Goal: Task Accomplishment & Management: Use online tool/utility

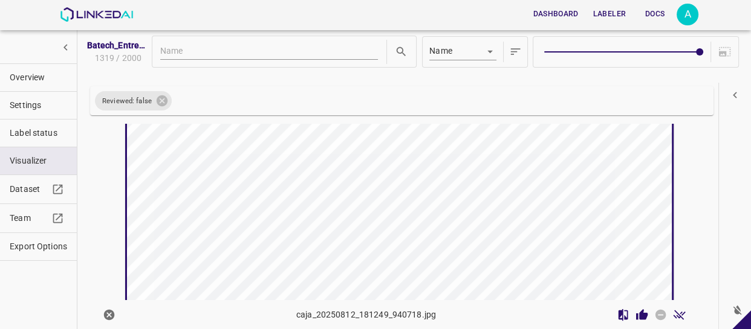
scroll to position [3117, 0]
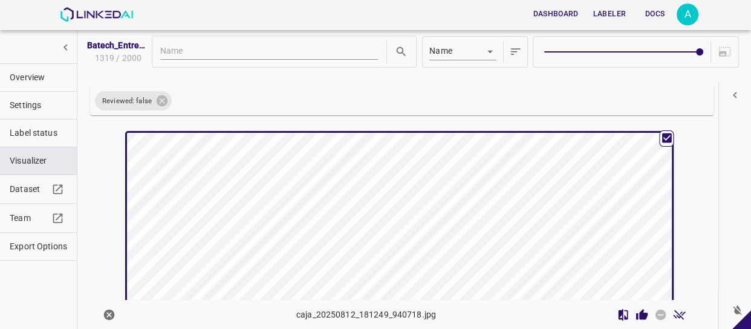
click at [438, 209] on div "button" at bounding box center [308, 269] width 363 height 273
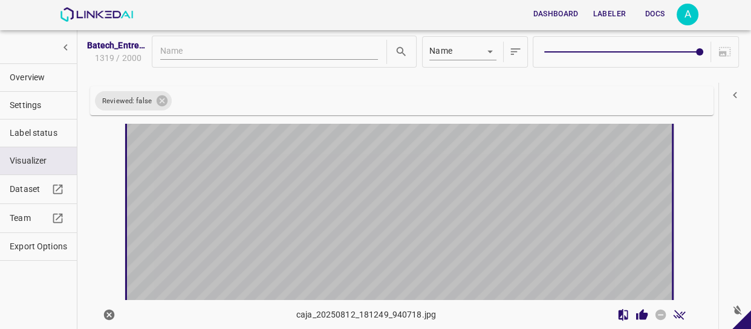
scroll to position [3172, 0]
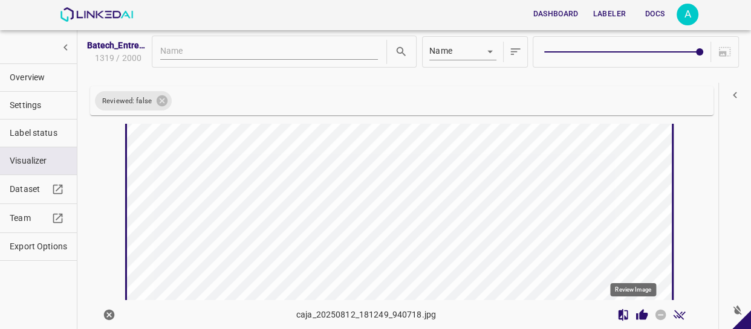
click at [636, 315] on icon "Review Image" at bounding box center [641, 314] width 11 height 11
click at [636, 314] on icon "Review Image" at bounding box center [641, 314] width 11 height 11
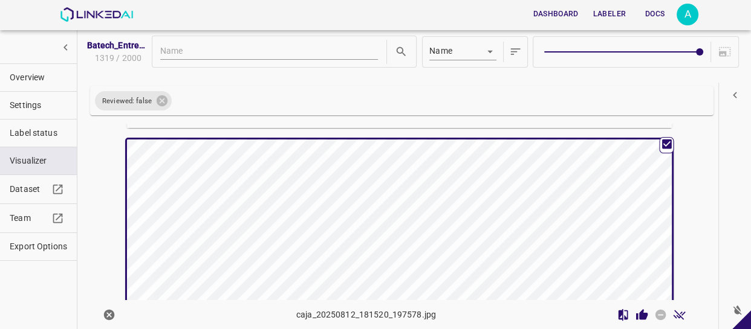
scroll to position [4046, 0]
click at [635, 310] on icon "Review Image" at bounding box center [641, 315] width 13 height 13
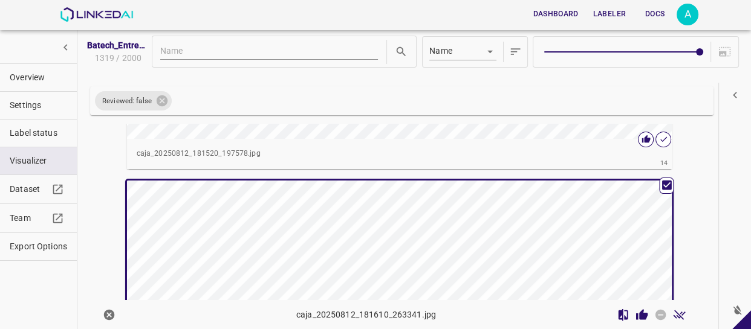
scroll to position [4374, 0]
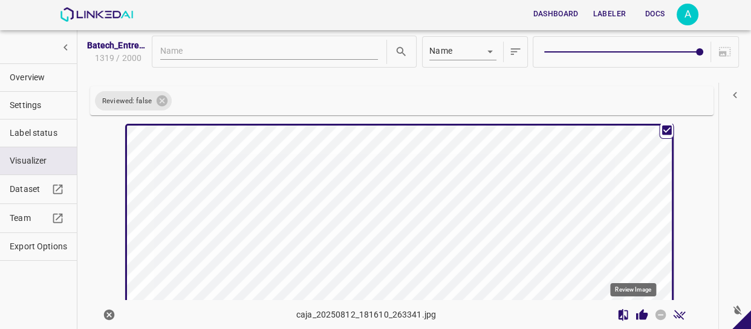
click at [636, 316] on icon "Review Image" at bounding box center [641, 314] width 11 height 11
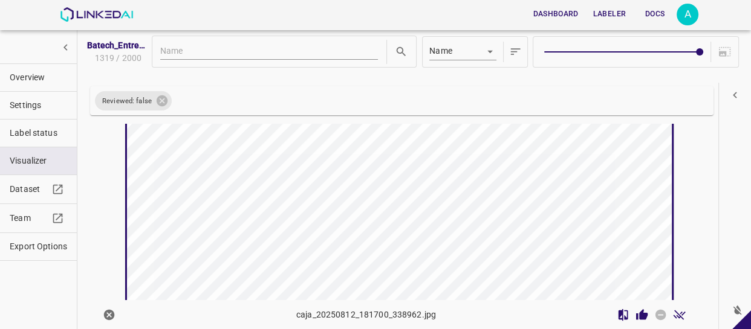
scroll to position [4702, 0]
click at [636, 312] on icon "Review Image" at bounding box center [641, 314] width 11 height 11
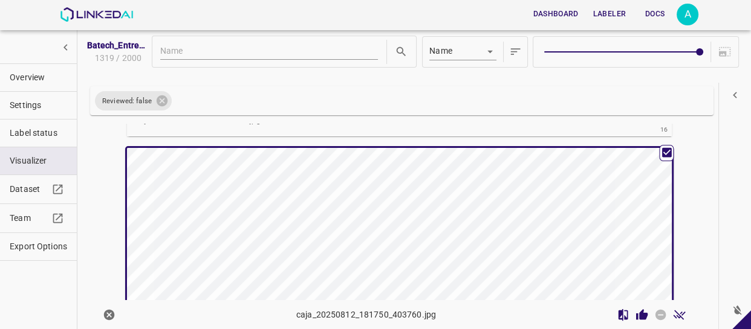
scroll to position [4975, 0]
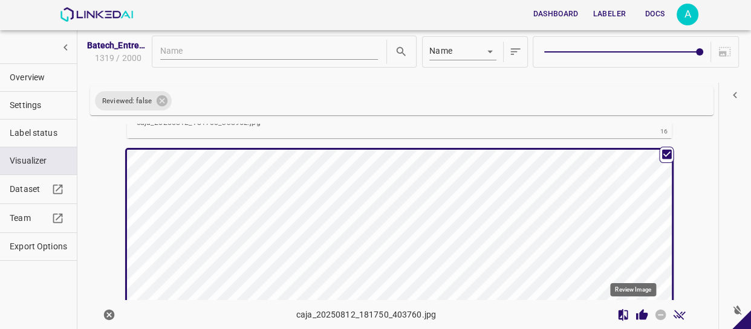
click at [636, 310] on icon "Review Image" at bounding box center [641, 314] width 11 height 11
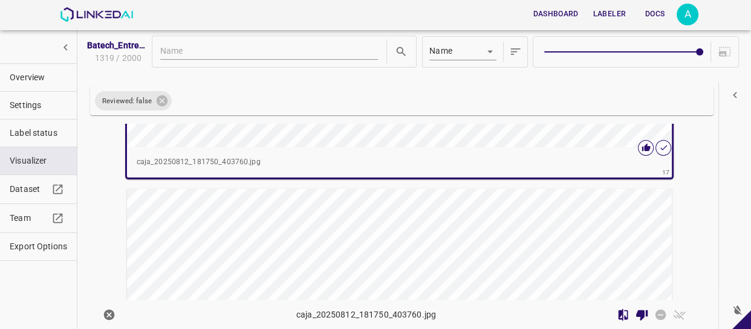
scroll to position [5305, 0]
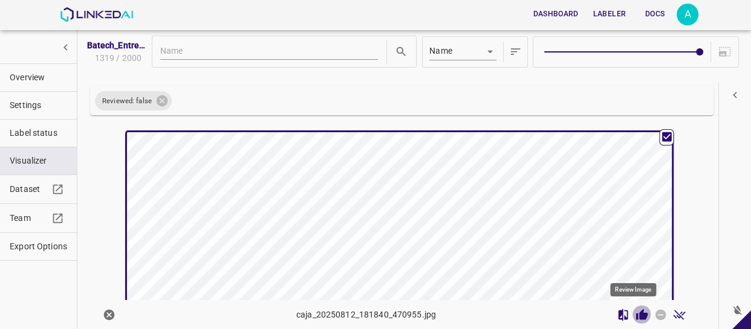
click at [635, 311] on icon "Review Image" at bounding box center [641, 315] width 13 height 13
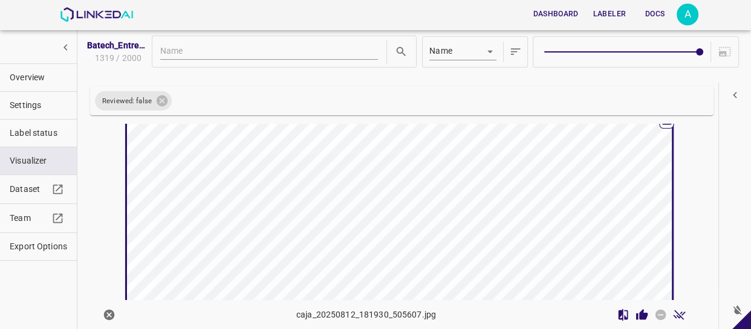
scroll to position [5633, 0]
click at [635, 314] on icon "Review Image" at bounding box center [641, 315] width 13 height 13
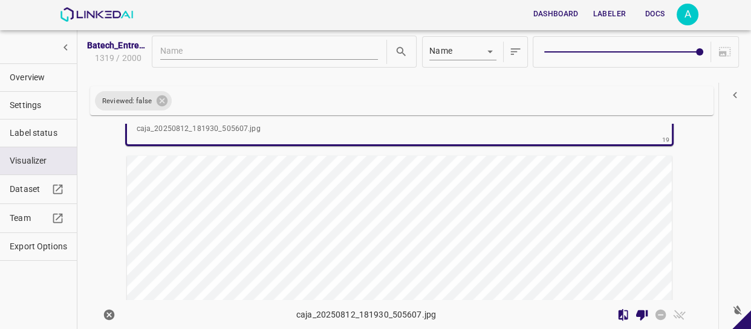
click at [441, 231] on div "button" at bounding box center [308, 292] width 363 height 273
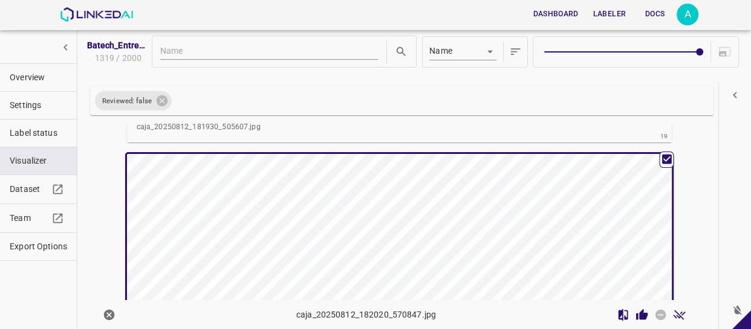
scroll to position [5905, 0]
click at [637, 312] on icon "Review Image" at bounding box center [641, 314] width 11 height 11
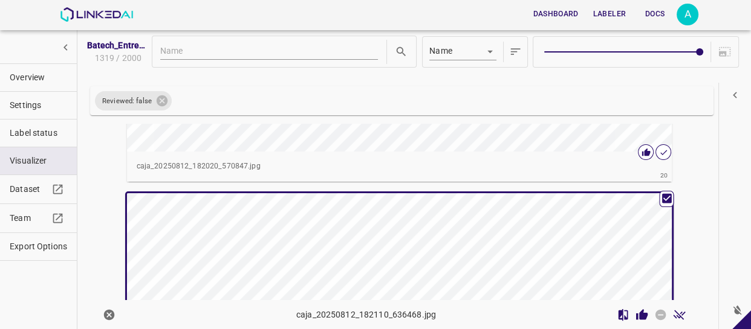
scroll to position [6179, 0]
click at [636, 315] on icon "Review Image" at bounding box center [641, 314] width 11 height 11
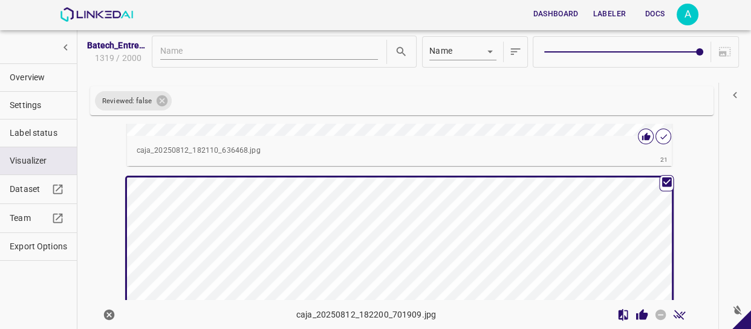
scroll to position [6507, 0]
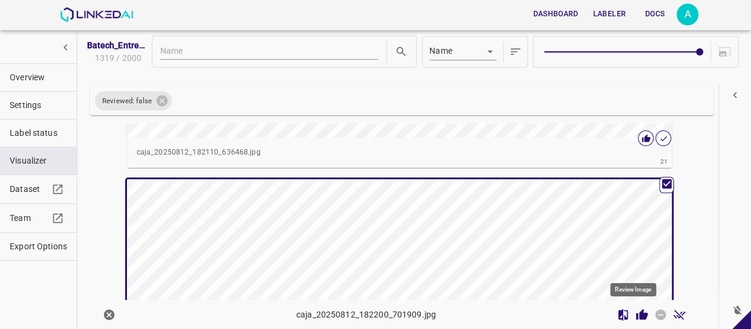
click at [636, 315] on icon "Review Image" at bounding box center [641, 314] width 11 height 11
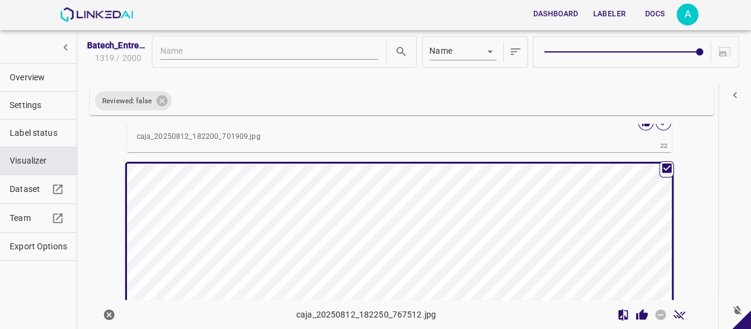
scroll to position [6890, 0]
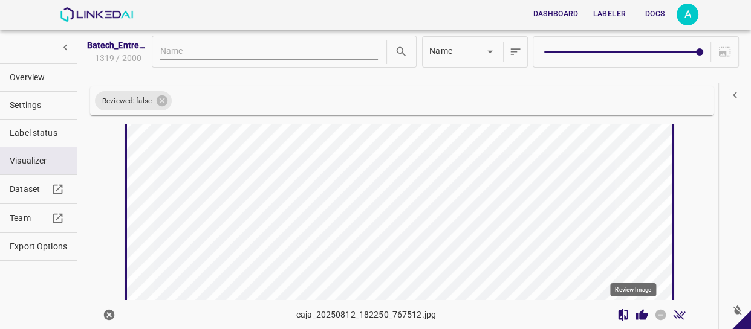
click at [636, 315] on icon "Review Image" at bounding box center [641, 314] width 11 height 11
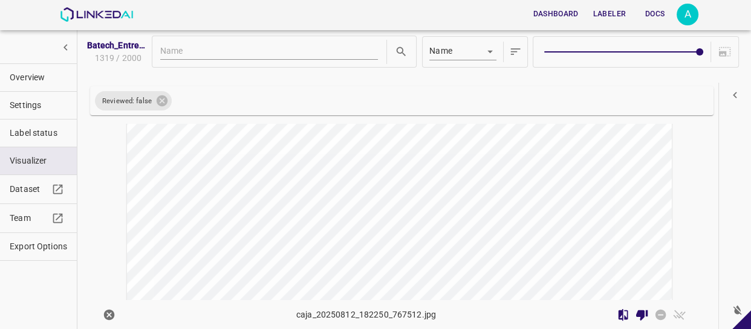
click at [471, 205] on div "button" at bounding box center [308, 230] width 363 height 273
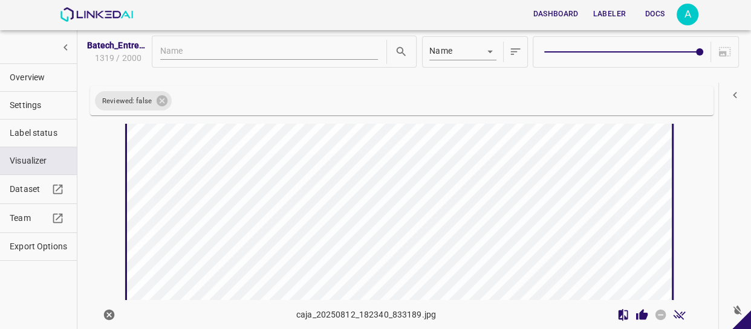
scroll to position [7273, 0]
click at [636, 316] on icon "Review Image" at bounding box center [641, 314] width 11 height 11
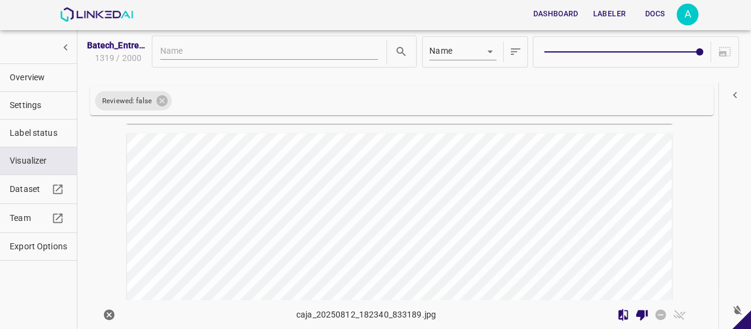
scroll to position [7493, 0]
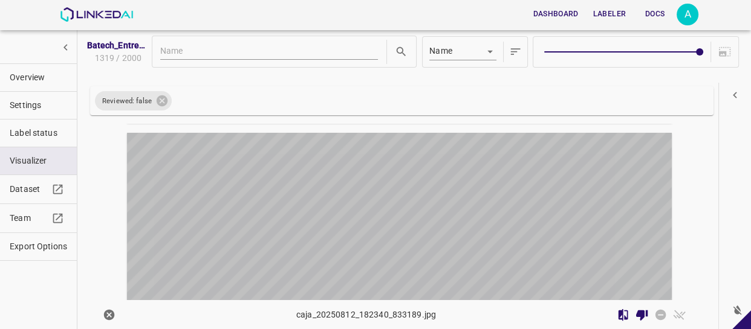
click at [459, 197] on div "button" at bounding box center [308, 269] width 363 height 273
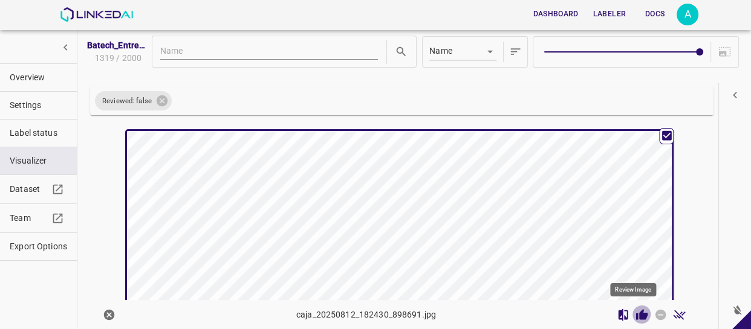
drag, startPoint x: 636, startPoint y: 314, endPoint x: 627, endPoint y: 309, distance: 10.3
click at [636, 314] on icon "Review Image" at bounding box center [641, 314] width 11 height 11
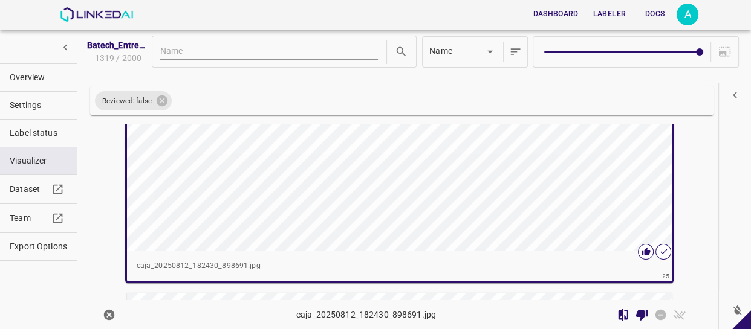
scroll to position [7658, 0]
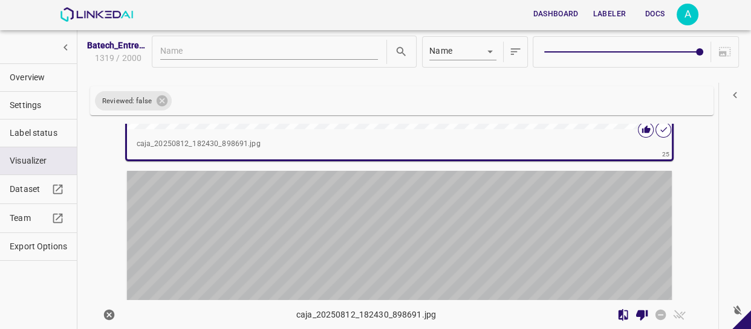
click at [421, 233] on div "button" at bounding box center [308, 307] width 363 height 273
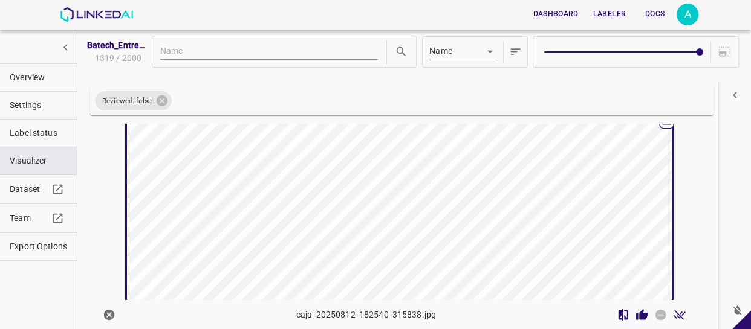
scroll to position [7875, 0]
click at [636, 315] on icon "Review Image" at bounding box center [641, 314] width 11 height 11
click at [636, 317] on icon "Review Image" at bounding box center [641, 314] width 11 height 11
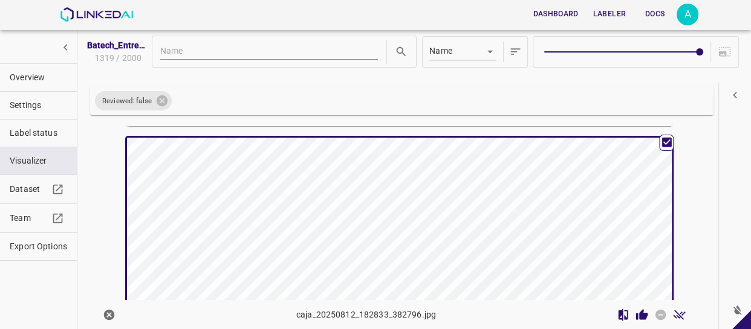
scroll to position [8421, 0]
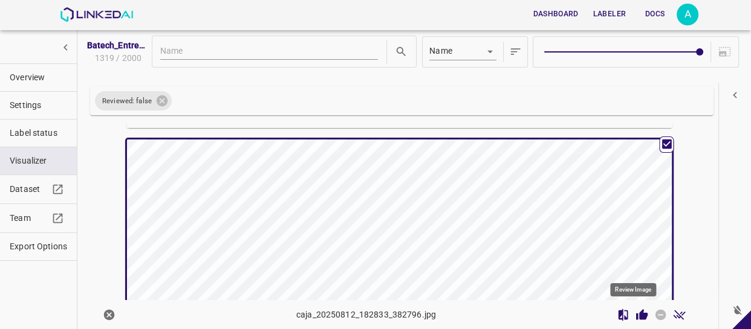
click at [636, 317] on icon "Review Image" at bounding box center [641, 314] width 11 height 11
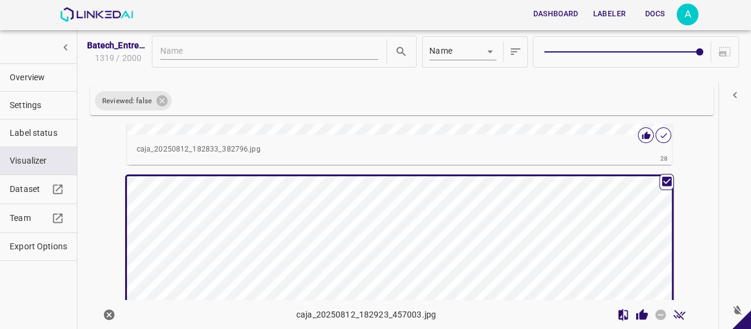
scroll to position [8695, 0]
click at [636, 314] on icon "Review Image" at bounding box center [641, 314] width 11 height 11
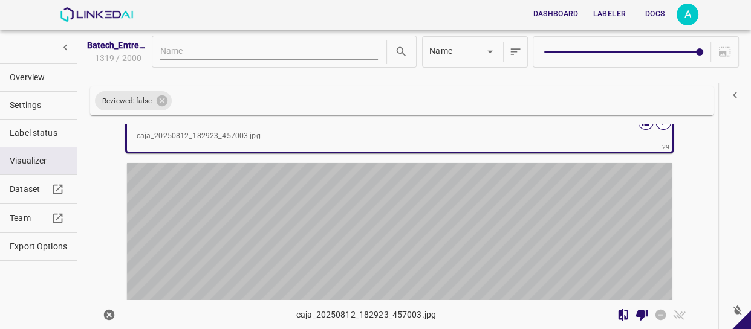
scroll to position [9023, 0]
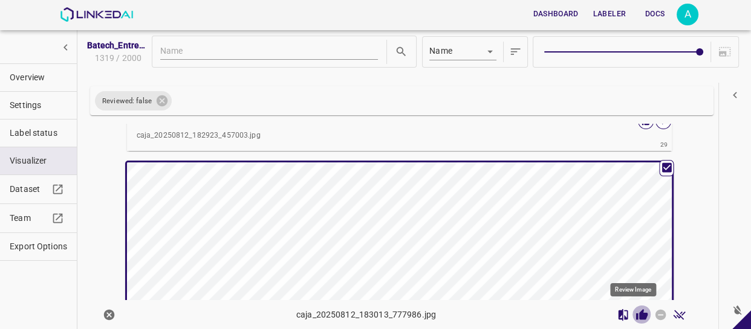
click at [635, 311] on icon "Review Image" at bounding box center [641, 315] width 13 height 13
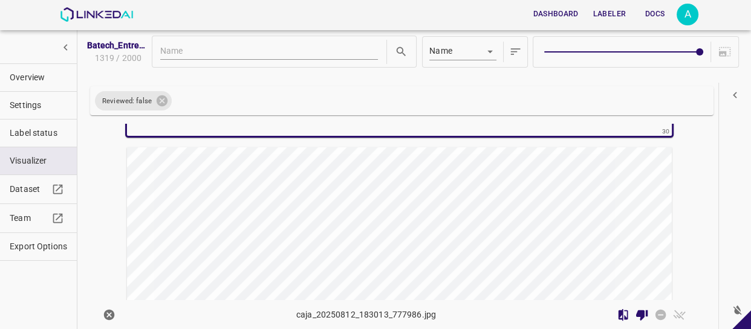
click at [484, 211] on div "button" at bounding box center [308, 283] width 363 height 273
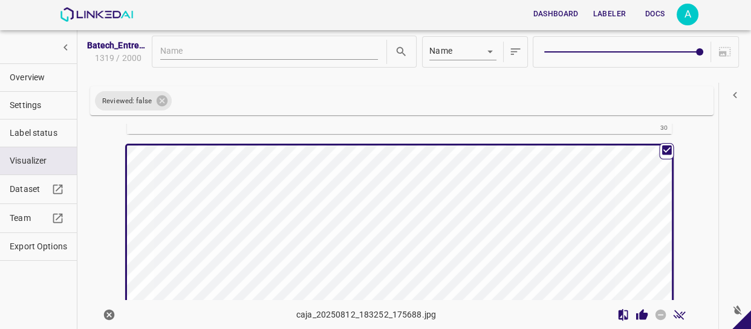
scroll to position [9350, 0]
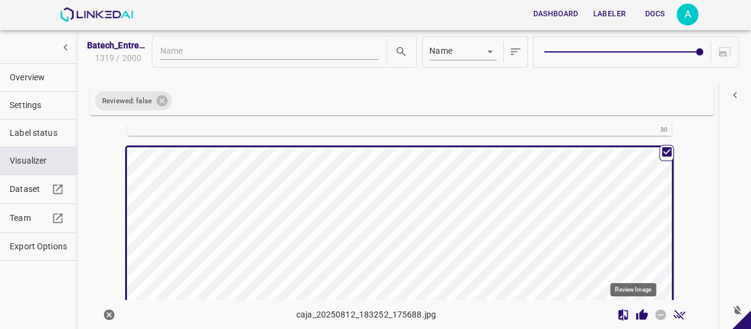
click at [636, 317] on icon "Review Image" at bounding box center [641, 314] width 11 height 11
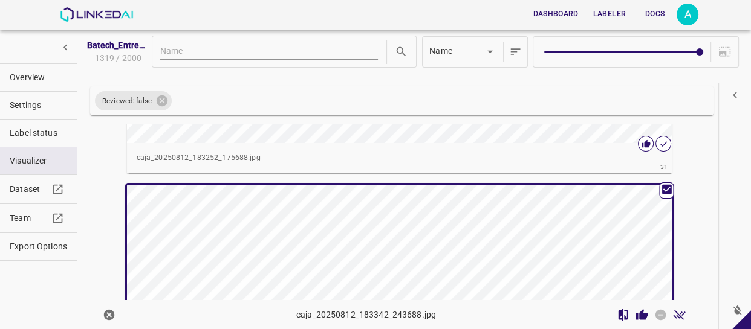
scroll to position [9624, 0]
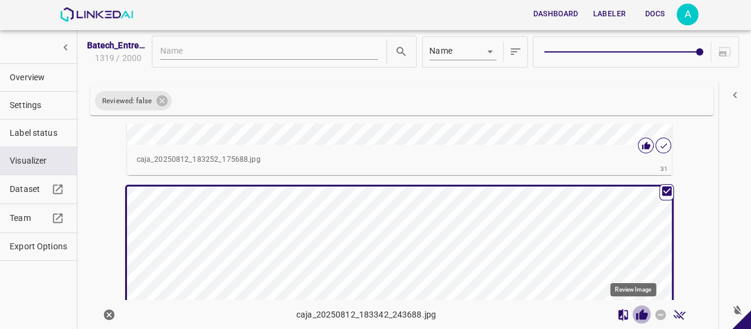
click at [637, 315] on icon "Review Image" at bounding box center [641, 314] width 11 height 11
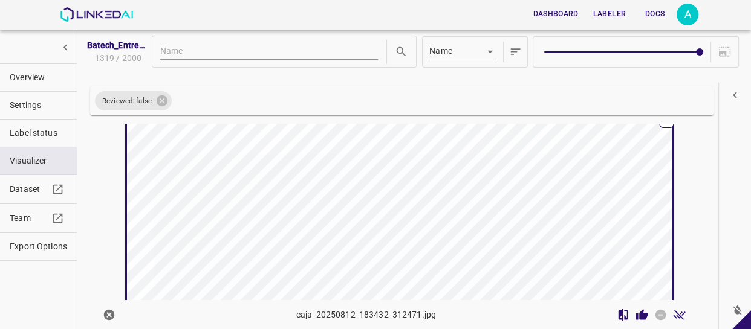
scroll to position [10007, 0]
click at [636, 309] on icon "Review Image" at bounding box center [641, 315] width 13 height 13
click at [635, 309] on icon "Review Image" at bounding box center [641, 315] width 13 height 13
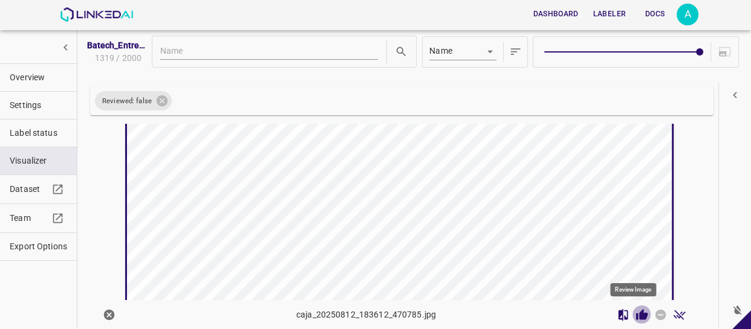
click at [636, 314] on icon "Review Image" at bounding box center [641, 314] width 11 height 11
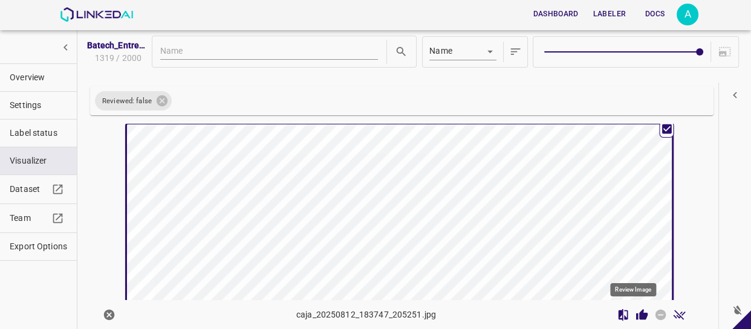
click at [635, 309] on icon "Review Image" at bounding box center [641, 315] width 13 height 13
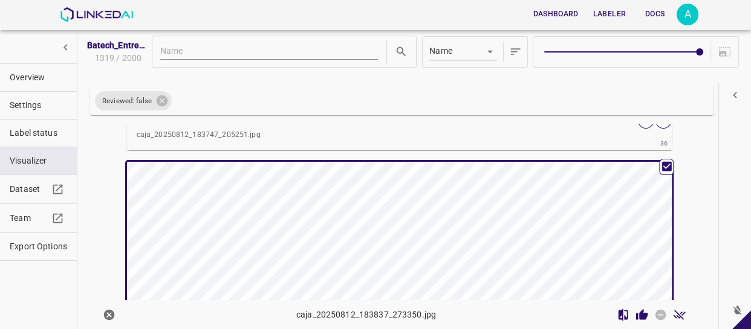
scroll to position [11209, 0]
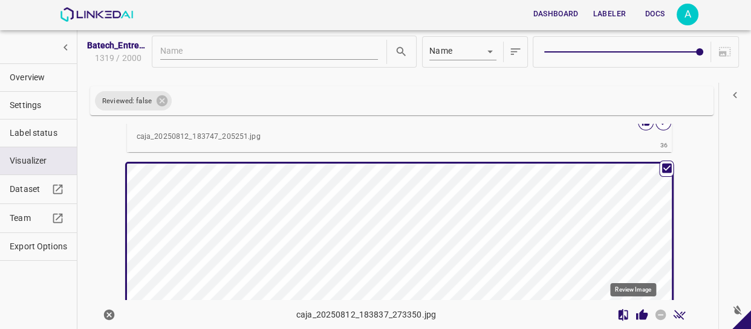
click at [635, 314] on icon "Review Image" at bounding box center [641, 315] width 13 height 13
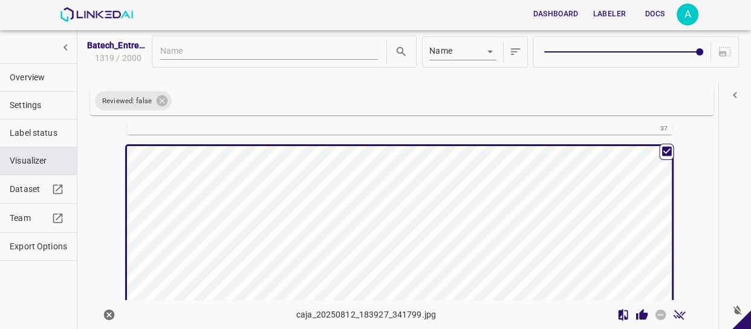
scroll to position [11537, 0]
click at [635, 314] on icon "Review Image" at bounding box center [641, 315] width 13 height 13
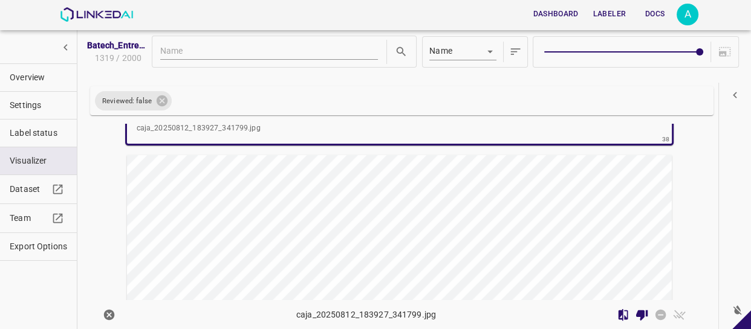
scroll to position [11866, 0]
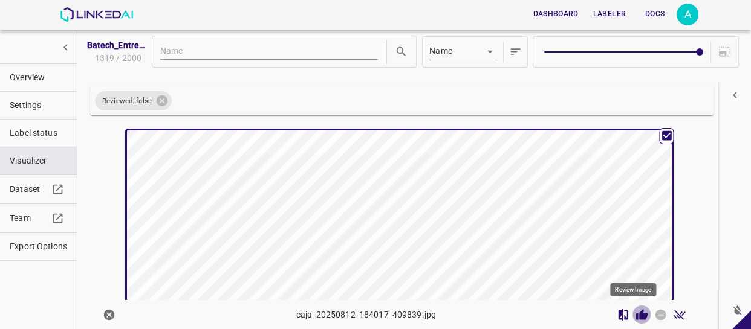
click at [636, 312] on icon "Review Image" at bounding box center [641, 314] width 11 height 11
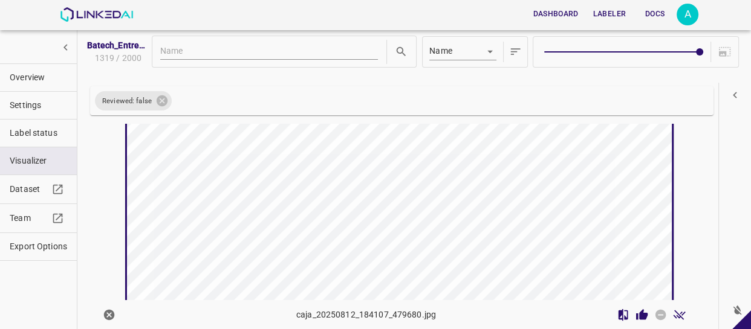
scroll to position [12250, 0]
click at [637, 318] on icon "Review Image" at bounding box center [641, 314] width 11 height 11
click at [637, 317] on icon "Review Image" at bounding box center [641, 314] width 11 height 11
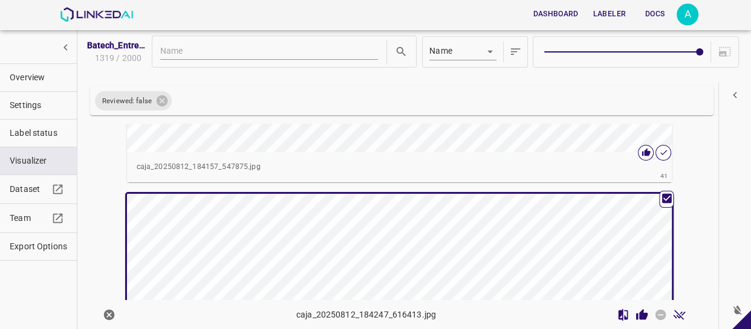
scroll to position [12795, 0]
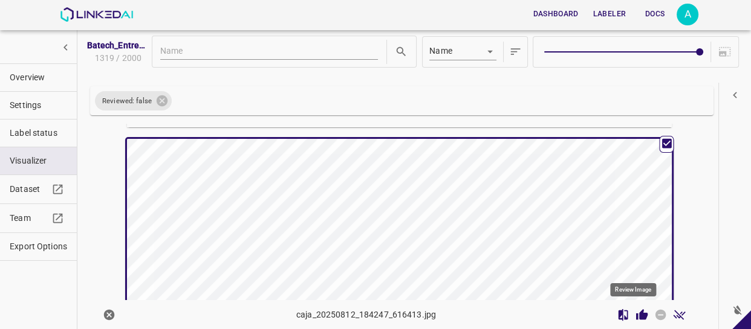
click at [636, 315] on icon "Review Image" at bounding box center [641, 314] width 11 height 11
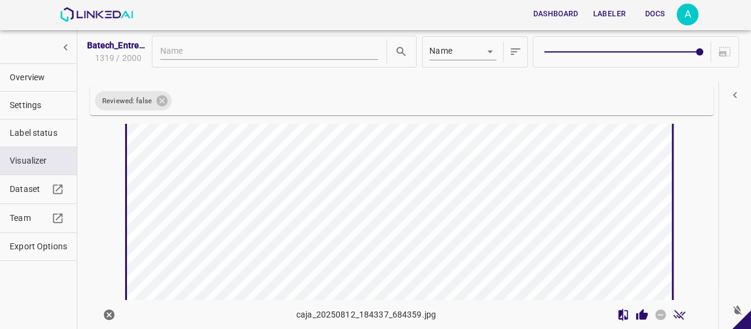
scroll to position [13179, 0]
click at [636, 315] on icon "Review Image" at bounding box center [641, 314] width 11 height 11
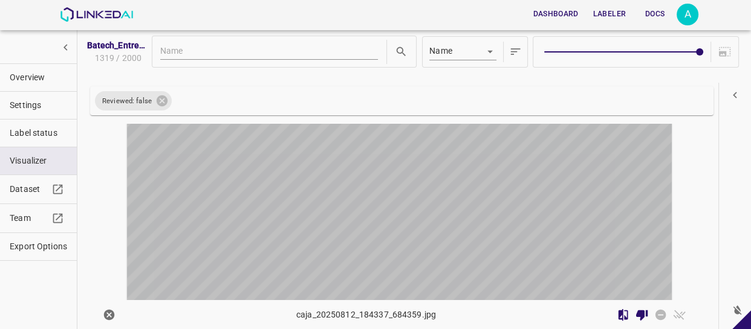
click at [419, 205] on div "button" at bounding box center [308, 244] width 363 height 273
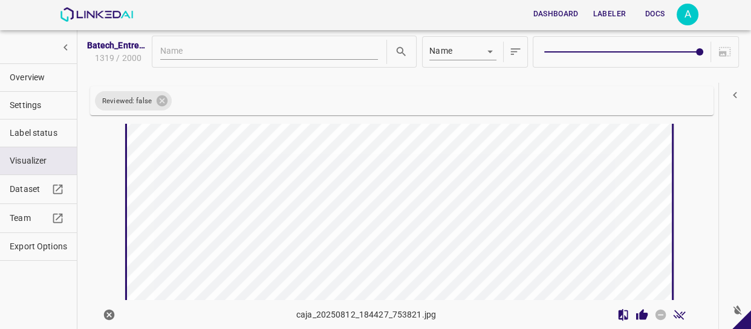
click at [636, 313] on icon "Review Image" at bounding box center [641, 314] width 11 height 11
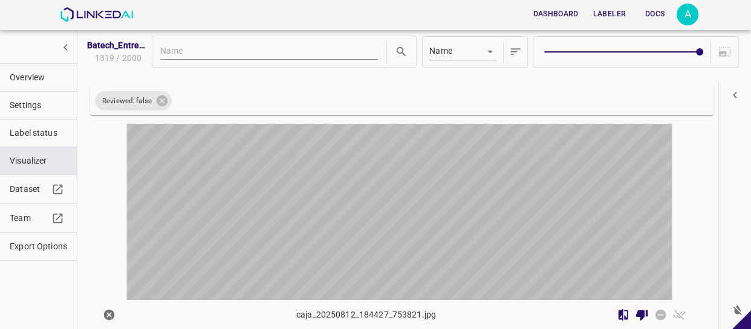
scroll to position [13780, 0]
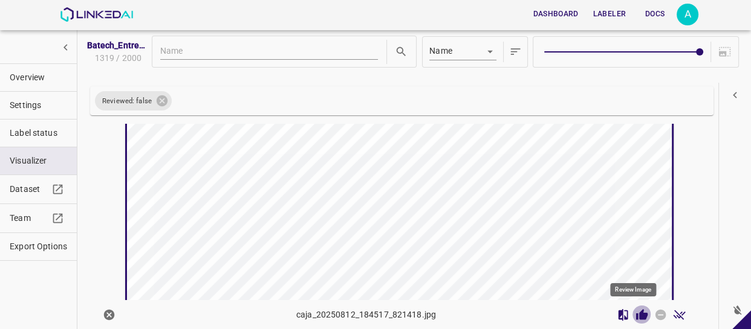
click at [636, 311] on icon "Review Image" at bounding box center [641, 315] width 13 height 13
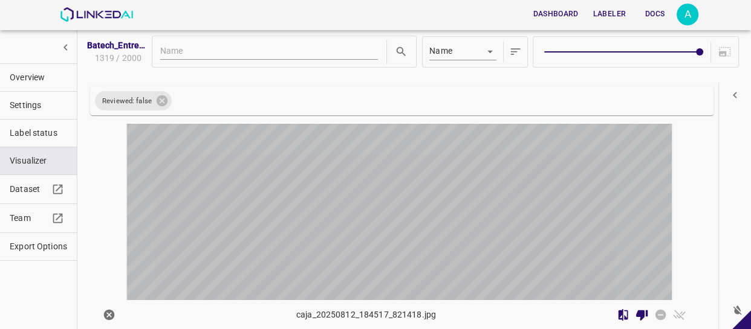
scroll to position [14108, 0]
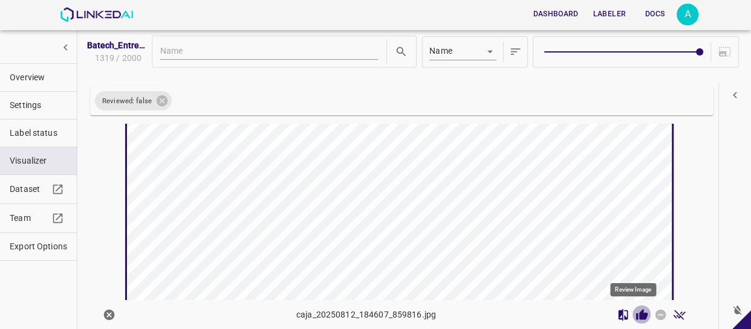
click at [639, 316] on icon "Review Image" at bounding box center [641, 315] width 13 height 13
click at [635, 311] on icon "Review Image" at bounding box center [641, 315] width 13 height 13
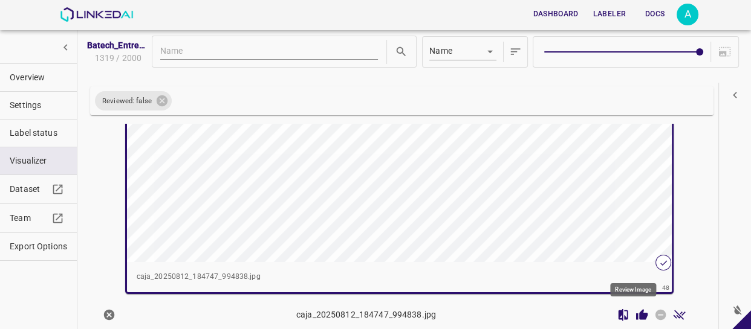
click at [636, 312] on icon "Review Image" at bounding box center [641, 314] width 11 height 11
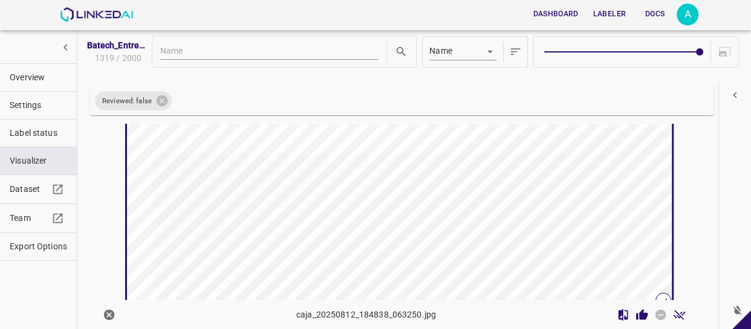
scroll to position [15091, 0]
click at [636, 315] on icon "Review Image" at bounding box center [641, 314] width 11 height 11
click at [636, 311] on icon "Review Image" at bounding box center [641, 314] width 11 height 11
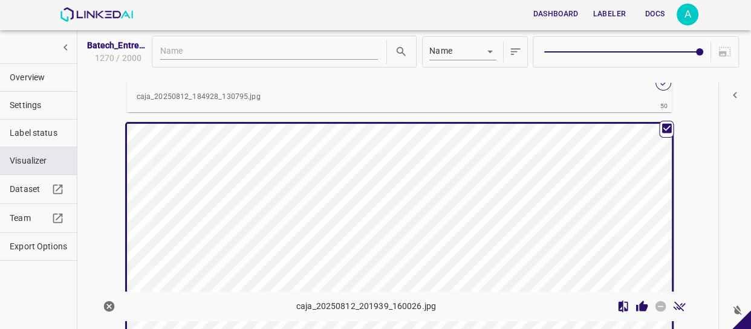
scroll to position [15563, 0]
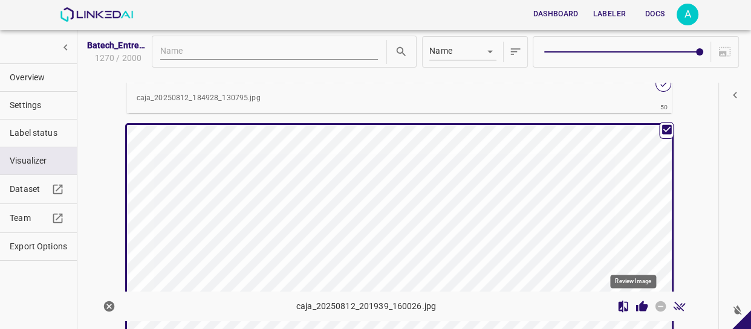
click at [636, 310] on icon "Review Image" at bounding box center [641, 306] width 11 height 11
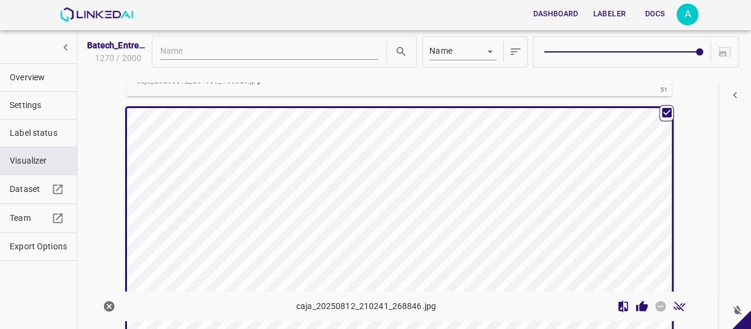
scroll to position [15890, 0]
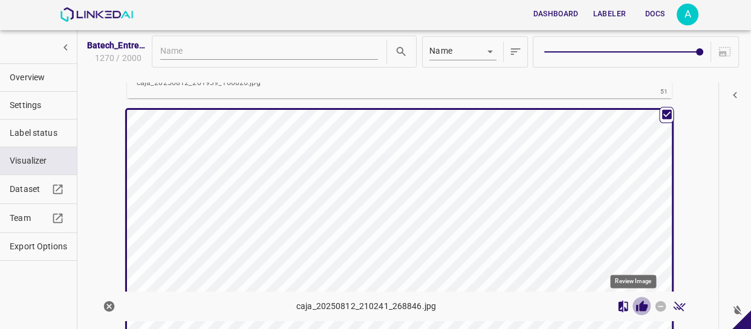
click at [636, 306] on icon "Review Image" at bounding box center [641, 306] width 11 height 11
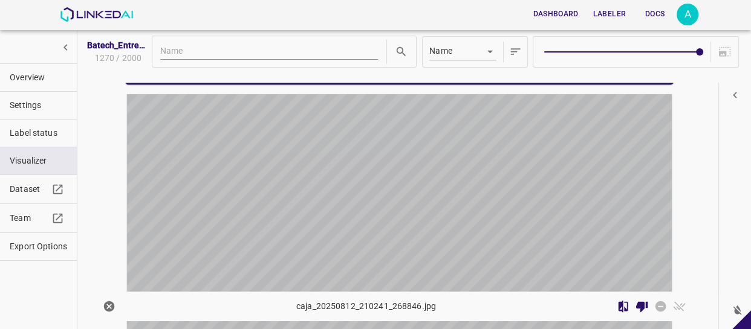
scroll to position [16219, 0]
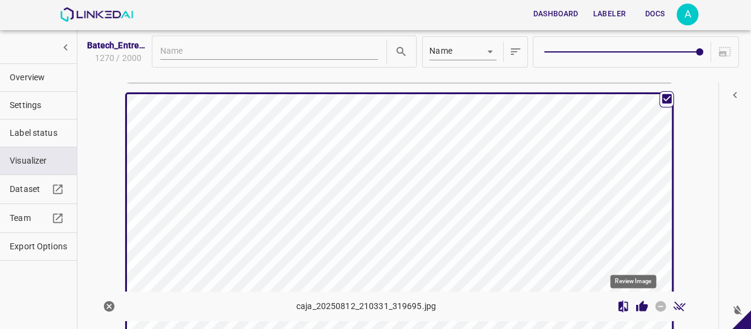
click at [636, 305] on icon "Review Image" at bounding box center [641, 306] width 11 height 11
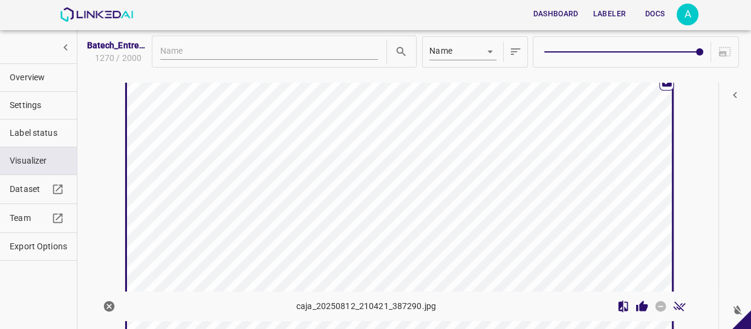
scroll to position [16547, 0]
click at [636, 304] on icon "Review Image" at bounding box center [641, 306] width 11 height 11
click at [636, 303] on icon "Review Image" at bounding box center [641, 306] width 11 height 11
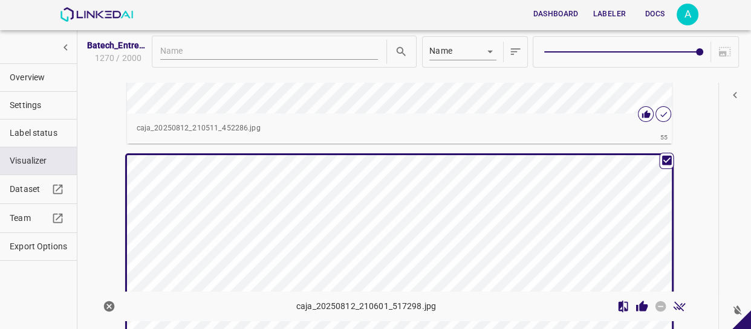
scroll to position [17093, 0]
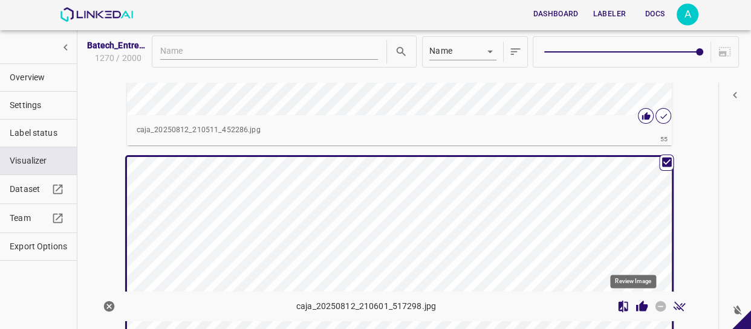
click at [638, 308] on icon "Review Image" at bounding box center [641, 306] width 11 height 11
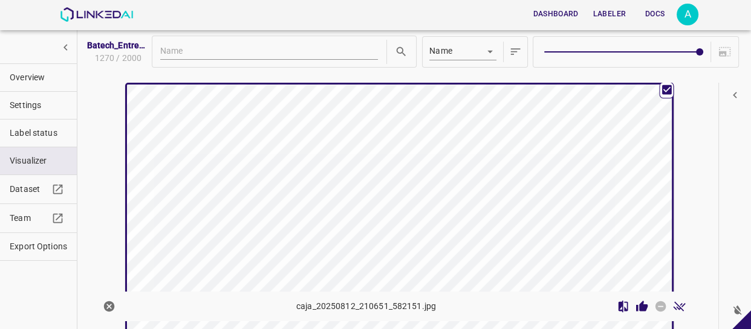
scroll to position [17476, 0]
click at [636, 302] on icon "Review Image" at bounding box center [641, 306] width 11 height 11
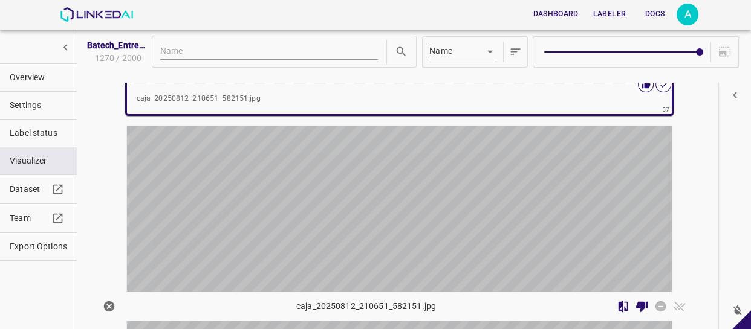
scroll to position [17749, 0]
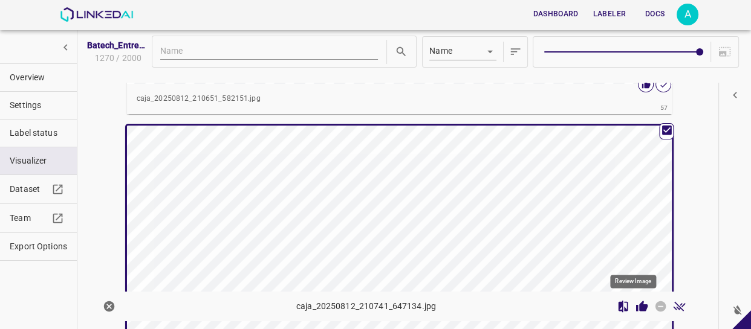
click at [636, 305] on icon "Review Image" at bounding box center [641, 306] width 11 height 11
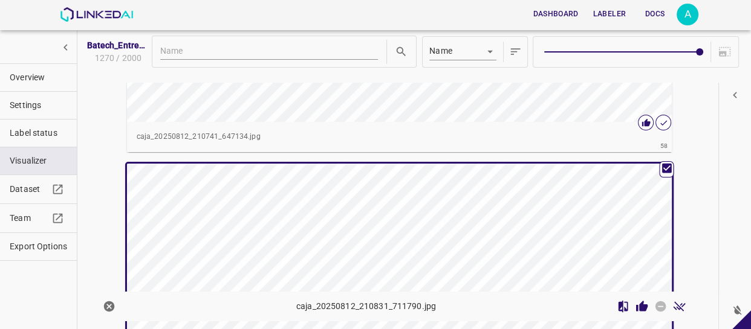
scroll to position [18022, 0]
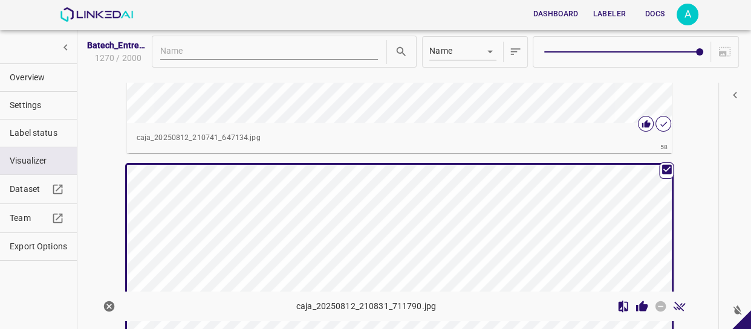
click at [636, 304] on icon "Review Image" at bounding box center [641, 306] width 11 height 11
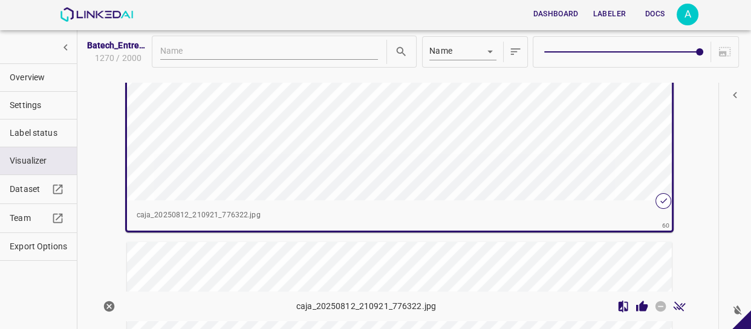
scroll to position [18570, 0]
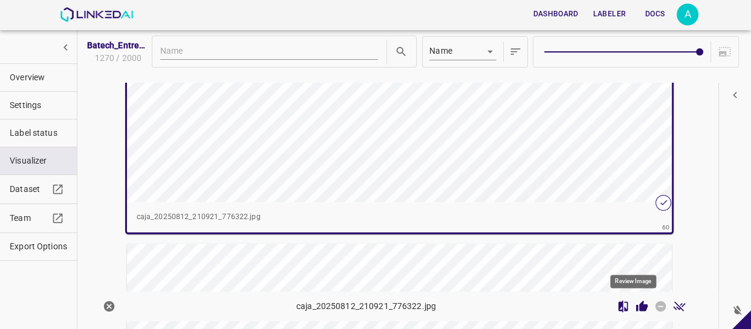
click at [635, 305] on icon "Review Image" at bounding box center [641, 306] width 13 height 13
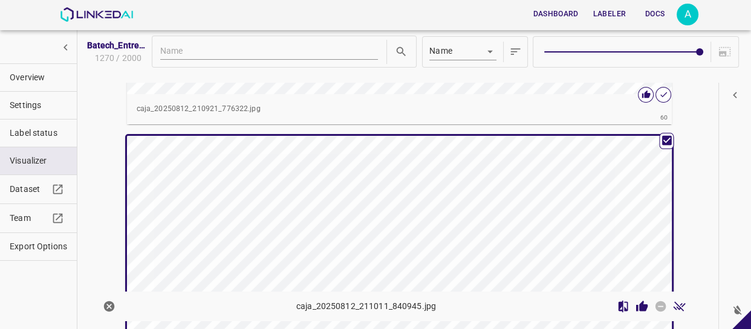
scroll to position [18623, 0]
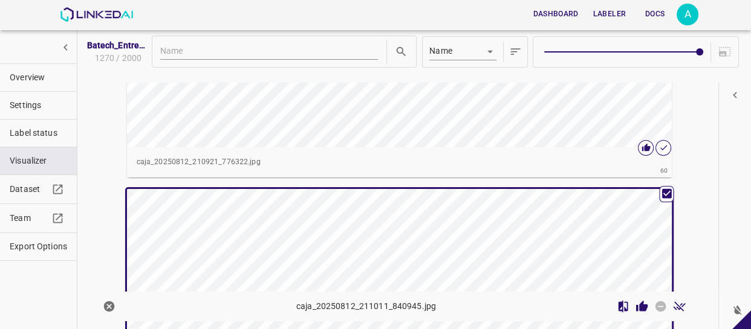
click at [632, 314] on button "Review Image" at bounding box center [641, 306] width 19 height 19
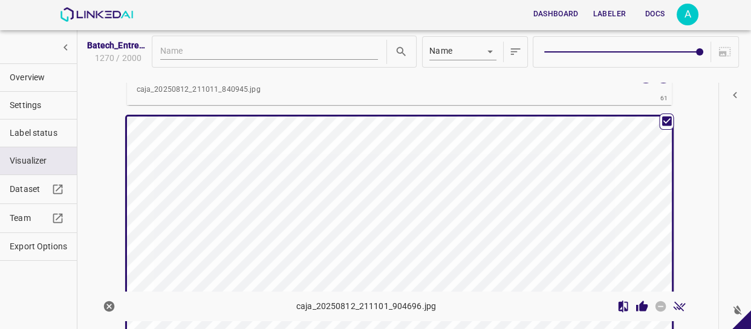
scroll to position [19006, 0]
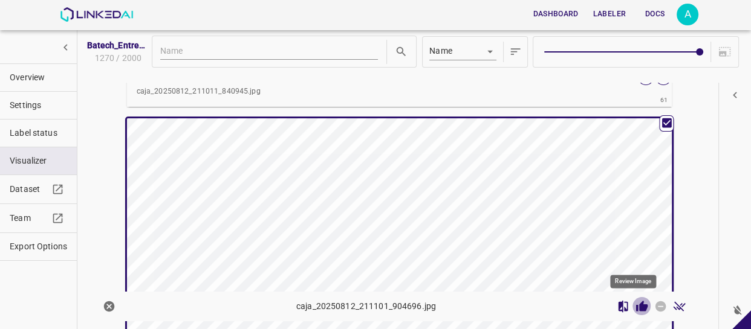
click at [636, 308] on icon "Review Image" at bounding box center [641, 306] width 11 height 11
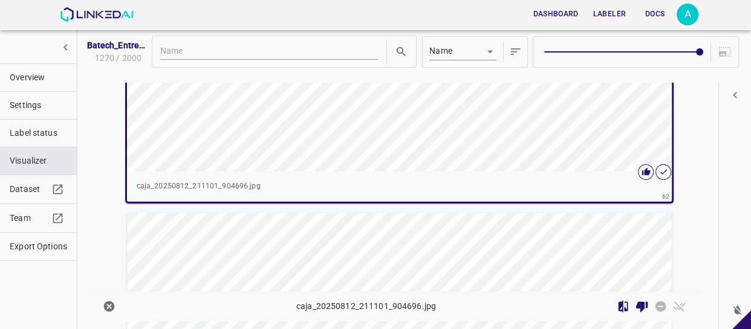
scroll to position [19280, 0]
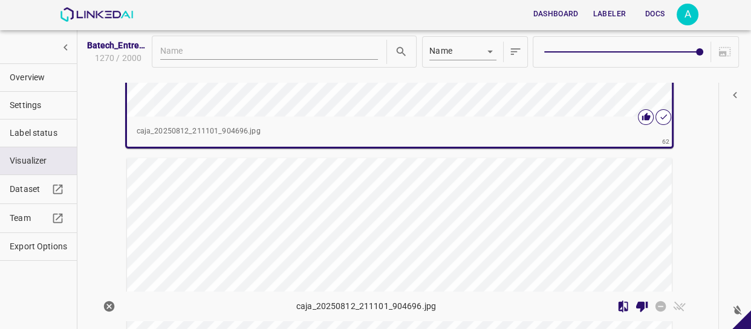
click at [447, 205] on div "button" at bounding box center [308, 294] width 363 height 273
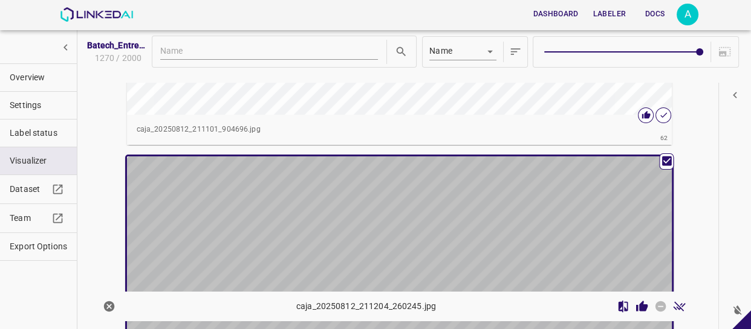
click at [447, 205] on div "button" at bounding box center [308, 293] width 363 height 273
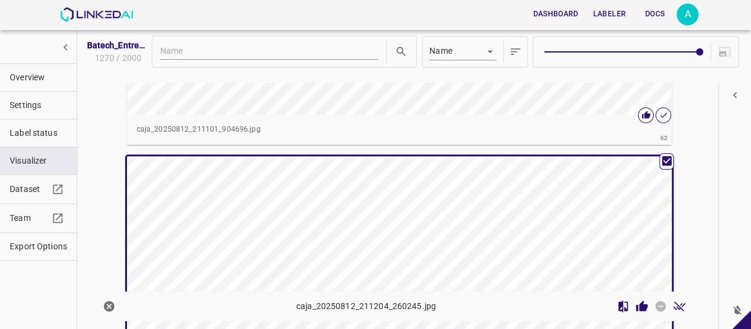
scroll to position [19279, 0]
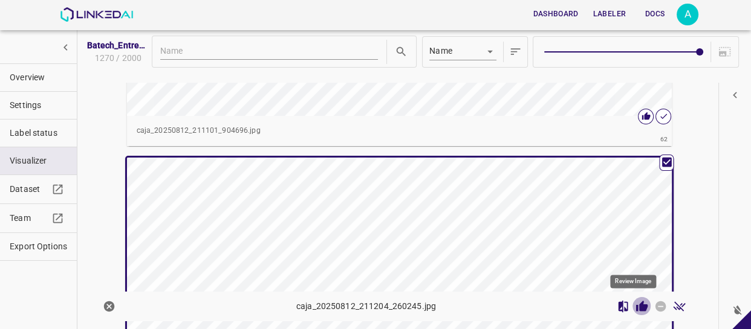
click at [636, 305] on icon "Review Image" at bounding box center [641, 306] width 11 height 11
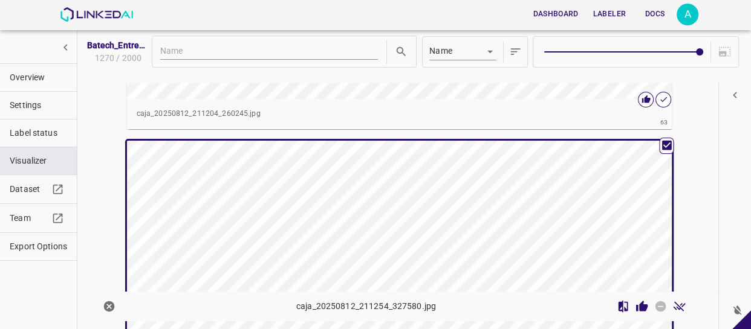
scroll to position [19607, 0]
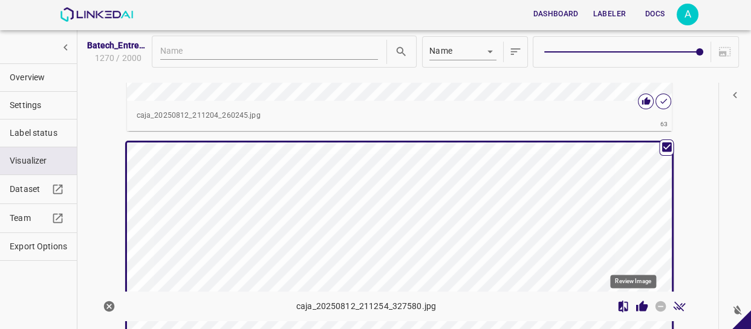
click at [636, 308] on icon "Review Image" at bounding box center [641, 306] width 11 height 11
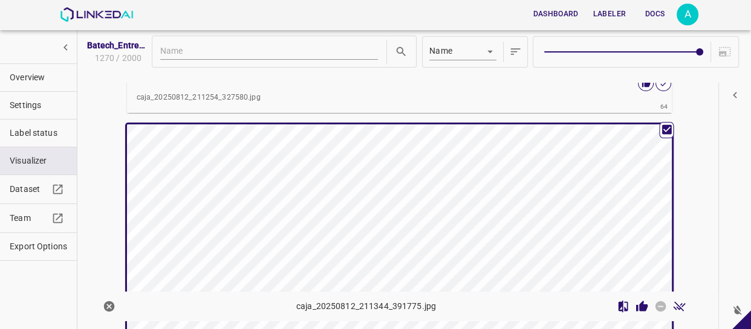
scroll to position [19935, 0]
click at [442, 172] on div "button" at bounding box center [308, 262] width 363 height 273
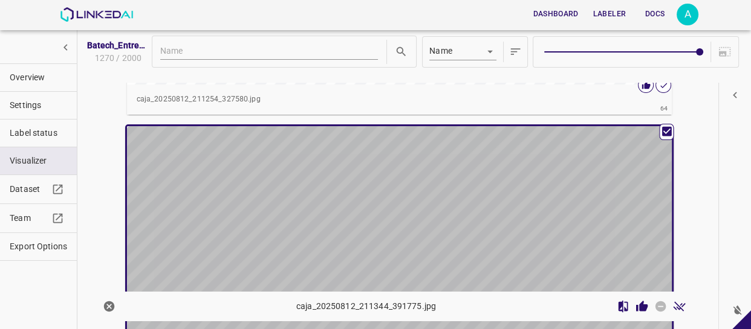
click at [442, 172] on div "button" at bounding box center [308, 262] width 363 height 273
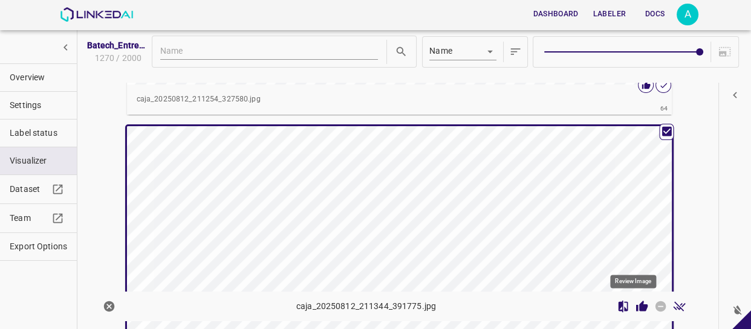
click at [636, 305] on icon "Review Image" at bounding box center [641, 306] width 11 height 11
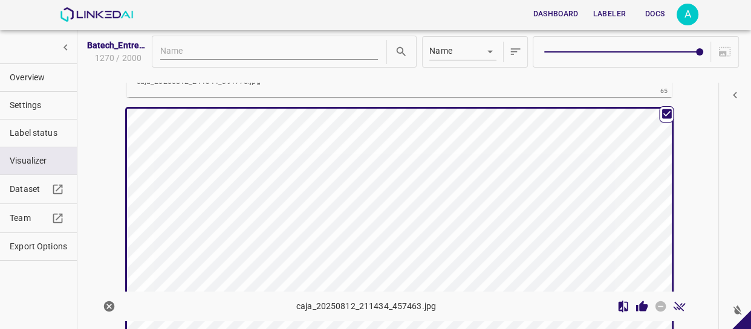
scroll to position [20263, 0]
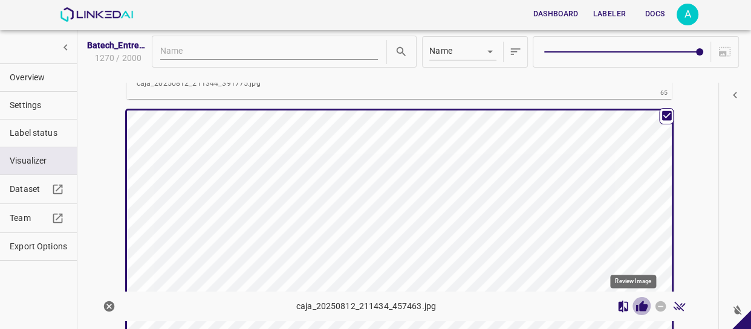
click at [636, 307] on icon "Review Image" at bounding box center [641, 306] width 11 height 11
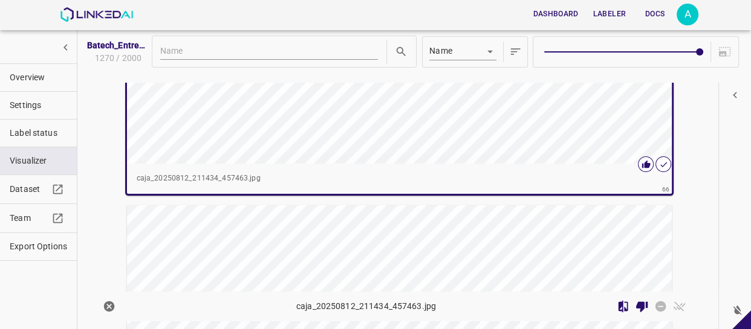
scroll to position [20538, 0]
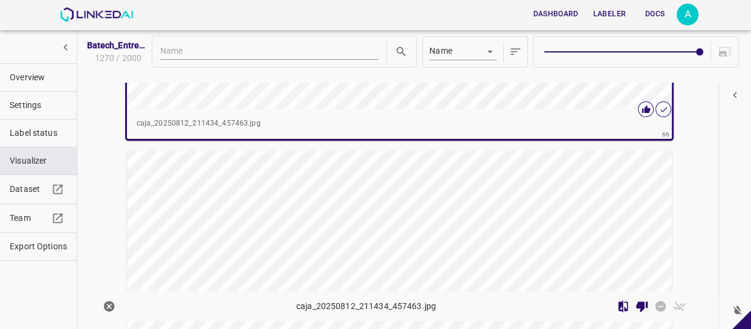
click at [484, 187] on div "button" at bounding box center [308, 286] width 363 height 273
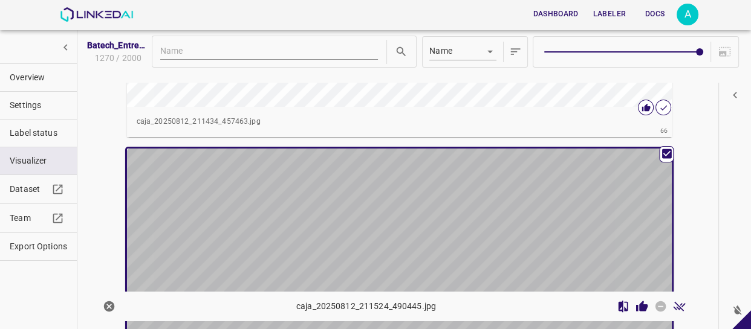
click at [484, 187] on div "button" at bounding box center [308, 285] width 363 height 273
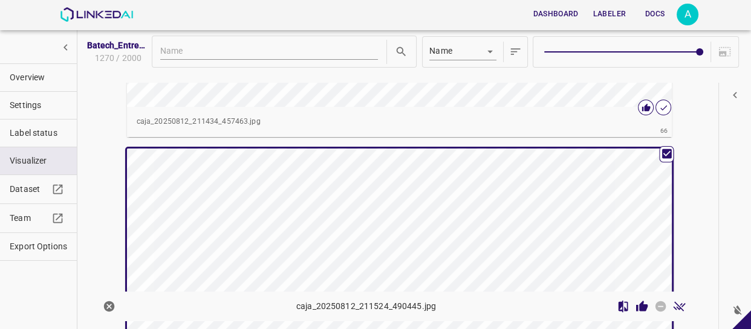
scroll to position [20536, 0]
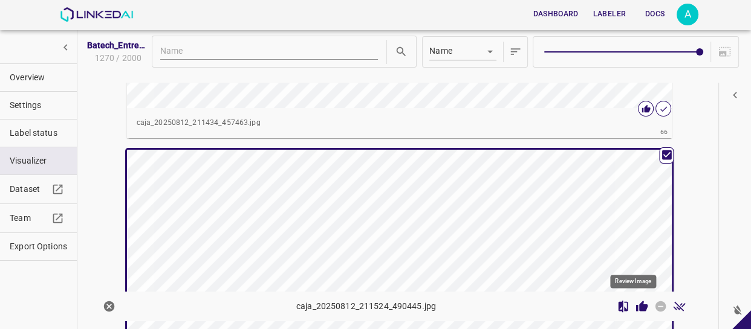
click at [636, 308] on icon "Review Image" at bounding box center [641, 306] width 11 height 11
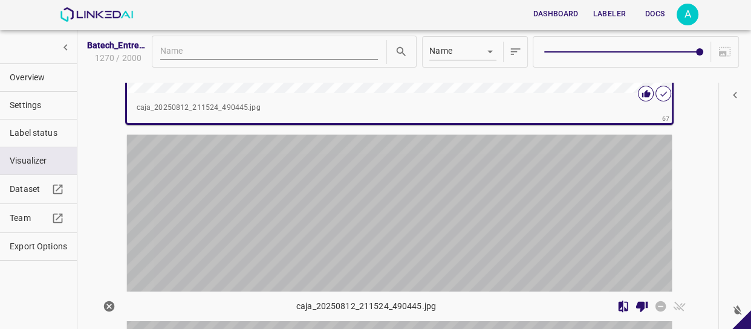
click at [378, 194] on div "button" at bounding box center [308, 271] width 363 height 273
click at [375, 192] on div "button" at bounding box center [308, 271] width 363 height 273
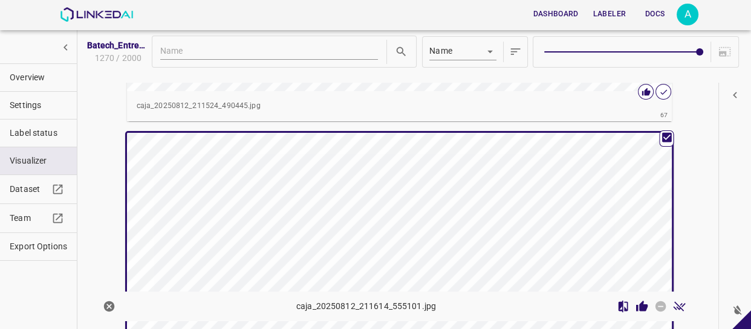
scroll to position [20864, 0]
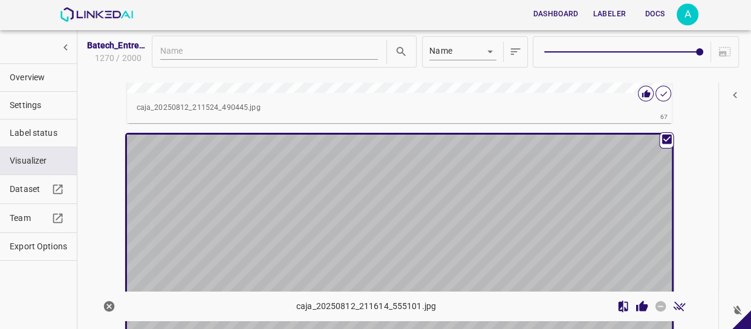
click at [361, 186] on div "button" at bounding box center [308, 271] width 363 height 273
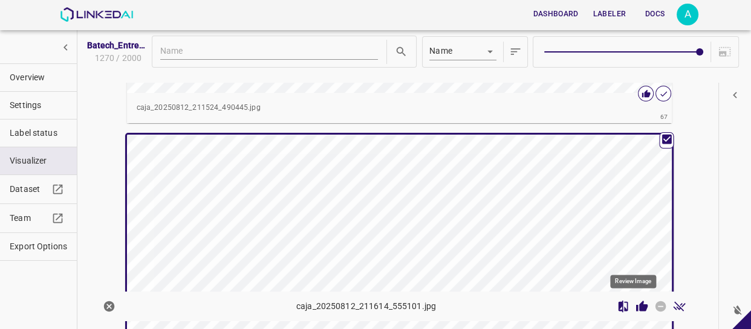
click at [638, 302] on icon "Review Image" at bounding box center [641, 306] width 13 height 13
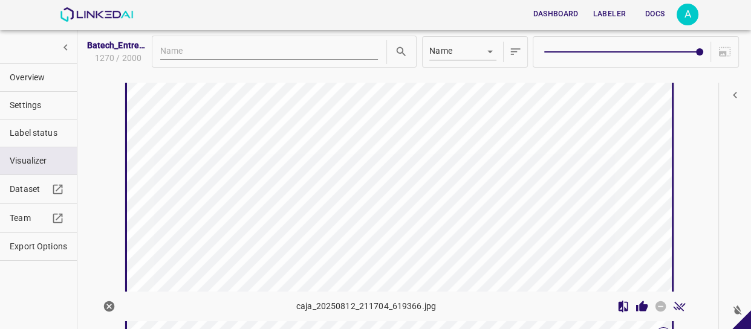
scroll to position [21247, 0]
click at [636, 306] on icon "Review Image" at bounding box center [641, 306] width 11 height 11
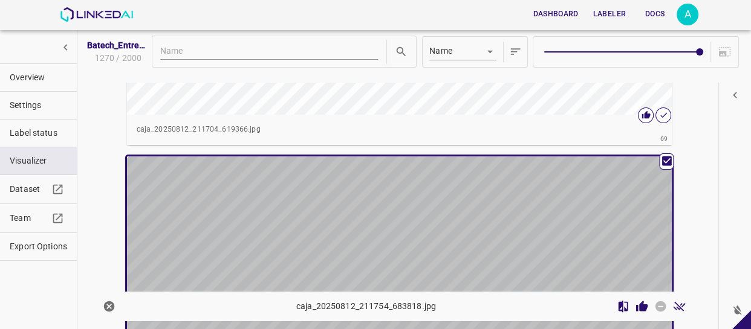
scroll to position [21465, 0]
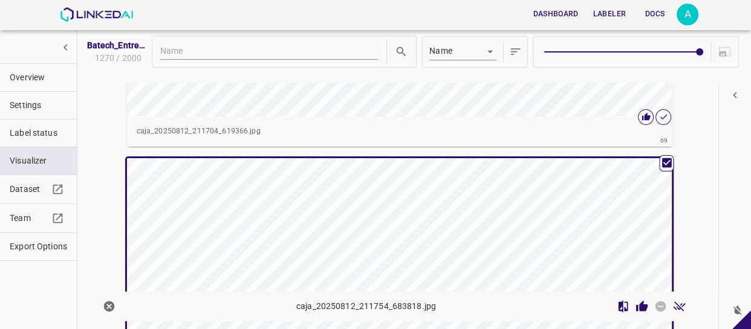
drag, startPoint x: 468, startPoint y: 289, endPoint x: 471, endPoint y: 280, distance: 8.8
click at [468, 288] on div "button" at bounding box center [308, 294] width 363 height 273
click at [636, 308] on icon "Review Image" at bounding box center [641, 306] width 11 height 11
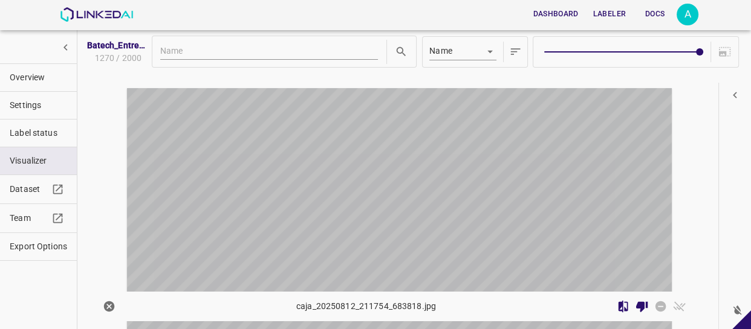
click at [459, 190] on div "button" at bounding box center [308, 224] width 363 height 273
click at [456, 191] on div "button" at bounding box center [308, 224] width 363 height 273
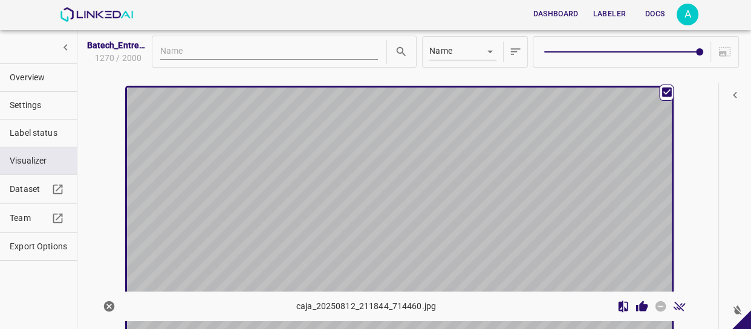
click at [453, 191] on div "button" at bounding box center [308, 224] width 363 height 273
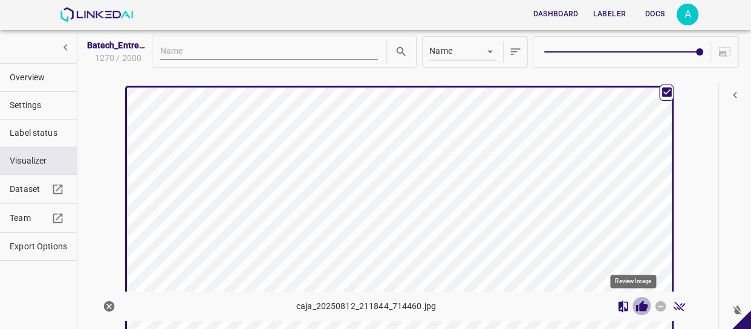
click at [636, 308] on icon "Review Image" at bounding box center [641, 306] width 11 height 11
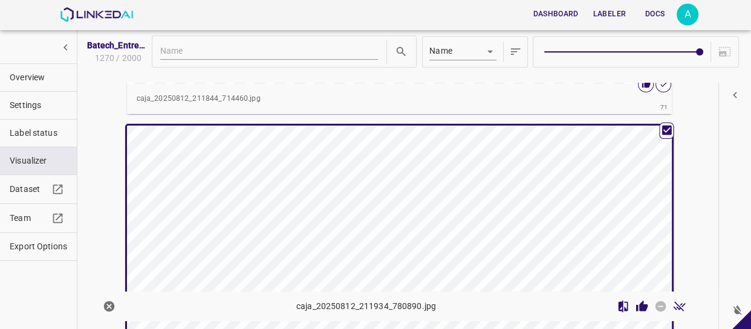
scroll to position [22121, 0]
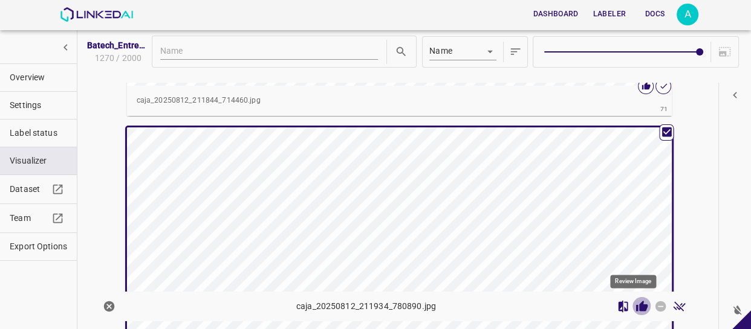
click at [635, 302] on icon "Review Image" at bounding box center [641, 306] width 13 height 13
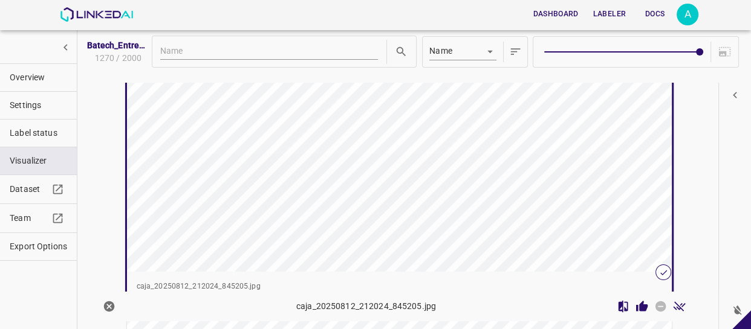
scroll to position [22559, 0]
click at [635, 303] on icon "Review Image" at bounding box center [641, 306] width 13 height 13
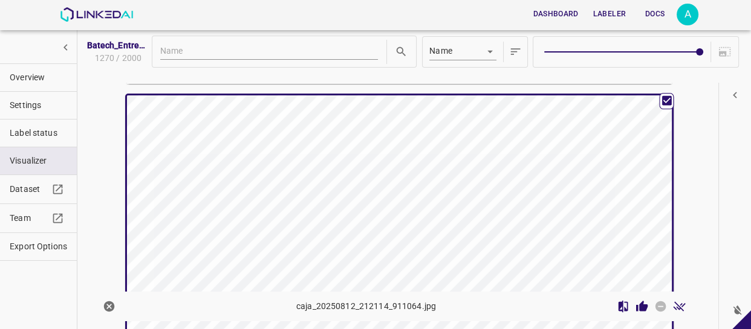
drag, startPoint x: 466, startPoint y: 180, endPoint x: 482, endPoint y: 190, distance: 19.0
click at [467, 180] on div "button" at bounding box center [308, 231] width 363 height 273
click at [636, 306] on icon "Review Image" at bounding box center [641, 306] width 11 height 11
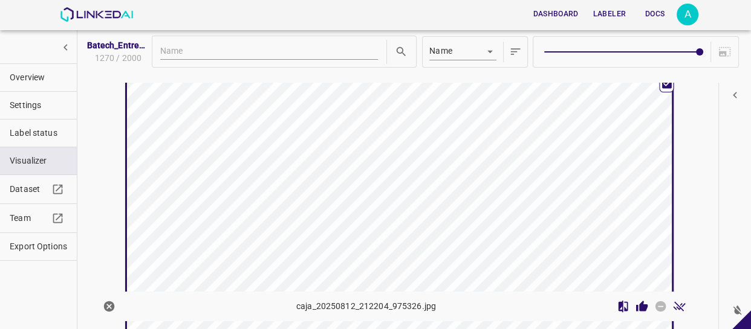
scroll to position [23106, 0]
click at [636, 303] on icon "Review Image" at bounding box center [641, 306] width 11 height 11
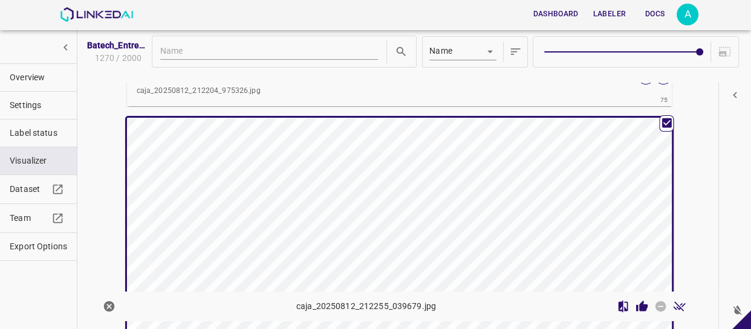
scroll to position [23378, 0]
click at [638, 305] on icon "Review Image" at bounding box center [641, 306] width 11 height 11
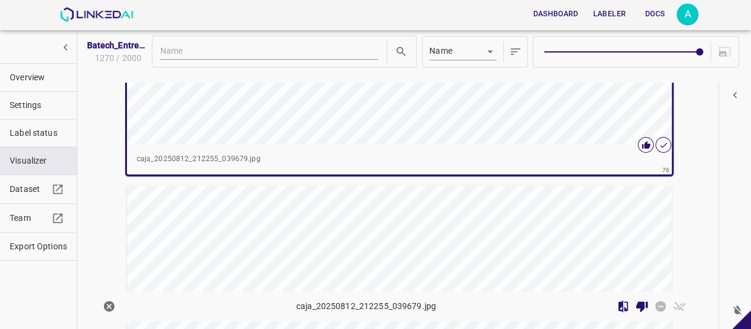
scroll to position [23653, 0]
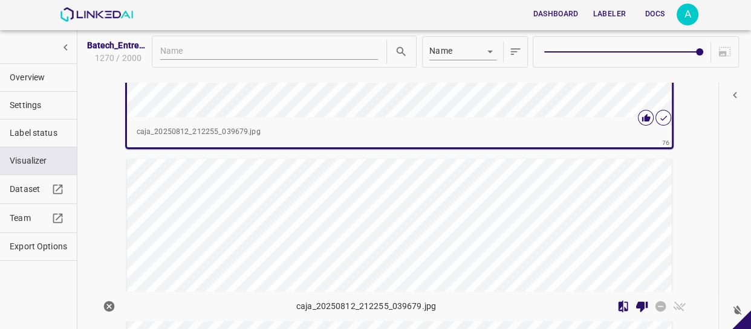
click at [482, 214] on div "button" at bounding box center [308, 295] width 363 height 273
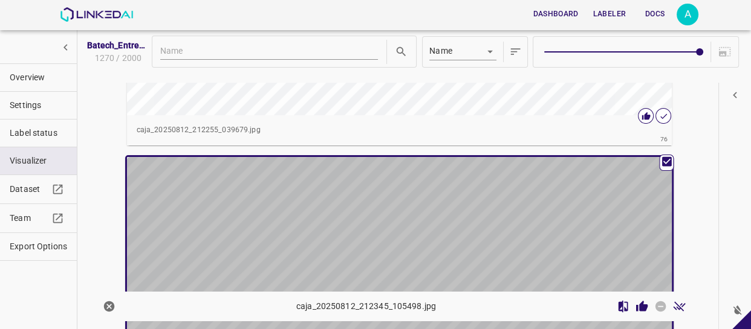
click at [482, 214] on div "button" at bounding box center [308, 293] width 363 height 273
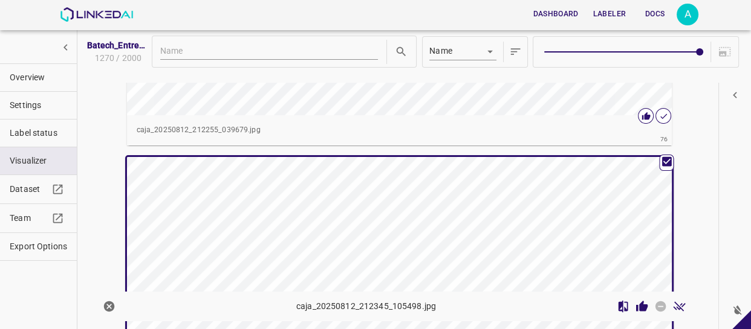
scroll to position [23651, 0]
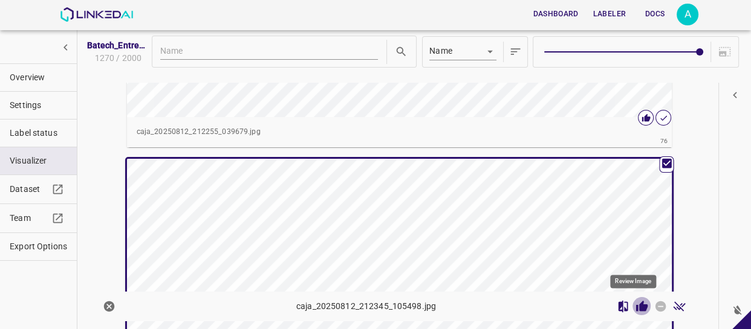
click at [636, 304] on icon "Review Image" at bounding box center [641, 306] width 11 height 11
click at [52, 78] on span "Overview" at bounding box center [38, 77] width 57 height 13
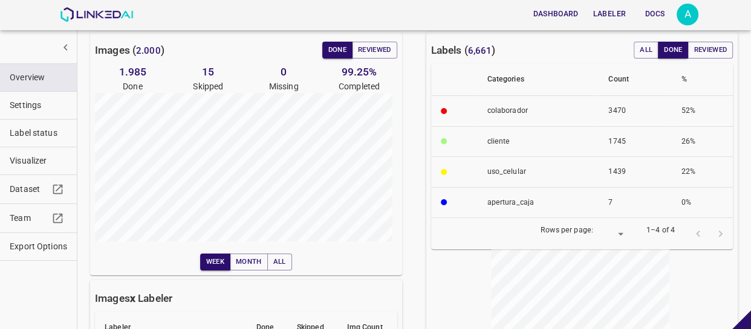
scroll to position [0, 0]
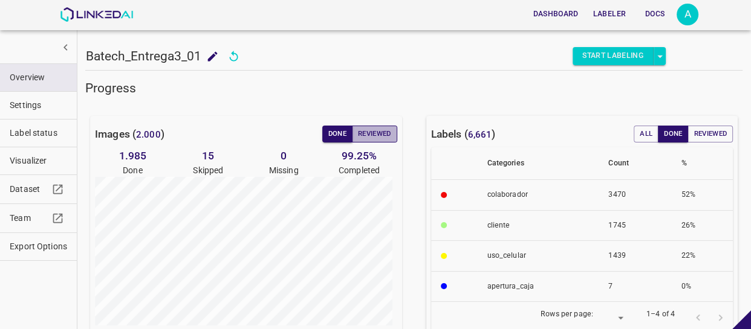
click at [379, 128] on button "Reviewed" at bounding box center [374, 134] width 45 height 17
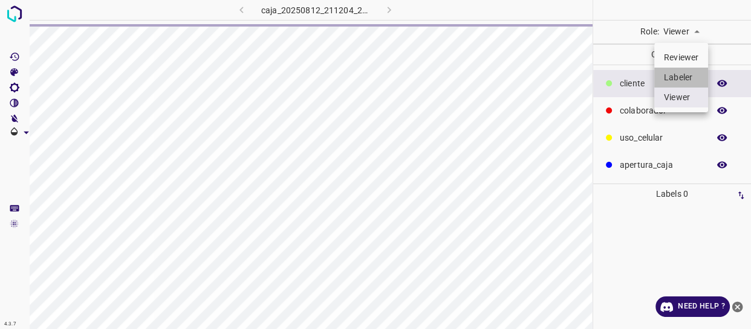
click at [678, 72] on li "Labeler" at bounding box center [681, 78] width 54 height 20
type input "labeler"
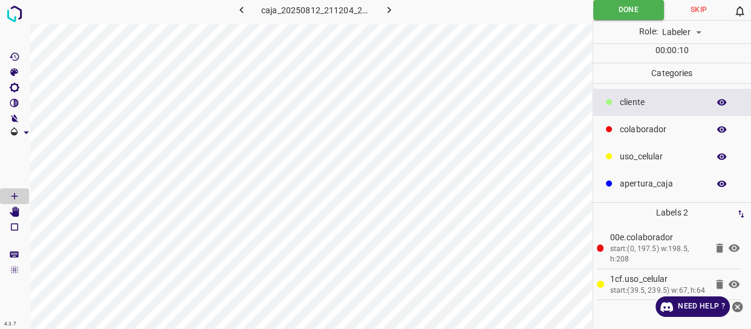
drag, startPoint x: 644, startPoint y: 132, endPoint x: 616, endPoint y: 142, distance: 30.0
click at [644, 132] on p "colaborador" at bounding box center [660, 129] width 83 height 13
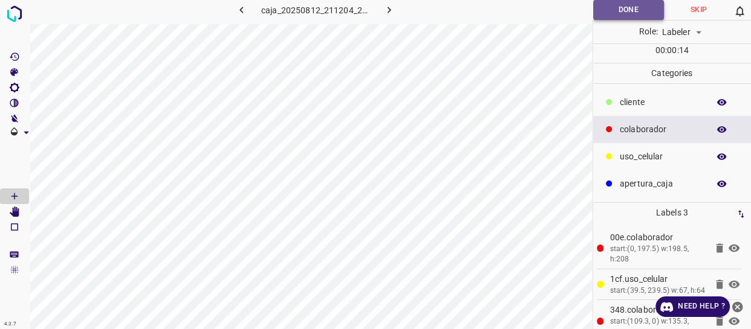
click at [620, 13] on button "Done" at bounding box center [628, 10] width 71 height 20
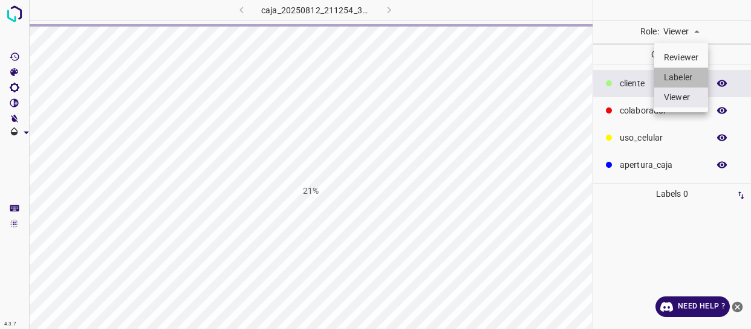
click at [678, 74] on li "Labeler" at bounding box center [681, 78] width 54 height 20
type input "labeler"
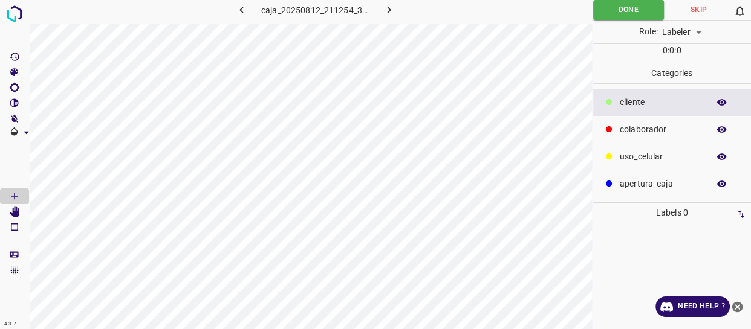
click at [655, 123] on div "colaborador" at bounding box center [672, 129] width 158 height 27
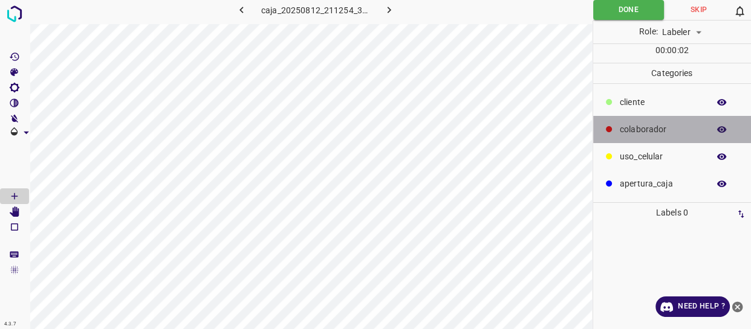
click at [662, 127] on p "colaborador" at bounding box center [660, 129] width 83 height 13
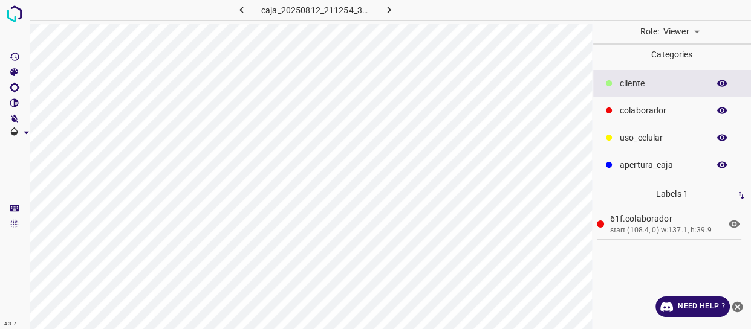
click at [671, 23] on body "4.3.7 caja_20250812_211254_327580.jpg Role: Viewer viewer Categories ​​cliente …" at bounding box center [375, 164] width 751 height 329
click at [686, 75] on li "Labeler" at bounding box center [681, 78] width 54 height 20
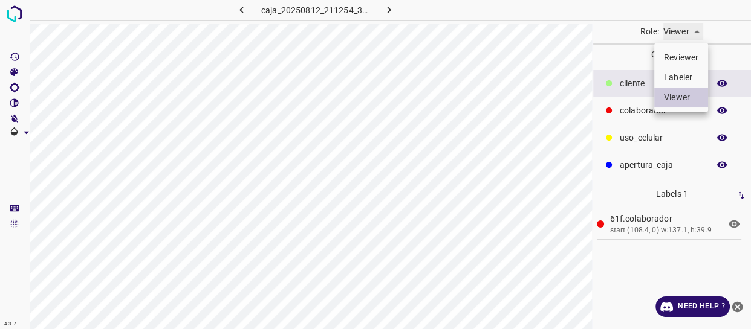
type input "labeler"
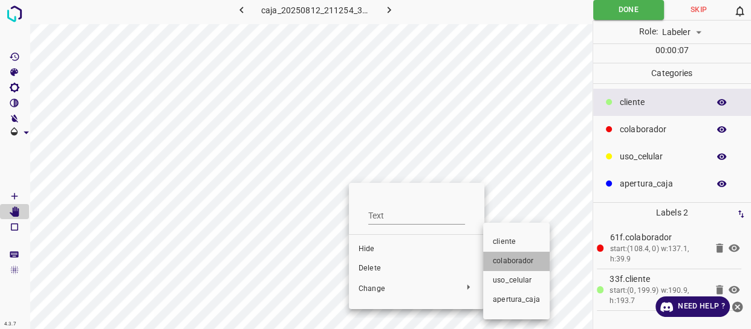
click at [519, 265] on span "colaborador" at bounding box center [516, 261] width 47 height 11
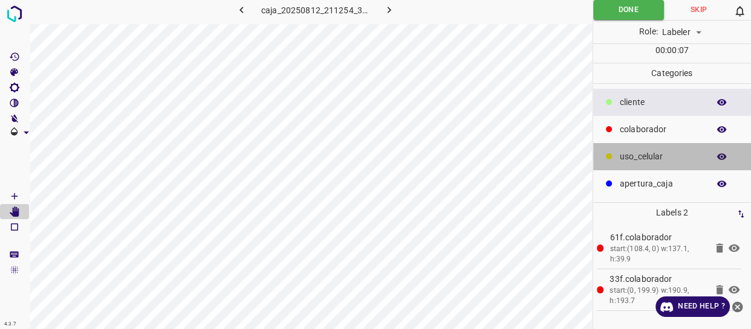
drag, startPoint x: 686, startPoint y: 161, endPoint x: 674, endPoint y: 158, distance: 12.5
click at [685, 160] on p "uso_celular" at bounding box center [660, 156] width 83 height 13
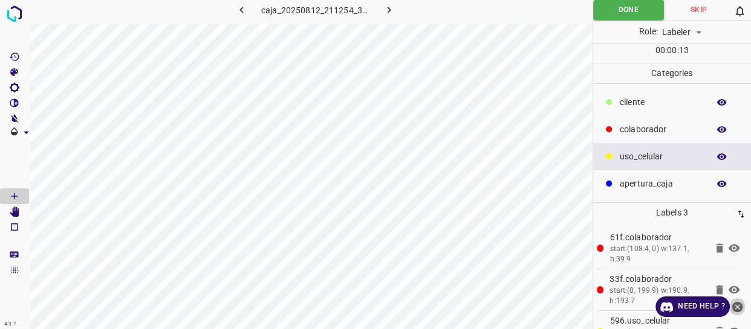
drag, startPoint x: 736, startPoint y: 307, endPoint x: 655, endPoint y: 260, distance: 93.7
click at [735, 307] on icon "close-help" at bounding box center [737, 307] width 13 height 13
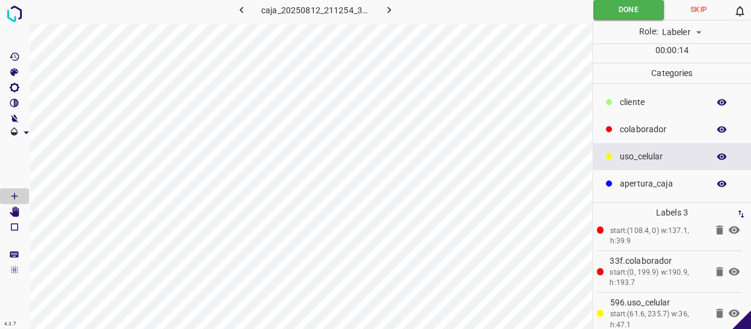
scroll to position [28, 0]
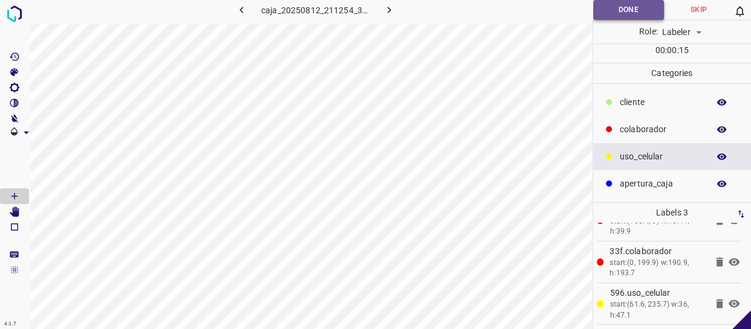
click at [614, 7] on button "Done" at bounding box center [628, 10] width 71 height 20
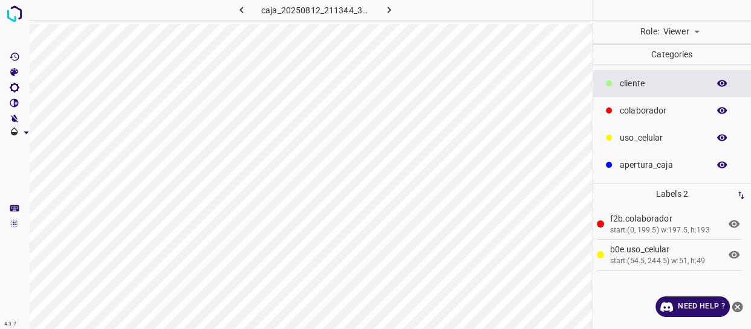
click at [610, 105] on div at bounding box center [609, 111] width 12 height 12
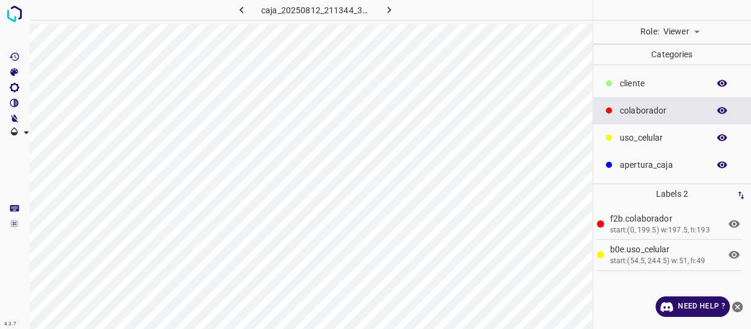
click at [676, 28] on body "4.3.7 caja_20250812_211344_391775.jpg Role: Viewer viewer Categories ​​cliente …" at bounding box center [375, 164] width 751 height 329
click at [689, 80] on li "Labeler" at bounding box center [681, 78] width 54 height 20
type input "labeler"
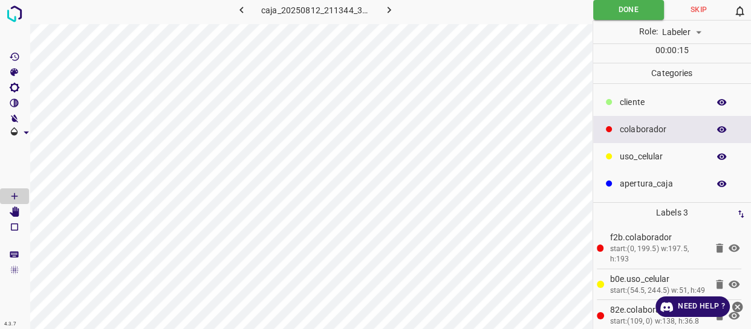
click at [735, 303] on icon "close-help" at bounding box center [737, 307] width 11 height 11
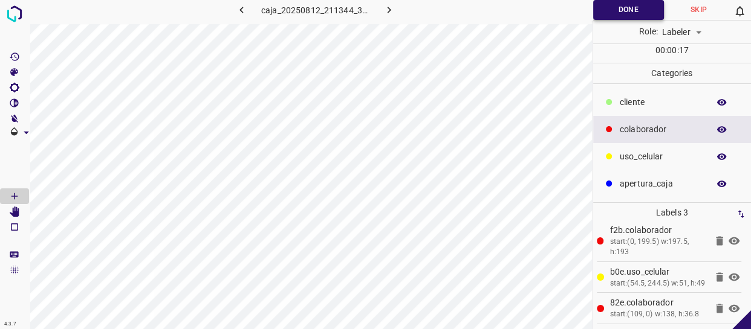
click at [626, 16] on button "Done" at bounding box center [628, 10] width 71 height 20
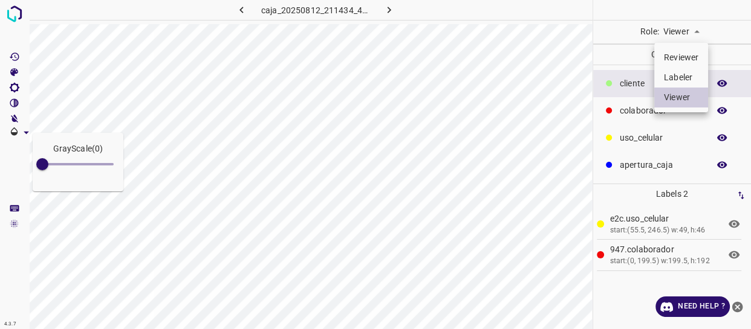
drag, startPoint x: 687, startPoint y: 36, endPoint x: 687, endPoint y: 66, distance: 30.8
click at [688, 36] on body "GrayScale ( 0 ) 4.3.7 caja_20250812_211434_457463.jpg Role: Viewer viewer Categ…" at bounding box center [375, 164] width 751 height 329
click at [681, 76] on li "Labeler" at bounding box center [681, 78] width 54 height 20
type input "labeler"
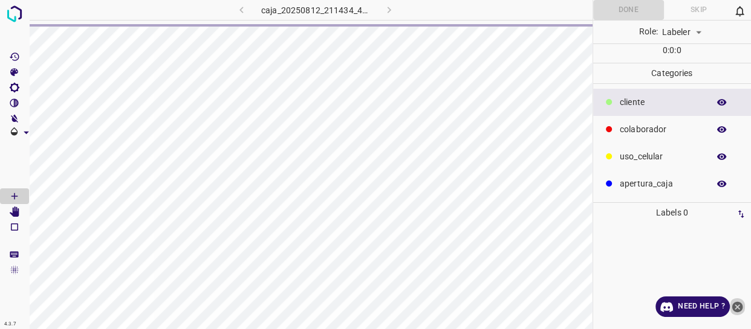
click at [743, 303] on button "close-help" at bounding box center [736, 307] width 15 height 21
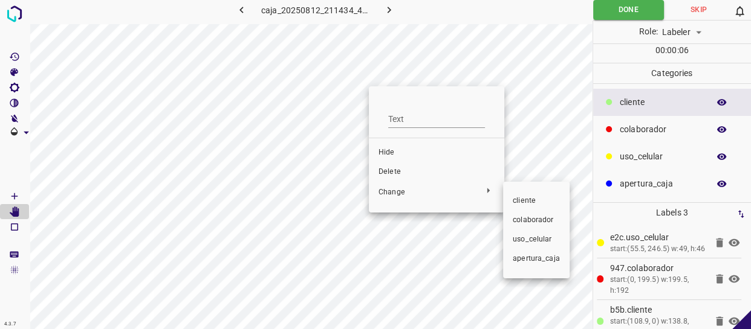
drag, startPoint x: 531, startPoint y: 219, endPoint x: 499, endPoint y: 192, distance: 42.0
click at [531, 218] on span "colaborador" at bounding box center [536, 220] width 47 height 11
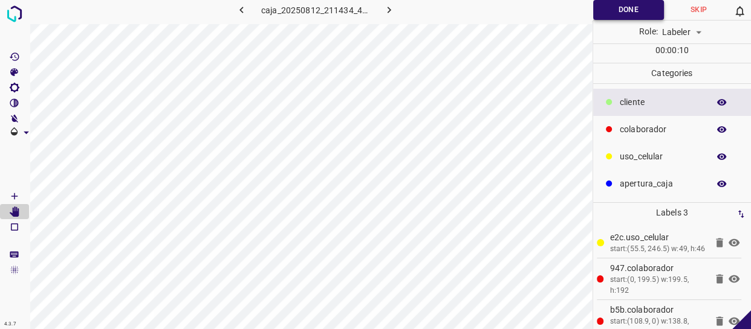
click at [629, 9] on button "Done" at bounding box center [628, 10] width 71 height 20
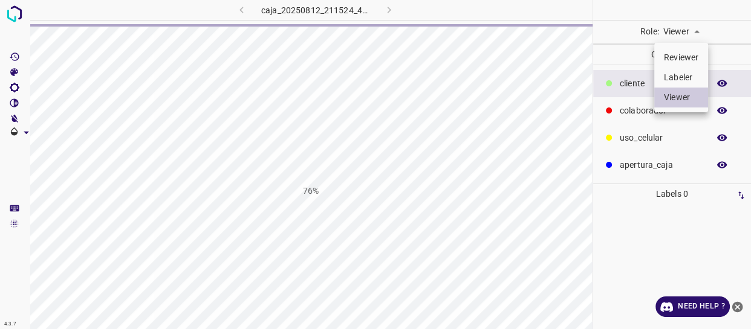
click at [683, 75] on li "Labeler" at bounding box center [681, 78] width 54 height 20
type input "labeler"
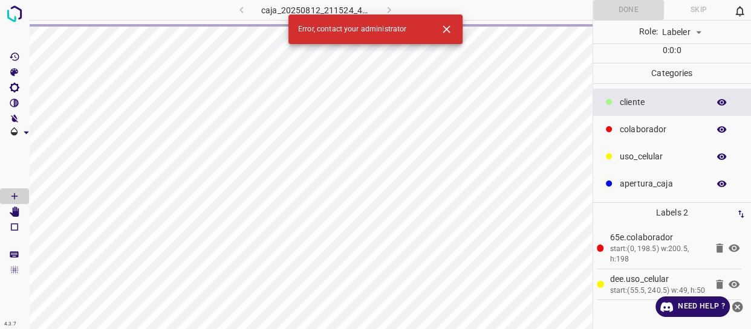
drag, startPoint x: 740, startPoint y: 302, endPoint x: 739, endPoint y: 296, distance: 6.8
click at [740, 302] on icon "close-help" at bounding box center [737, 307] width 11 height 11
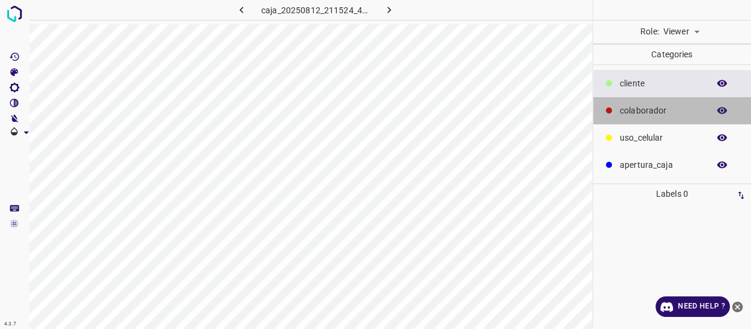
click at [653, 112] on p "colaborador" at bounding box center [660, 111] width 83 height 13
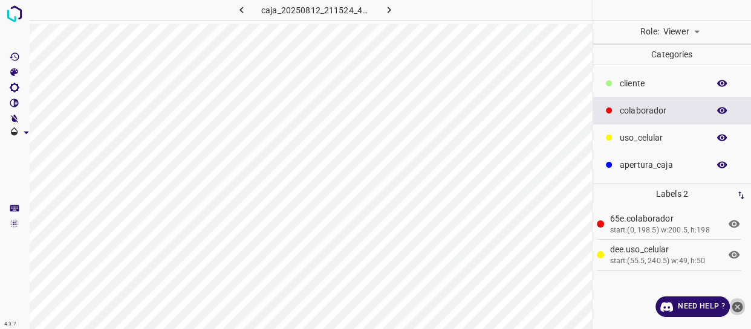
drag, startPoint x: 742, startPoint y: 303, endPoint x: 649, endPoint y: 227, distance: 120.6
click at [742, 301] on icon "close-help" at bounding box center [737, 307] width 13 height 13
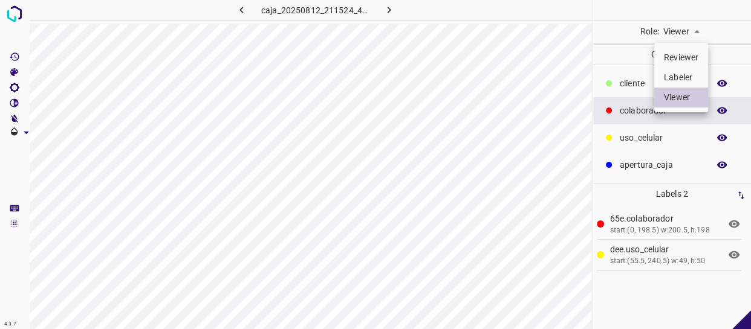
click at [694, 25] on body "4.3.7 caja_20250812_211524_490445.jpg Role: Viewer viewer Categories ​​cliente …" at bounding box center [375, 164] width 751 height 329
click at [690, 74] on li "Labeler" at bounding box center [681, 78] width 54 height 20
type input "labeler"
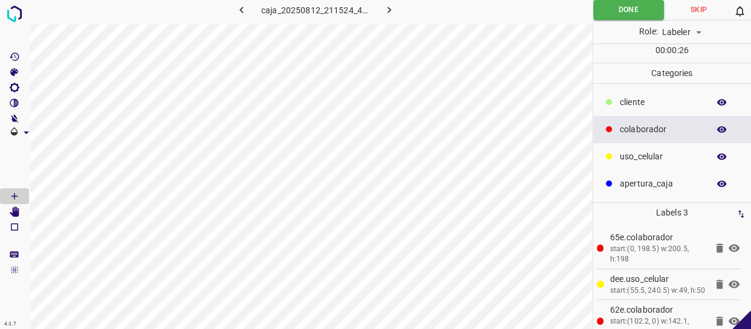
scroll to position [28, 0]
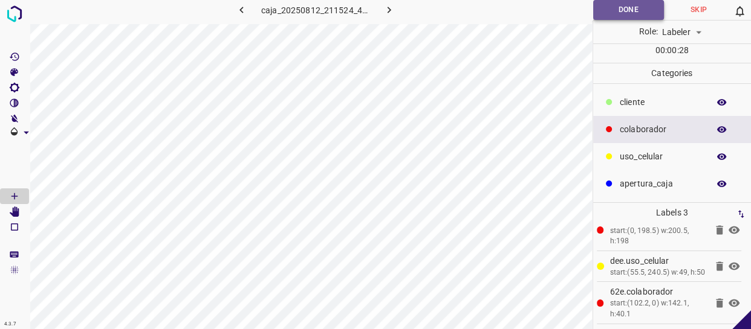
click at [620, 4] on button "Done" at bounding box center [628, 10] width 71 height 20
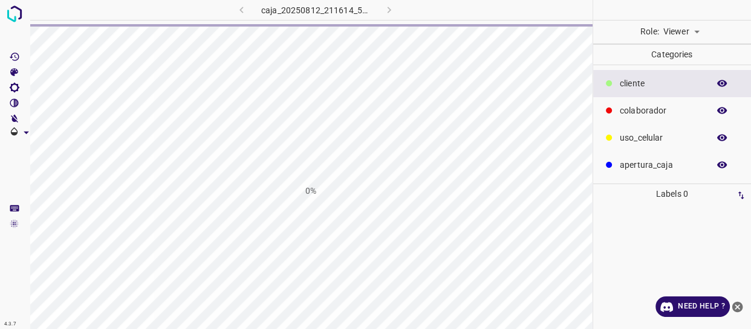
click at [687, 30] on body "4.3.7 caja_20250812_211614_555101.jpg 0% Role: Viewer viewer Categories ​​clien…" at bounding box center [375, 164] width 751 height 329
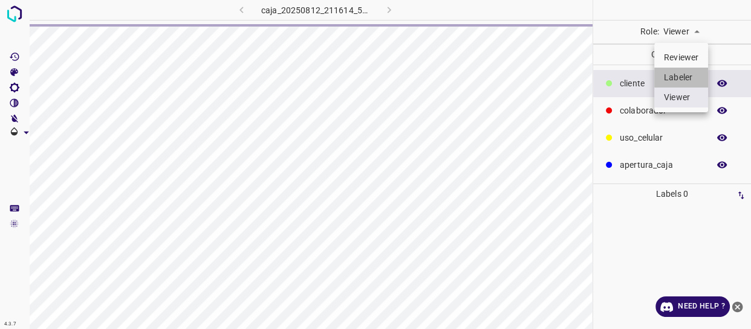
click at [685, 74] on li "Labeler" at bounding box center [681, 78] width 54 height 20
type input "labeler"
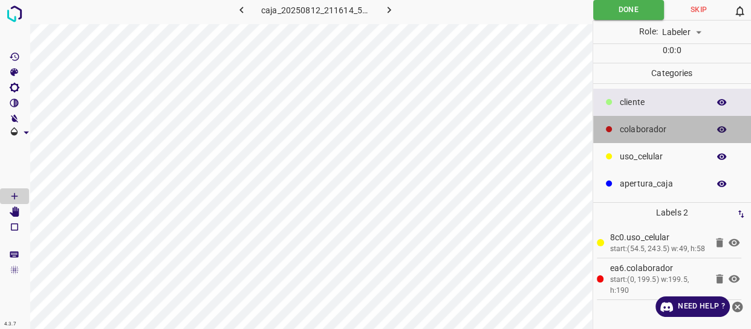
click at [635, 127] on p "colaborador" at bounding box center [660, 129] width 83 height 13
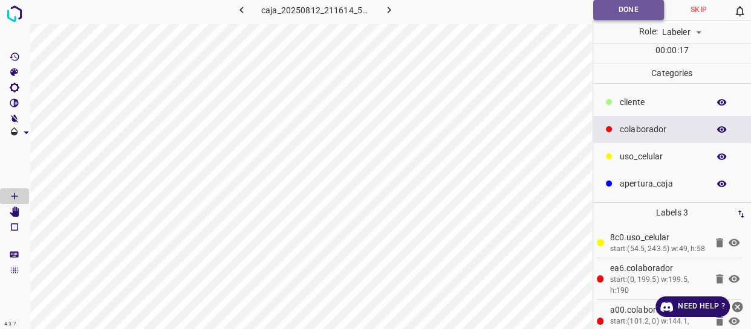
click at [619, 16] on button "Done" at bounding box center [628, 10] width 71 height 20
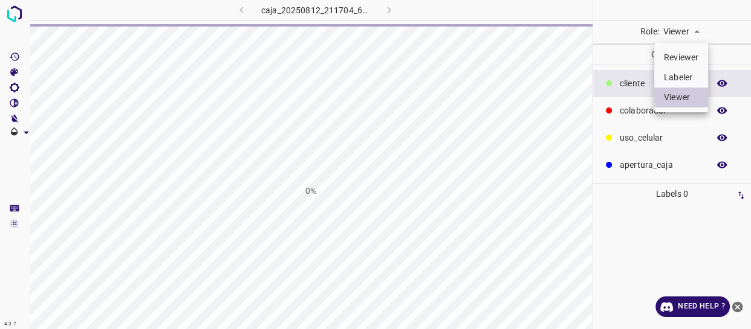
click at [693, 27] on body "4.3.7 caja_20250812_211704_619366.jpg 0% Role: Viewer viewer Categories ​​clien…" at bounding box center [375, 164] width 751 height 329
click at [683, 74] on li "Labeler" at bounding box center [681, 78] width 54 height 20
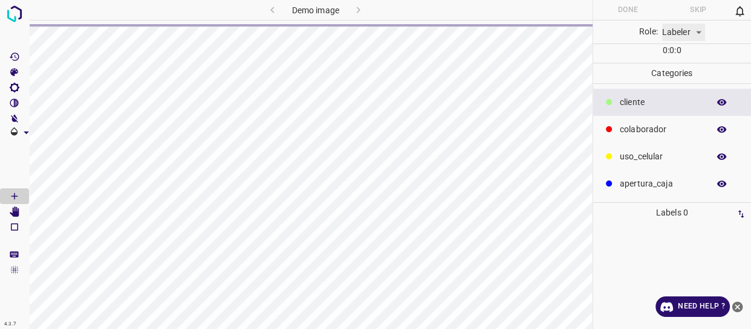
type input "labeler"
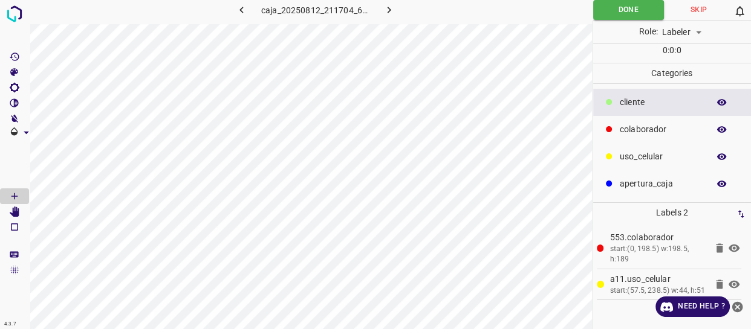
click at [738, 302] on icon "close-help" at bounding box center [737, 307] width 11 height 11
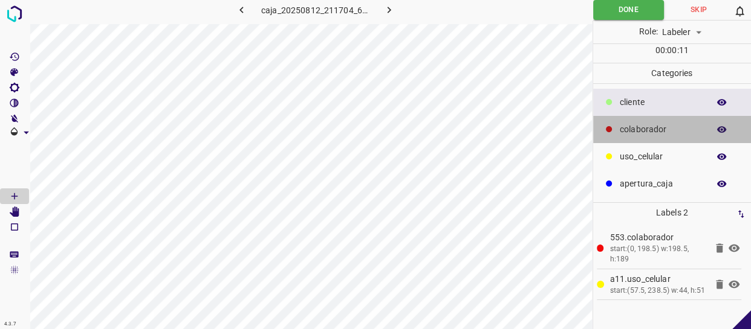
click at [652, 131] on p "colaborador" at bounding box center [660, 129] width 83 height 13
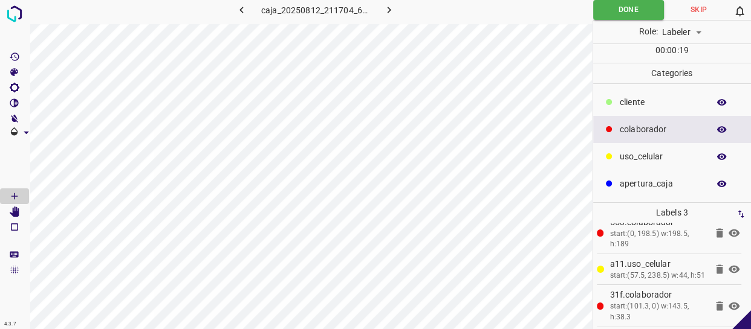
scroll to position [28, 0]
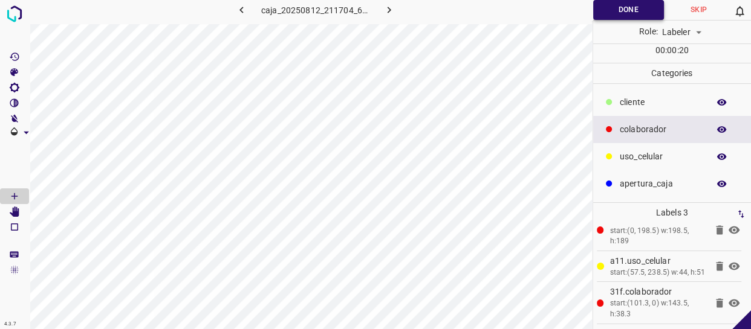
click at [623, 13] on button "Done" at bounding box center [628, 10] width 71 height 20
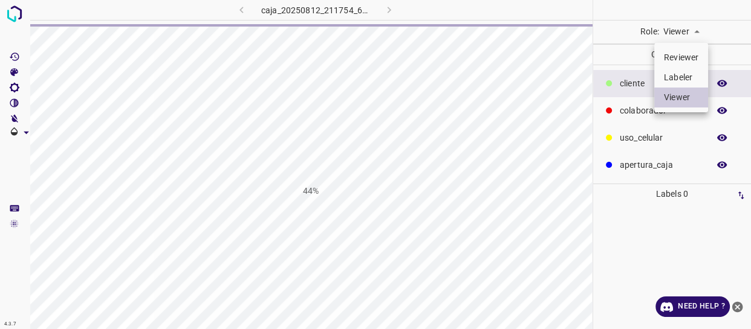
click at [667, 74] on li "Labeler" at bounding box center [681, 78] width 54 height 20
type input "labeler"
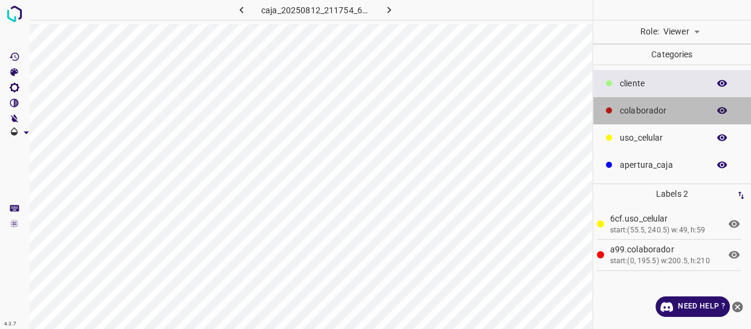
click at [665, 111] on p "colaborador" at bounding box center [660, 111] width 83 height 13
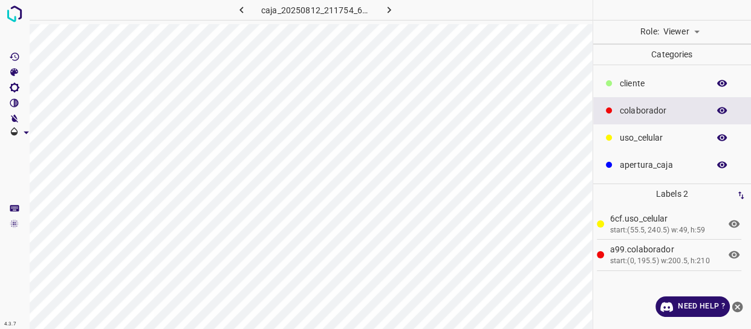
click at [668, 26] on body "4.3.7 caja_20250812_211754_683818.jpg Role: Viewer viewer Categories ​​cliente …" at bounding box center [375, 164] width 751 height 329
click at [695, 80] on li "Labeler" at bounding box center [681, 78] width 54 height 20
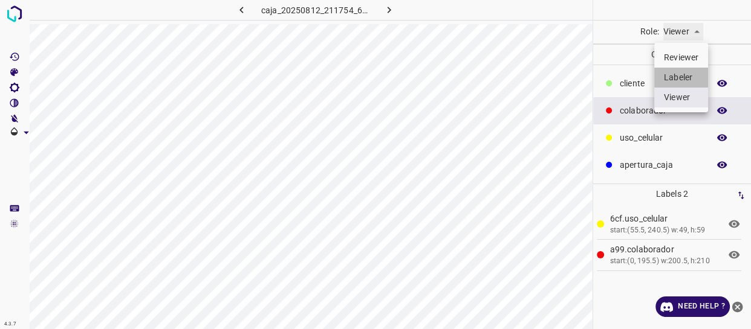
type input "labeler"
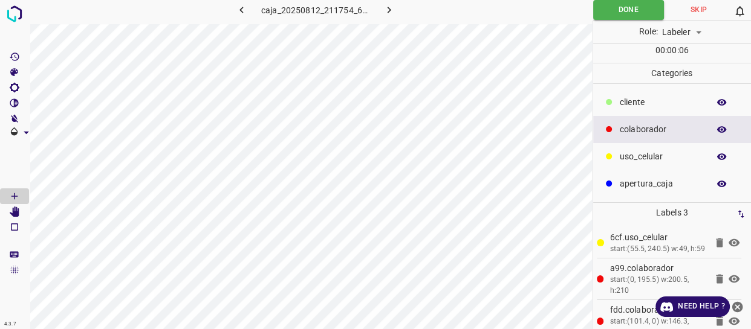
click at [737, 303] on icon "close-help" at bounding box center [737, 307] width 11 height 11
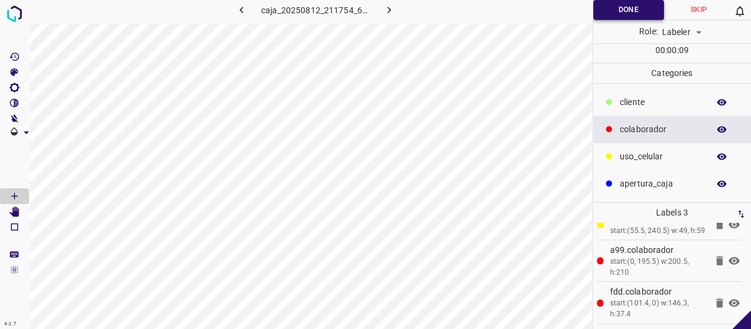
click at [619, 12] on button "Done" at bounding box center [628, 10] width 71 height 20
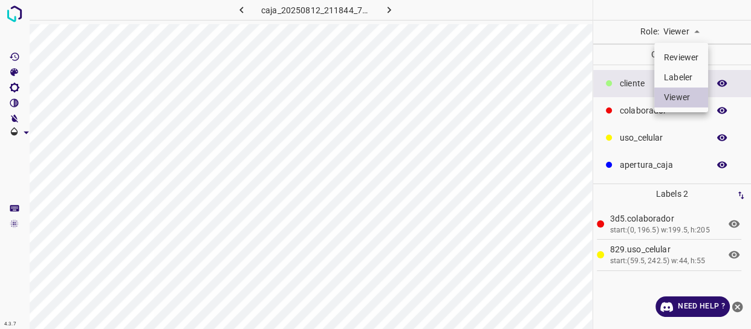
click at [687, 30] on body "4.3.7 caja_20250812_211844_714460.jpg Role: Viewer viewer Categories ​​cliente …" at bounding box center [375, 164] width 751 height 329
click at [690, 73] on li "Labeler" at bounding box center [681, 78] width 54 height 20
type input "labeler"
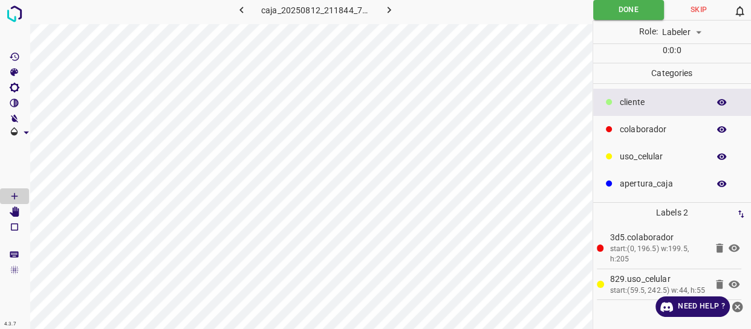
click at [653, 123] on p "colaborador" at bounding box center [660, 129] width 83 height 13
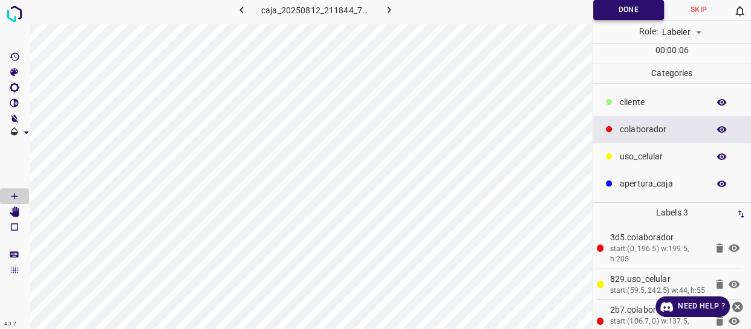
click at [607, 10] on button "Done" at bounding box center [628, 10] width 71 height 20
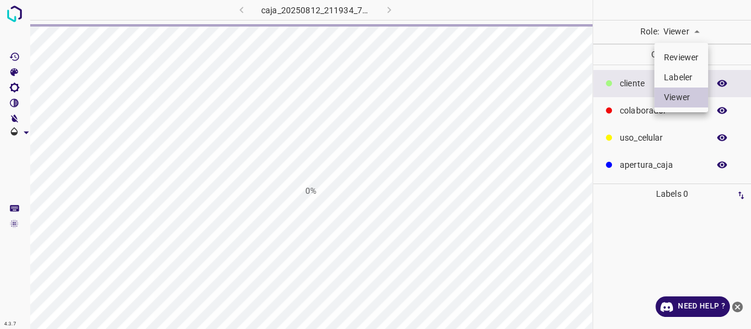
click at [688, 74] on li "Labeler" at bounding box center [681, 78] width 54 height 20
type input "labeler"
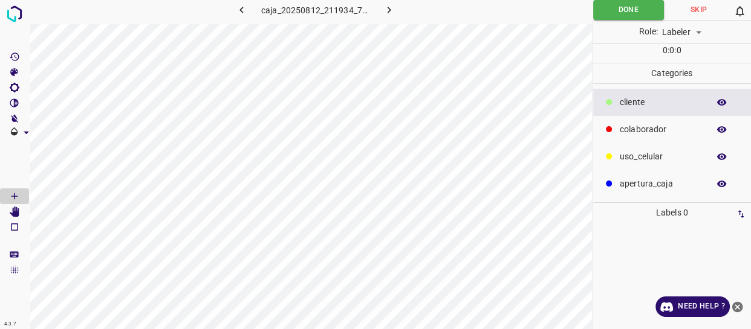
click at [647, 134] on p "colaborador" at bounding box center [660, 129] width 83 height 13
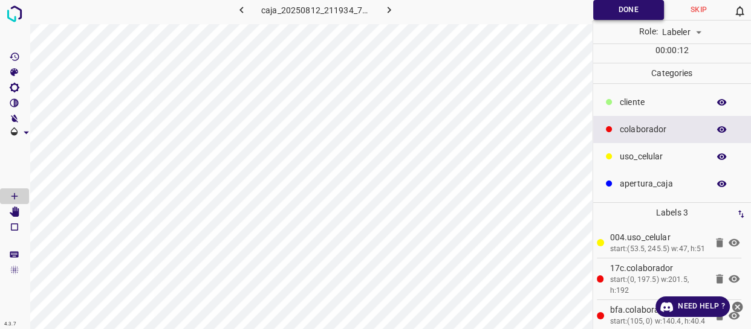
click at [629, 13] on button "Done" at bounding box center [628, 10] width 71 height 20
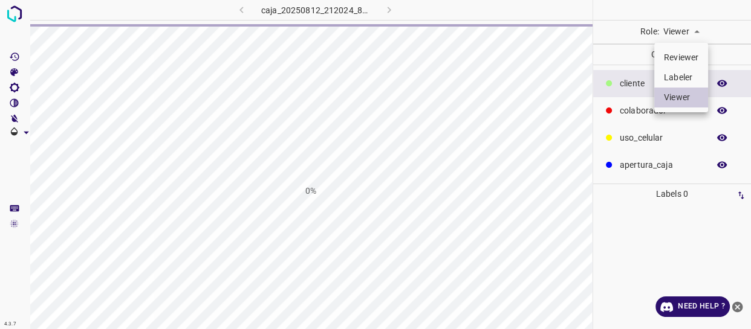
click at [690, 34] on body "4.3.7 caja_20250812_212024_845205.jpg 0% Role: Viewer viewer Categories ​​clien…" at bounding box center [375, 164] width 751 height 329
click at [688, 70] on li "Labeler" at bounding box center [681, 78] width 54 height 20
type input "labeler"
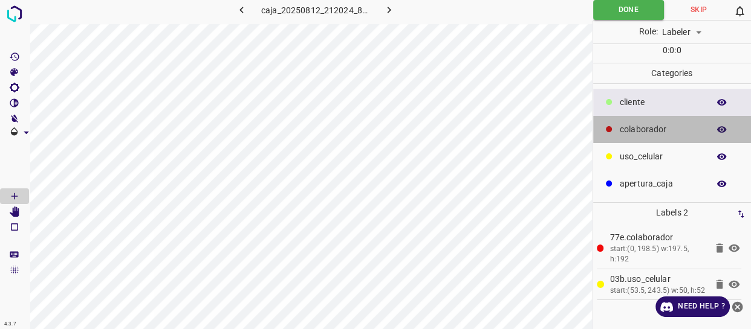
click at [633, 132] on p "colaborador" at bounding box center [660, 129] width 83 height 13
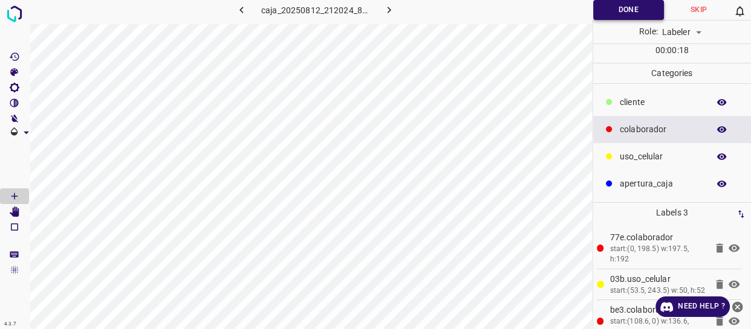
click at [619, 3] on button "Done" at bounding box center [628, 10] width 71 height 20
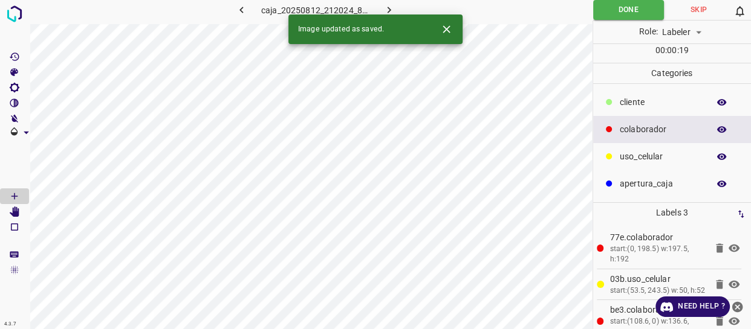
click at [742, 299] on div "Need Help ?" at bounding box center [699, 307] width 89 height 21
click at [735, 301] on icon "close-help" at bounding box center [737, 307] width 13 height 13
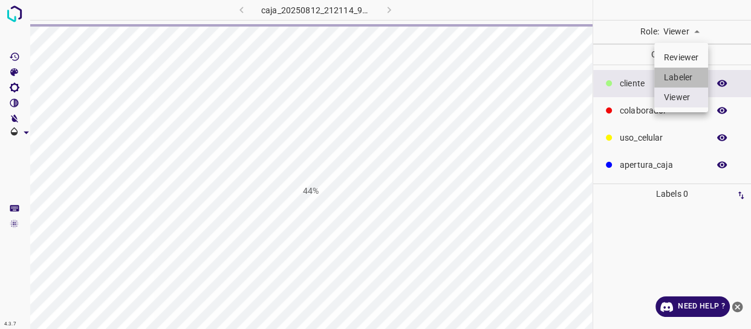
click at [682, 74] on li "Labeler" at bounding box center [681, 78] width 54 height 20
type input "labeler"
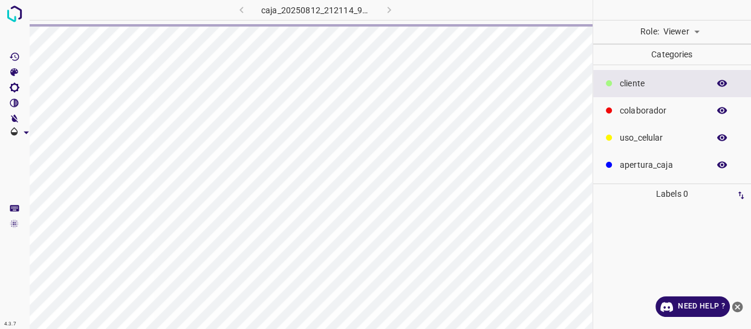
click at [736, 302] on icon "close-help" at bounding box center [737, 307] width 11 height 11
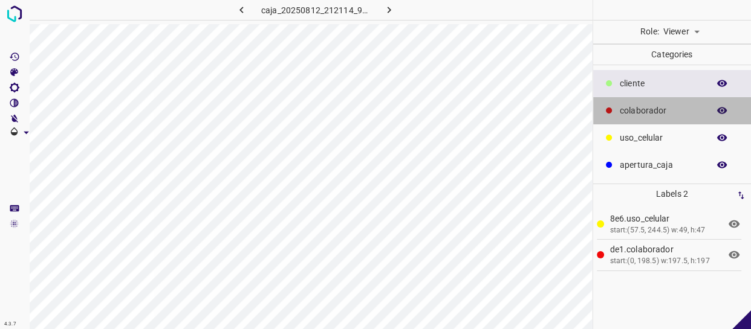
click at [650, 112] on p "colaborador" at bounding box center [660, 111] width 83 height 13
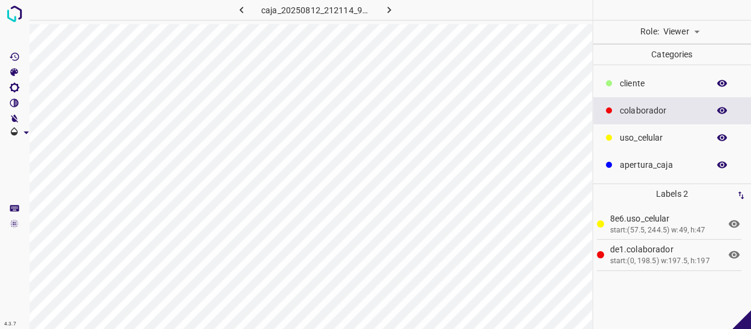
click at [692, 28] on body "4.3.7 caja_20250812_212114_911064.jpg Role: Viewer viewer Categories ​​cliente …" at bounding box center [375, 164] width 751 height 329
click at [677, 77] on li "Labeler" at bounding box center [681, 78] width 54 height 20
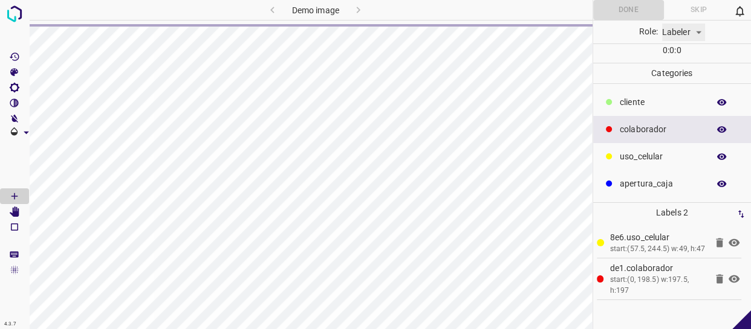
type input "labeler"
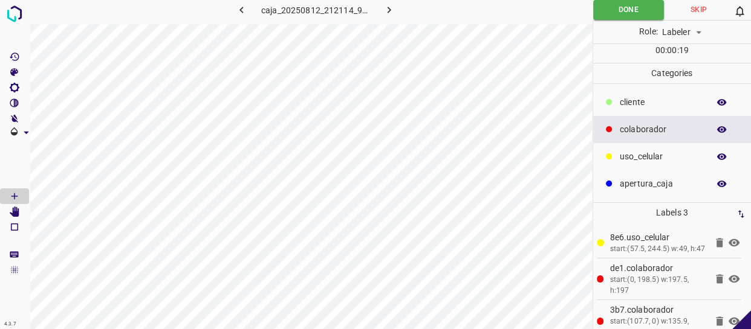
scroll to position [28, 0]
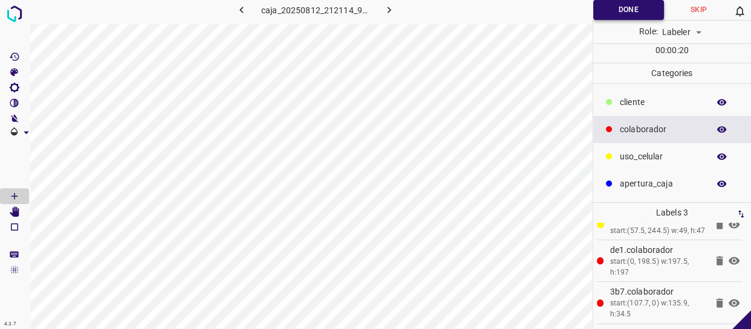
click at [631, 3] on button "Done" at bounding box center [628, 10] width 71 height 20
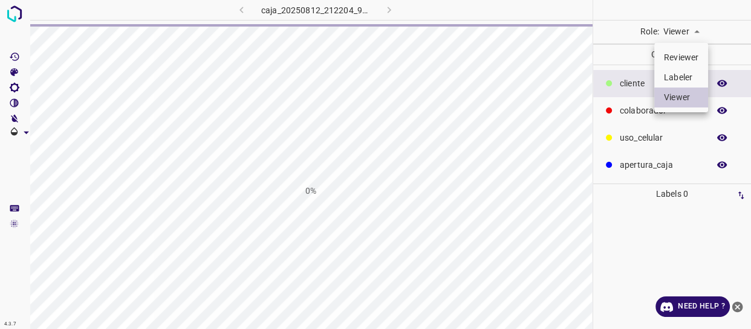
click at [674, 31] on body "4.3.7 caja_20250812_212204_975326.jpg 0% Role: Viewer viewer Categories ​​clien…" at bounding box center [375, 164] width 751 height 329
click at [684, 79] on li "Labeler" at bounding box center [681, 78] width 54 height 20
type input "labeler"
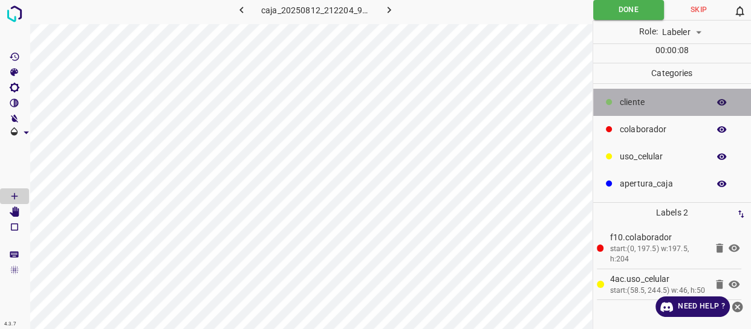
click at [669, 115] on div "​​cliente" at bounding box center [672, 102] width 158 height 27
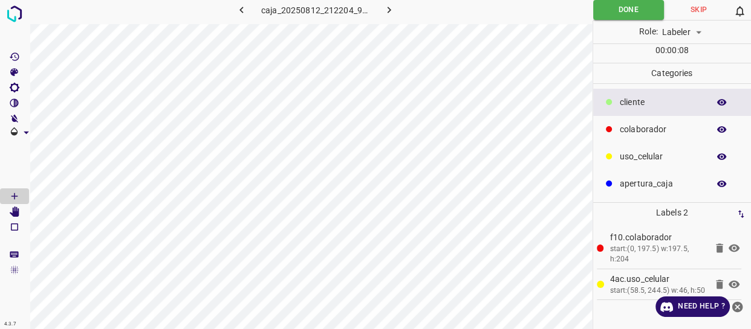
click at [665, 127] on p "colaborador" at bounding box center [660, 129] width 83 height 13
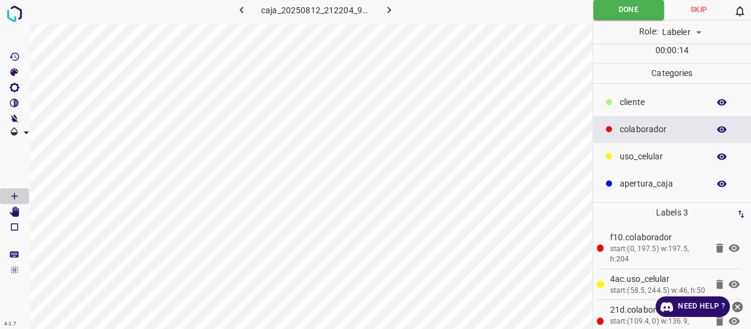
click at [737, 306] on icon "close-help" at bounding box center [737, 307] width 13 height 13
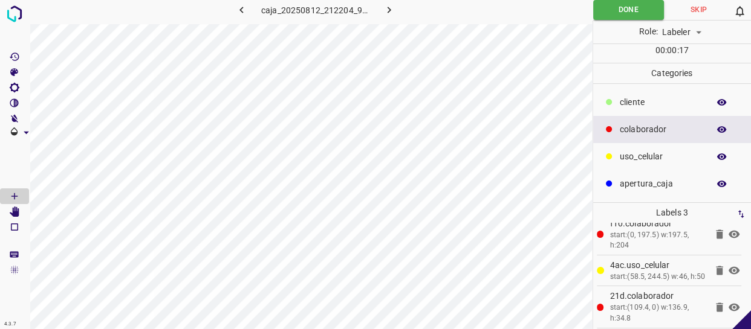
scroll to position [28, 0]
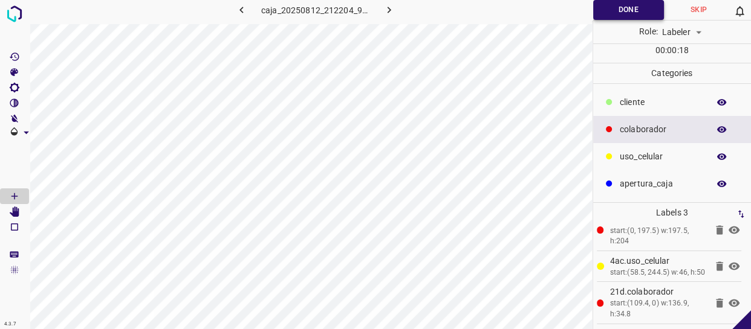
click at [635, 5] on button "Done" at bounding box center [628, 10] width 71 height 20
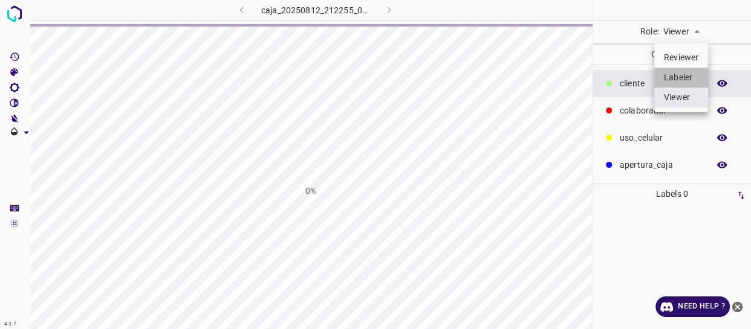
click at [686, 74] on li "Labeler" at bounding box center [681, 78] width 54 height 20
type input "labeler"
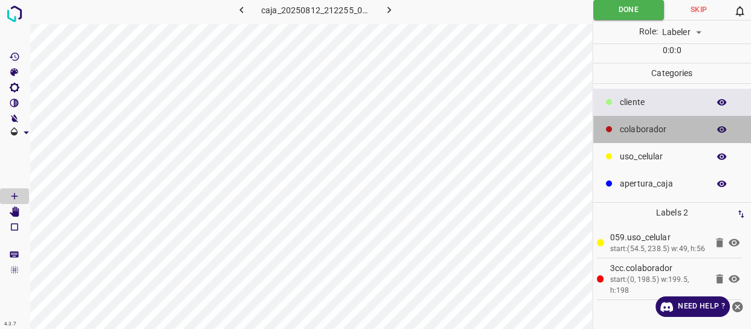
click at [636, 125] on p "colaborador" at bounding box center [660, 129] width 83 height 13
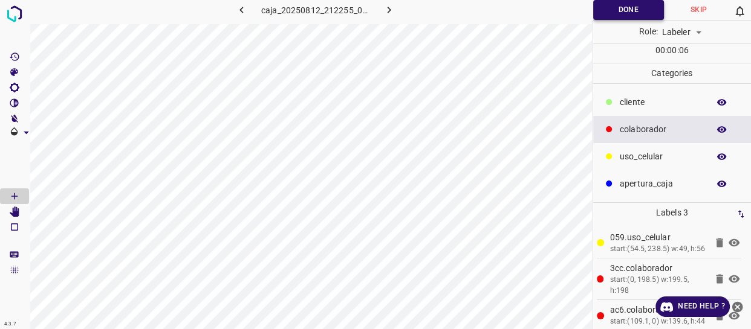
click at [631, 9] on button "Done" at bounding box center [628, 10] width 71 height 20
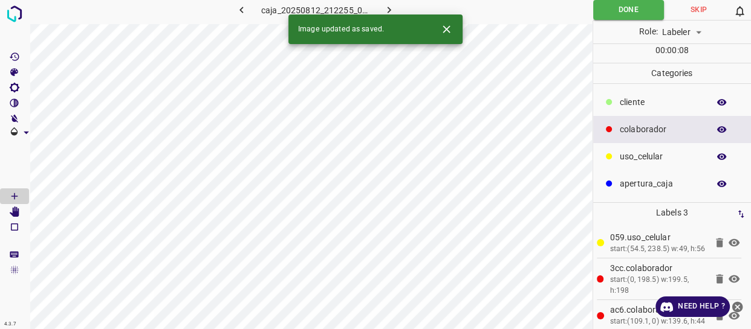
click at [737, 305] on icon "close-help" at bounding box center [737, 307] width 11 height 11
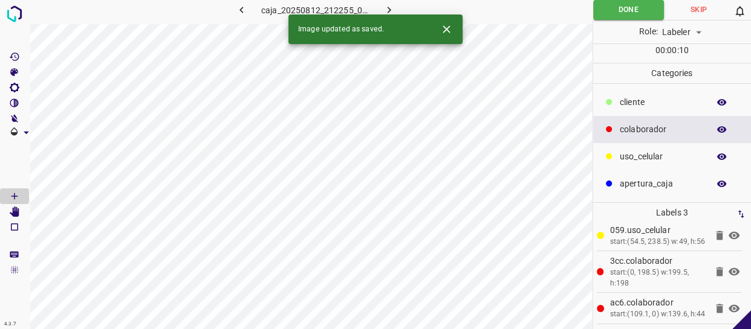
scroll to position [28, 0]
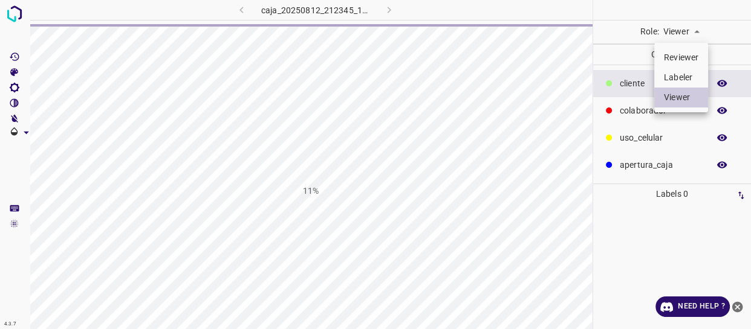
click at [693, 71] on li "Labeler" at bounding box center [681, 78] width 54 height 20
type input "labeler"
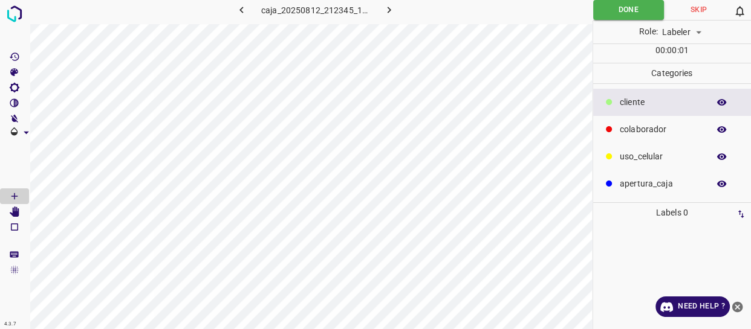
click at [641, 131] on p "colaborador" at bounding box center [660, 129] width 83 height 13
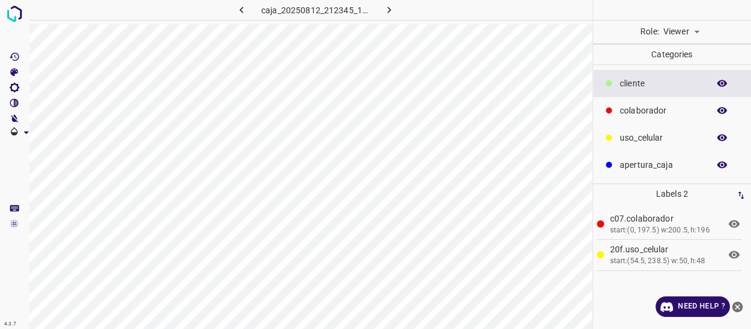
click at [682, 40] on div "Viewer viewer" at bounding box center [681, 32] width 45 height 23
click at [684, 36] on body "4.3.7 caja_20250812_212345_105498.jpg Role: Viewer viewer Categories ​​cliente …" at bounding box center [375, 164] width 751 height 329
click at [684, 79] on li "Labeler" at bounding box center [681, 78] width 54 height 20
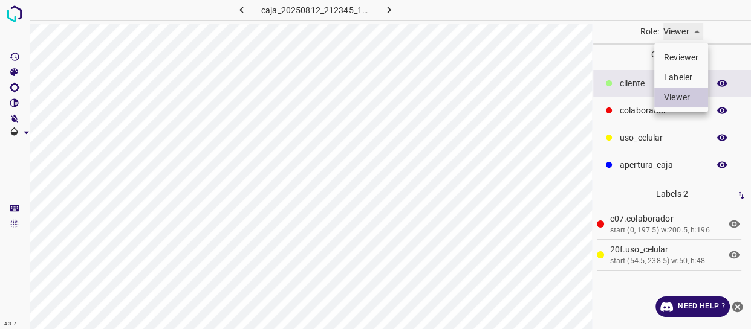
type input "labeler"
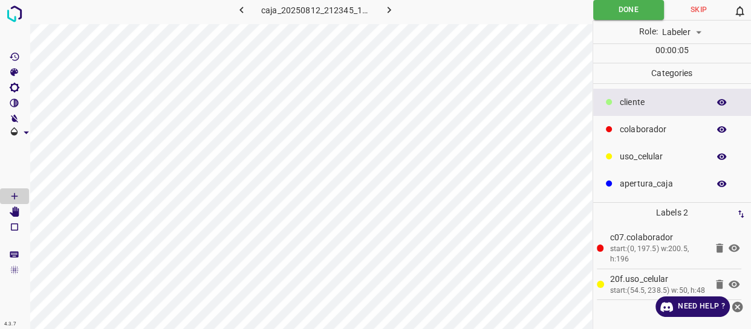
click at [668, 132] on p "colaborador" at bounding box center [660, 129] width 83 height 13
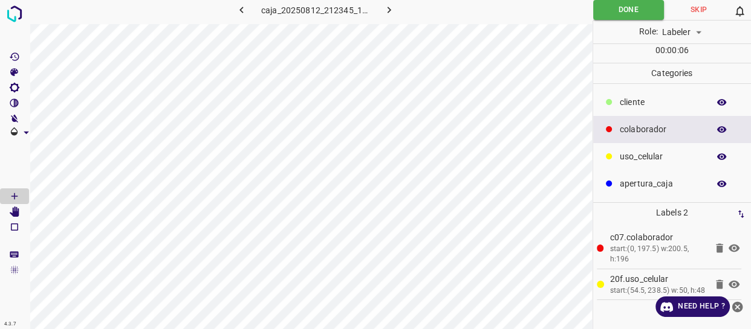
click at [733, 304] on icon "close-help" at bounding box center [737, 307] width 11 height 11
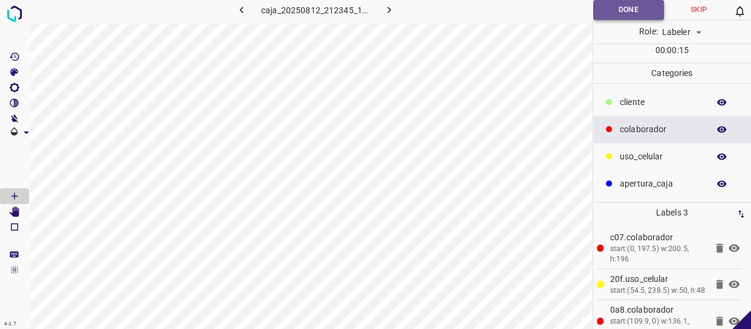
click at [627, 0] on button "Done" at bounding box center [628, 10] width 71 height 20
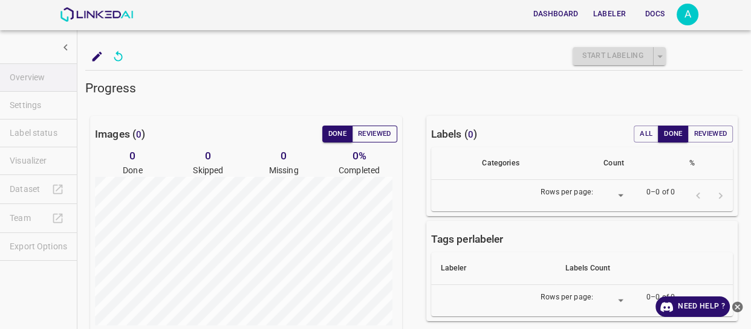
click at [375, 136] on button "Reviewed" at bounding box center [374, 134] width 45 height 17
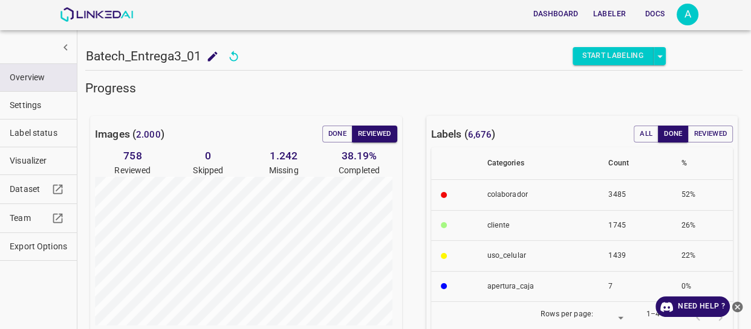
click at [48, 155] on span "Visualizer" at bounding box center [38, 161] width 57 height 13
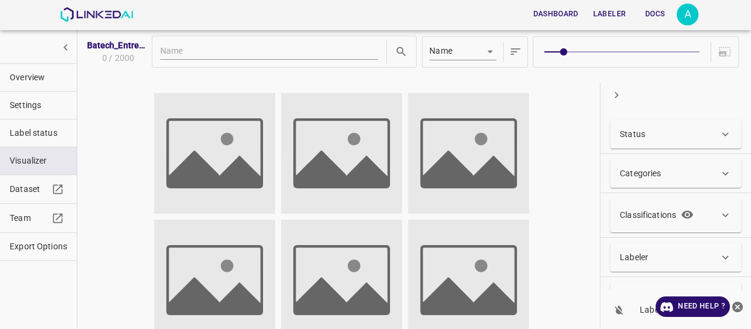
click at [705, 128] on div "Status" at bounding box center [668, 134] width 99 height 13
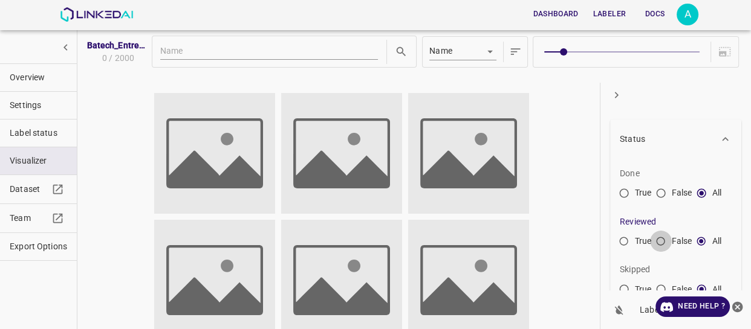
click at [664, 238] on input "False" at bounding box center [661, 244] width 22 height 22
radio input "true"
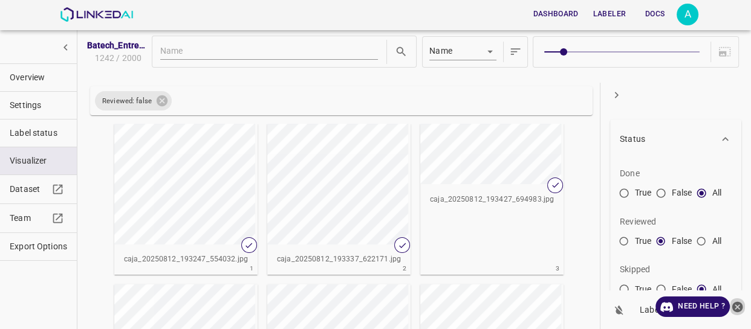
click at [736, 309] on icon "close-help" at bounding box center [737, 307] width 11 height 11
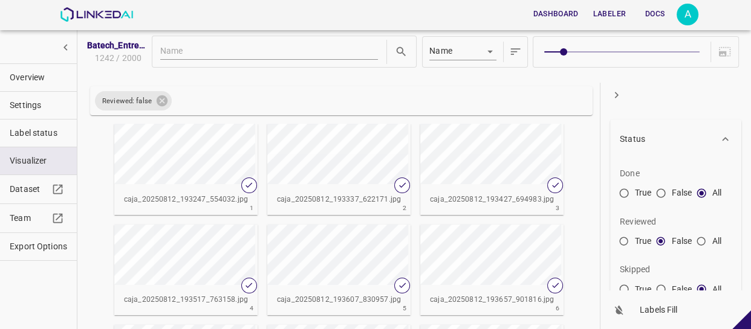
click at [612, 92] on icon "button" at bounding box center [616, 95] width 13 height 13
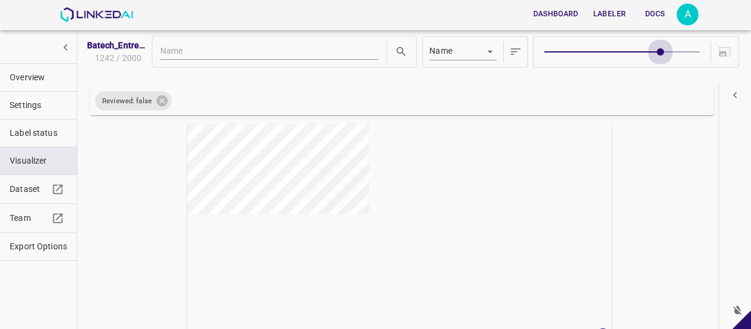
type input "9"
drag, startPoint x: 558, startPoint y: 54, endPoint x: 702, endPoint y: 57, distance: 143.9
click at [702, 57] on div at bounding box center [634, 51] width 205 height 31
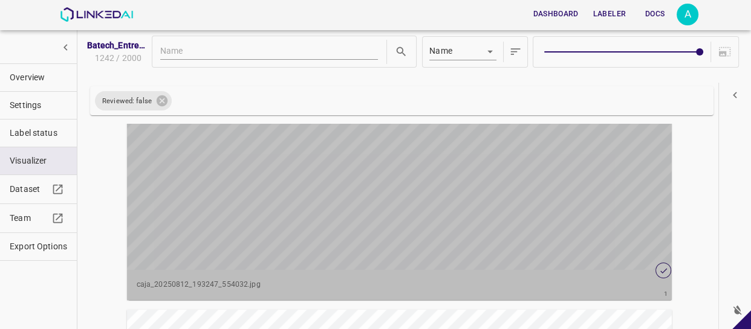
scroll to position [111, 0]
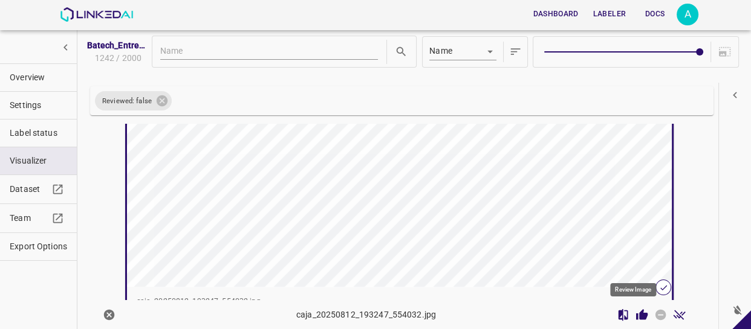
click at [636, 314] on icon "Review Image" at bounding box center [641, 314] width 11 height 11
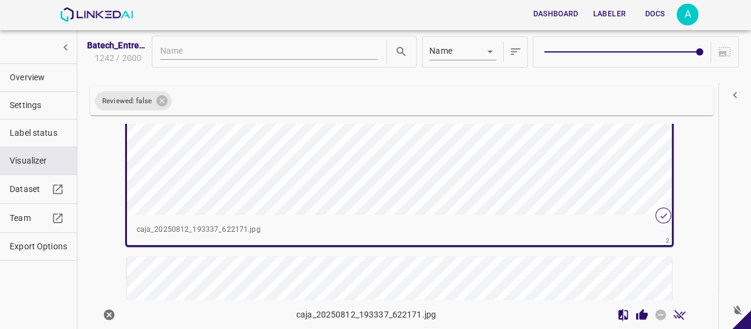
scroll to position [494, 0]
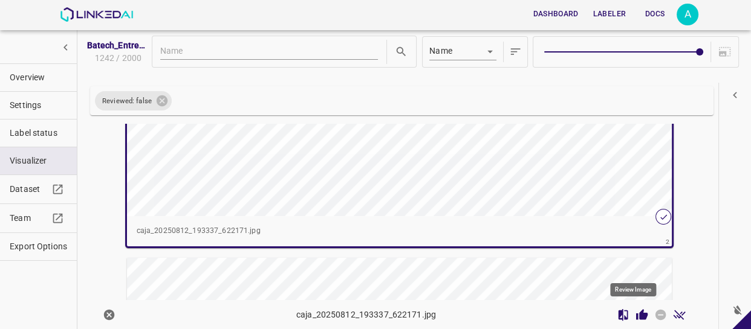
drag, startPoint x: 633, startPoint y: 314, endPoint x: 616, endPoint y: 298, distance: 23.1
click at [636, 314] on icon "Review Image" at bounding box center [641, 314] width 11 height 11
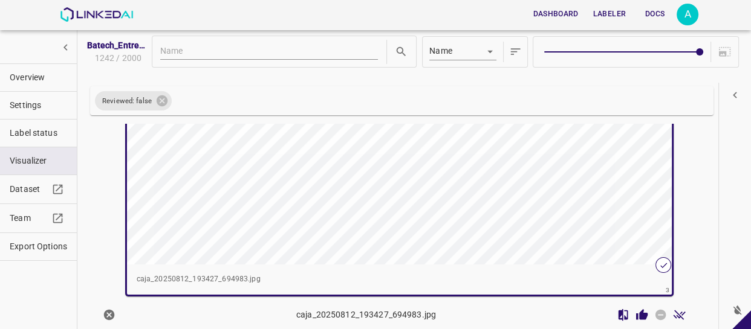
scroll to position [768, 0]
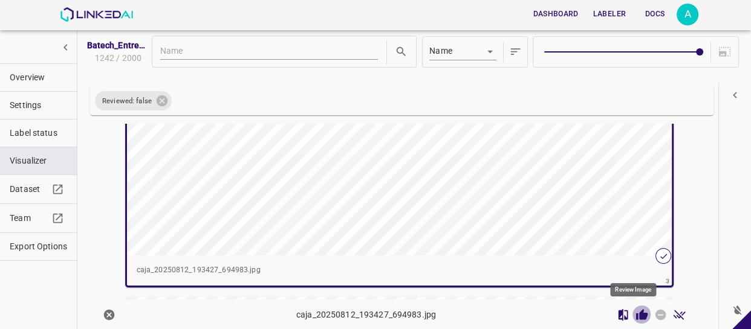
click at [636, 311] on icon "Review Image" at bounding box center [641, 314] width 11 height 11
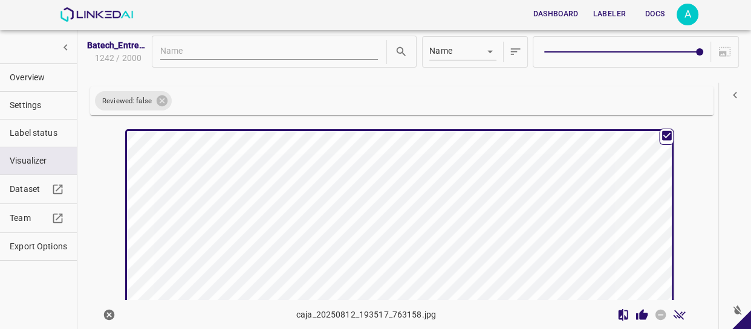
scroll to position [1042, 0]
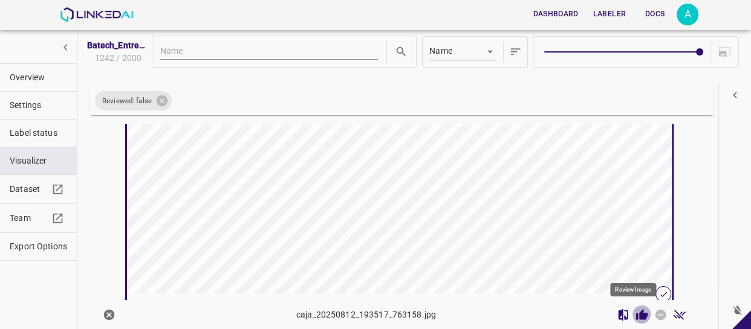
click at [635, 317] on icon "Review Image" at bounding box center [641, 315] width 13 height 13
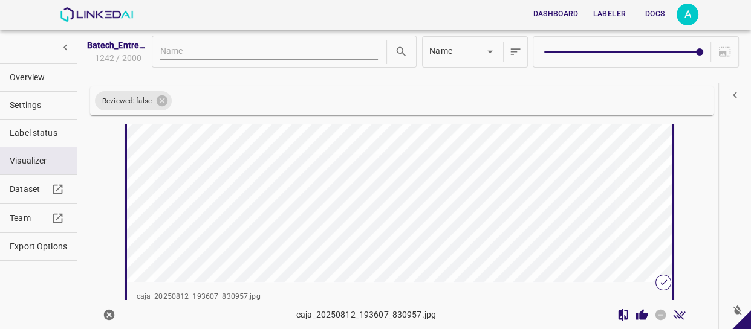
scroll to position [1370, 0]
click at [636, 312] on icon "Review Image" at bounding box center [641, 314] width 11 height 11
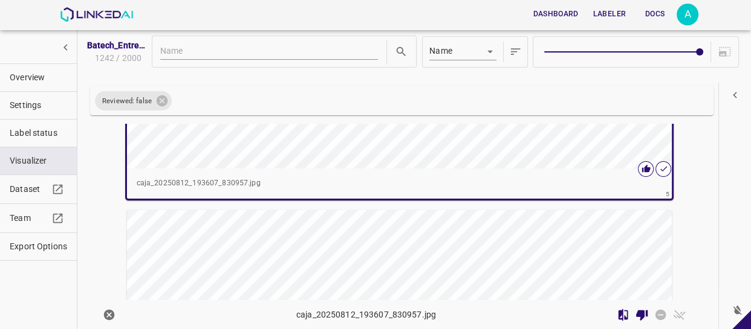
scroll to position [1480, 0]
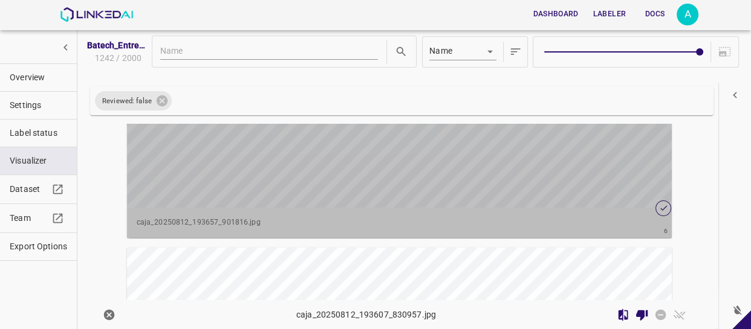
click at [472, 180] on div "button" at bounding box center [308, 71] width 363 height 273
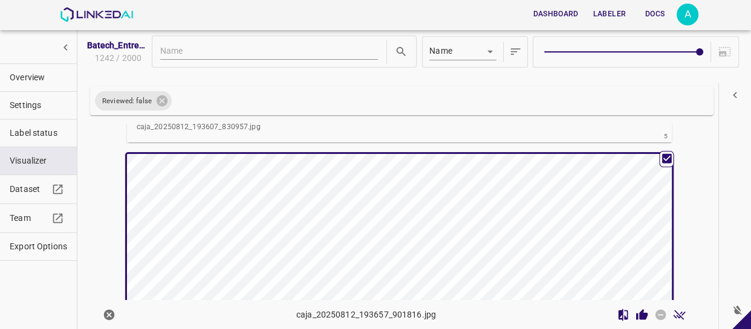
scroll to position [1533, 0]
click at [638, 312] on icon "Review Image" at bounding box center [641, 314] width 11 height 11
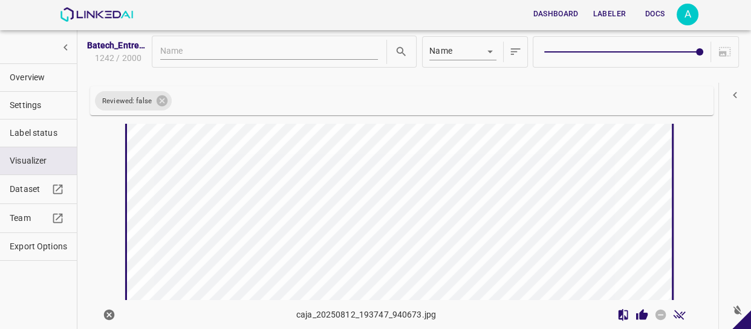
scroll to position [1916, 0]
click at [636, 314] on icon "Review Image" at bounding box center [641, 314] width 11 height 11
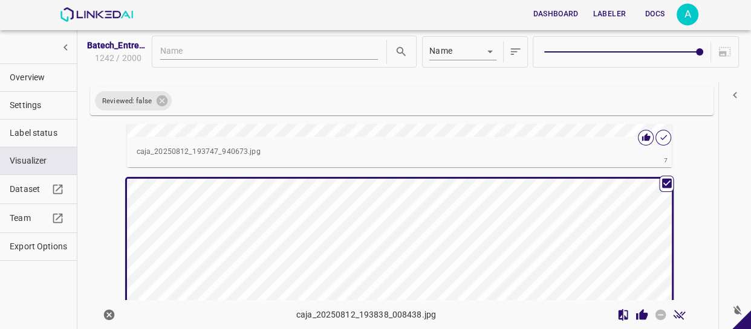
scroll to position [2244, 0]
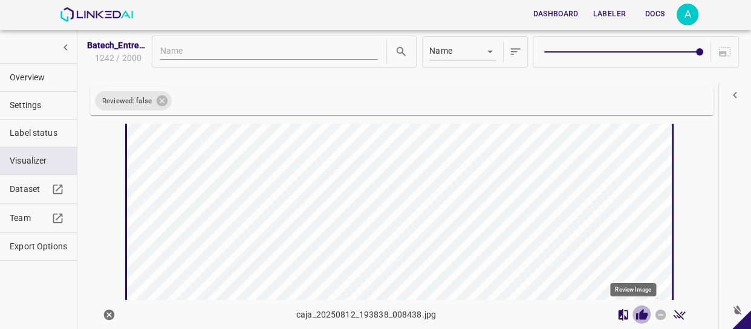
click at [638, 312] on icon "Review Image" at bounding box center [641, 314] width 11 height 11
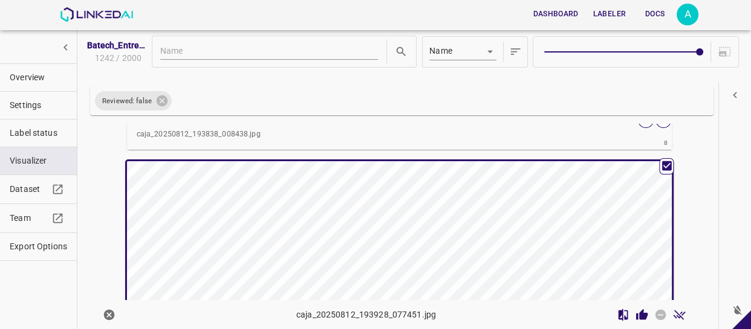
scroll to position [2462, 0]
click at [635, 314] on icon "Review Image" at bounding box center [641, 315] width 13 height 13
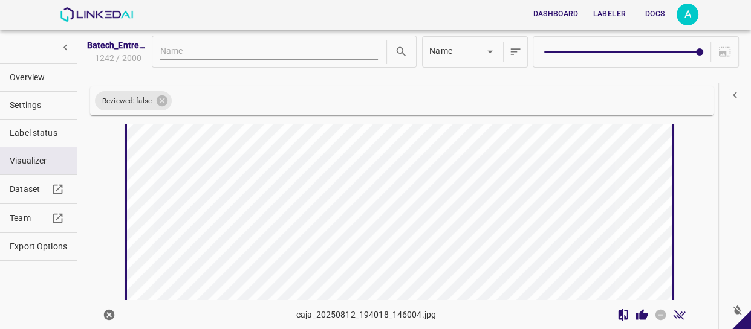
scroll to position [2845, 0]
click at [636, 313] on icon "Review Image" at bounding box center [641, 314] width 11 height 11
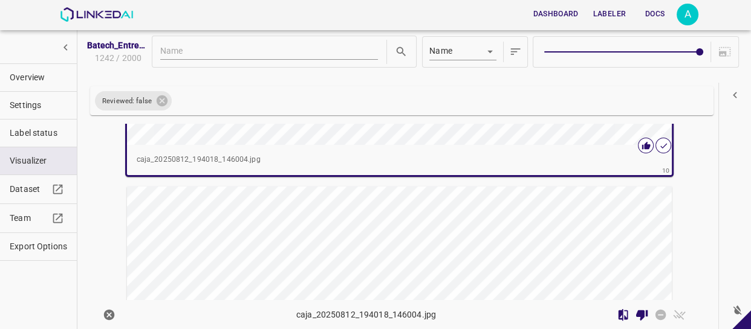
scroll to position [3120, 0]
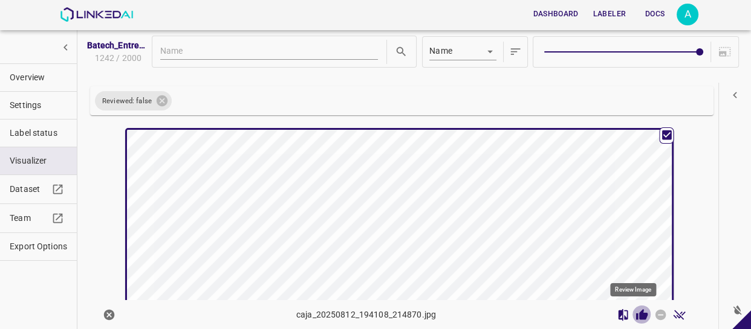
click at [636, 315] on icon "Review Image" at bounding box center [641, 314] width 11 height 11
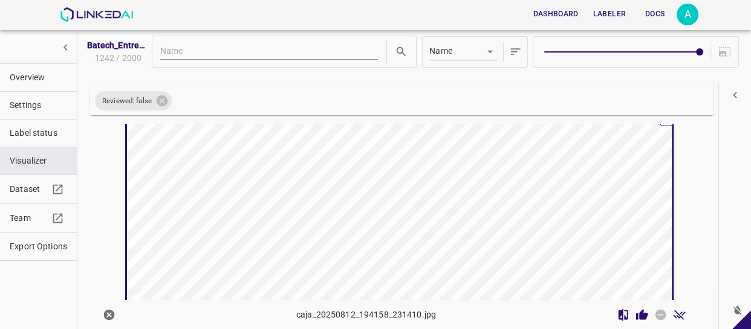
scroll to position [3448, 0]
click at [637, 314] on icon "Review Image" at bounding box center [641, 314] width 11 height 11
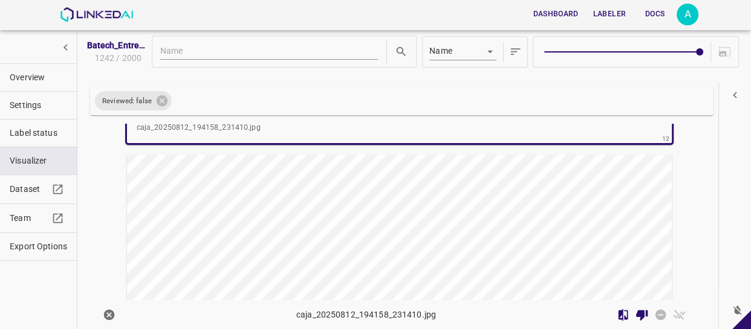
click at [473, 195] on div "button" at bounding box center [308, 291] width 363 height 273
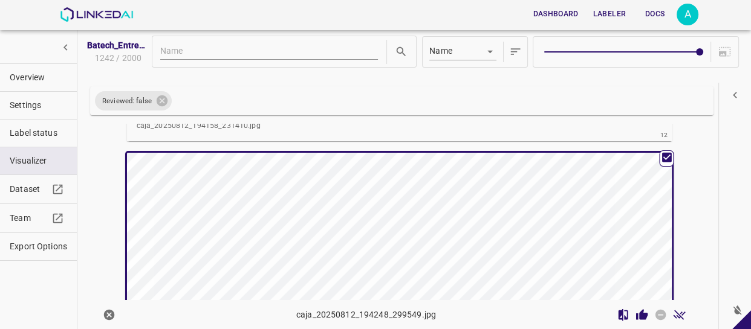
scroll to position [3720, 0]
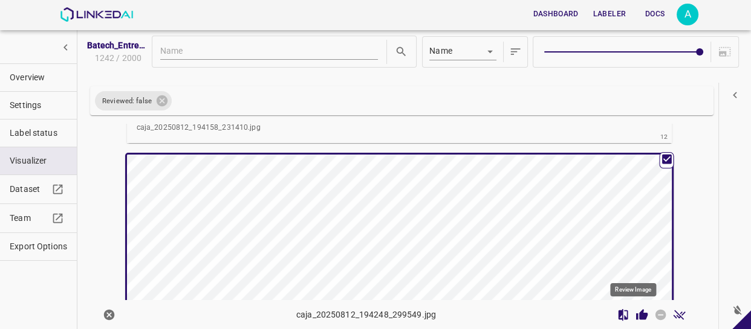
click at [636, 319] on icon "Review Image" at bounding box center [641, 314] width 11 height 11
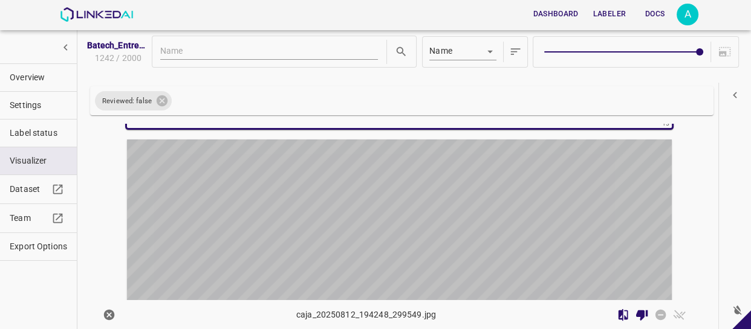
scroll to position [4048, 0]
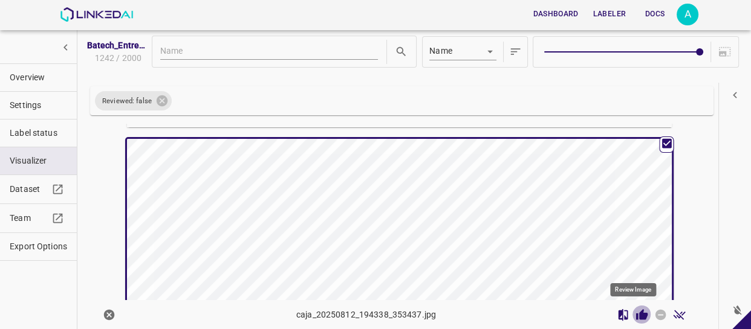
click at [636, 313] on icon "Review Image" at bounding box center [641, 314] width 11 height 11
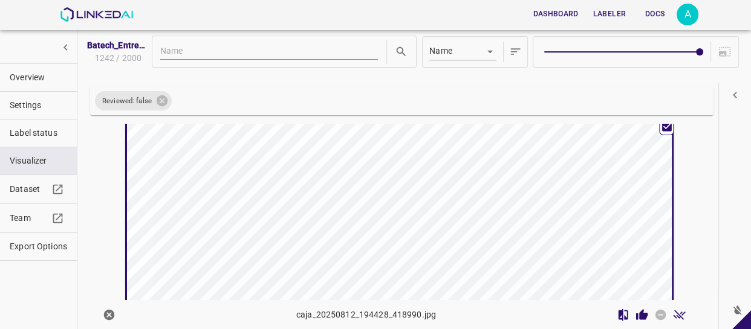
scroll to position [4376, 0]
click at [636, 315] on icon "Review Image" at bounding box center [641, 314] width 11 height 11
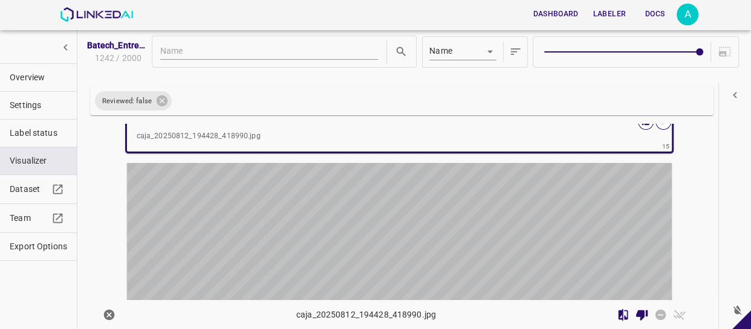
scroll to position [4649, 0]
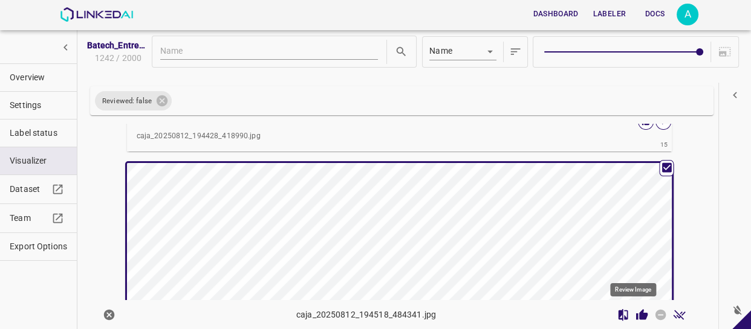
click at [636, 312] on icon "Review Image" at bounding box center [641, 315] width 13 height 13
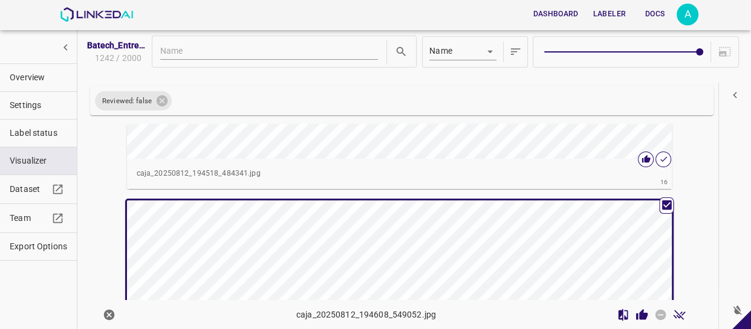
scroll to position [4922, 0]
click at [636, 314] on icon "Review Image" at bounding box center [641, 314] width 11 height 11
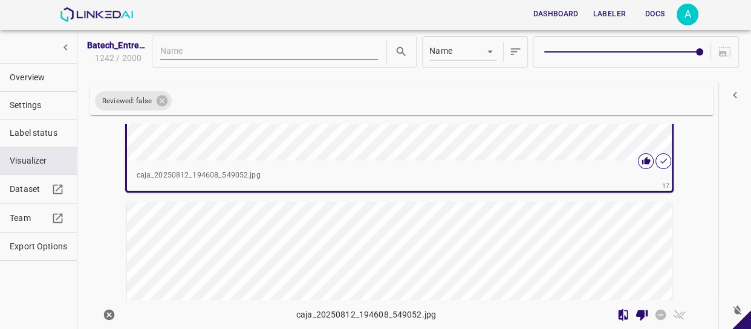
scroll to position [5306, 0]
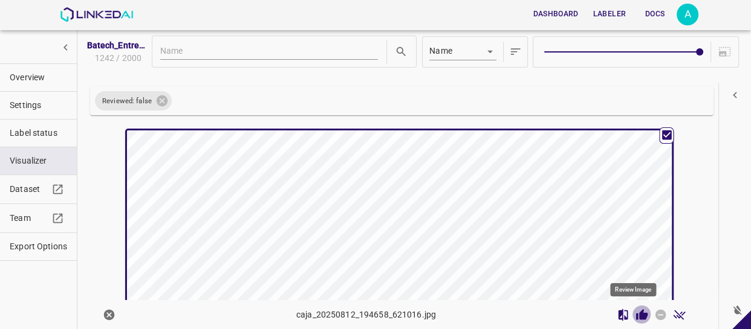
click at [636, 314] on icon "Review Image" at bounding box center [641, 314] width 11 height 11
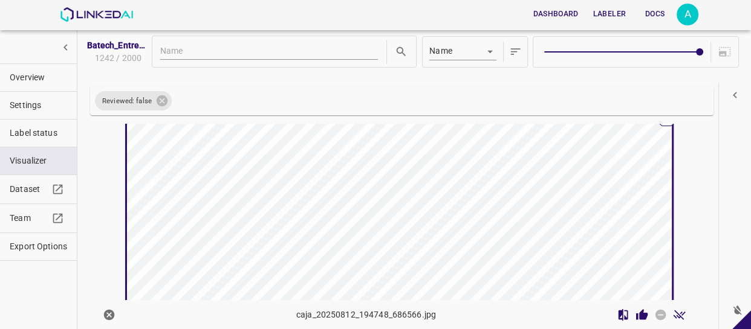
scroll to position [5635, 0]
click at [635, 311] on icon "Review Image" at bounding box center [641, 315] width 13 height 13
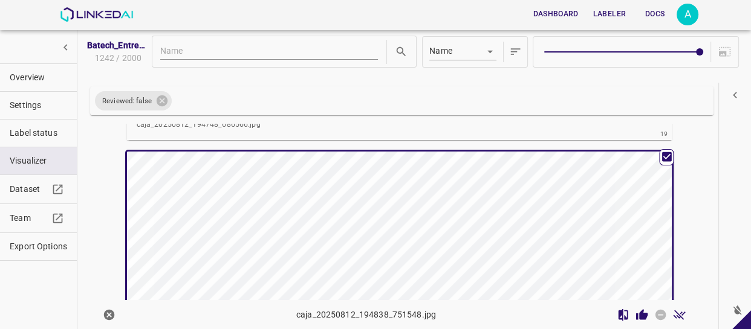
scroll to position [5908, 0]
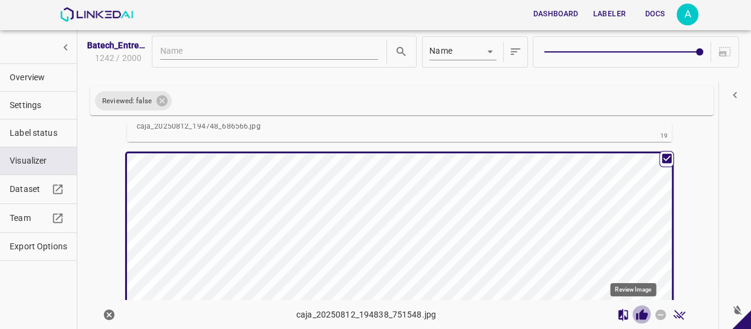
click at [636, 314] on icon "Review Image" at bounding box center [641, 314] width 11 height 11
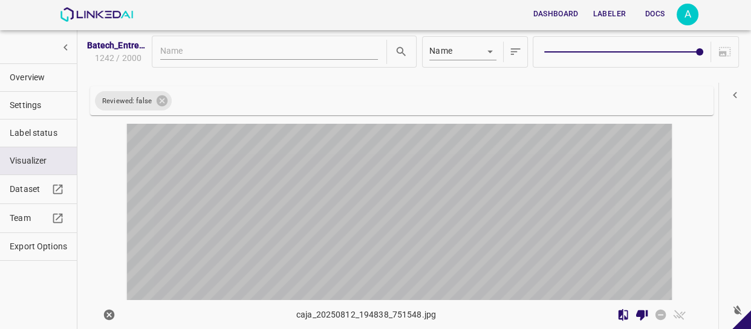
scroll to position [6291, 0]
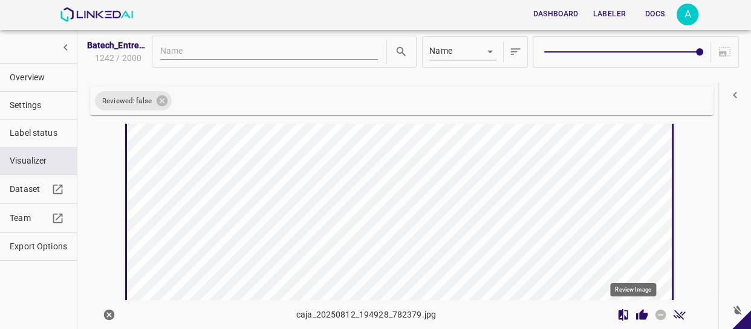
click at [636, 313] on icon "Review Image" at bounding box center [641, 314] width 11 height 11
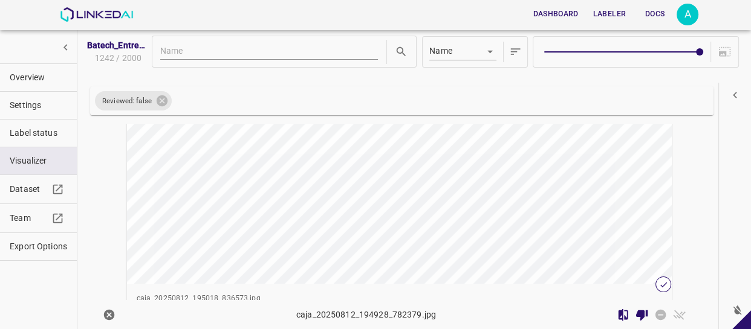
scroll to position [6675, 0]
click at [477, 203] on div "button" at bounding box center [308, 149] width 363 height 273
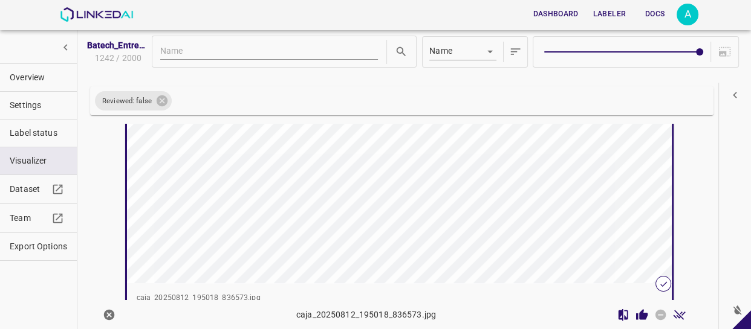
scroll to position [6674, 0]
click at [636, 314] on icon "Review Image" at bounding box center [641, 314] width 11 height 11
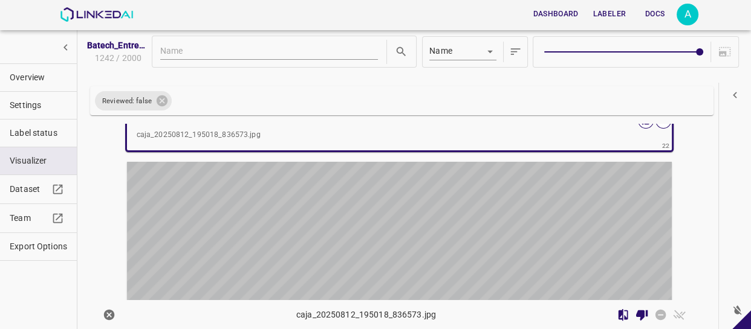
scroll to position [6837, 0]
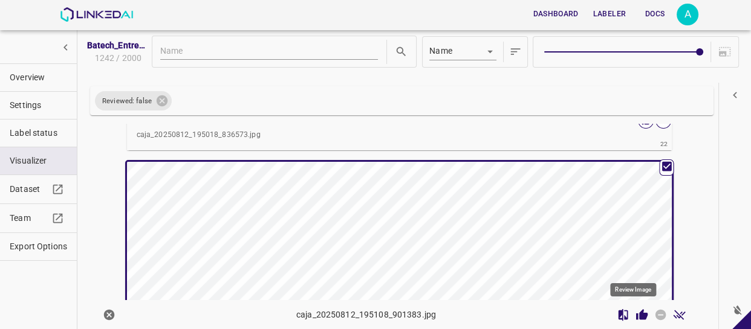
click at [636, 315] on icon "Review Image" at bounding box center [641, 314] width 11 height 11
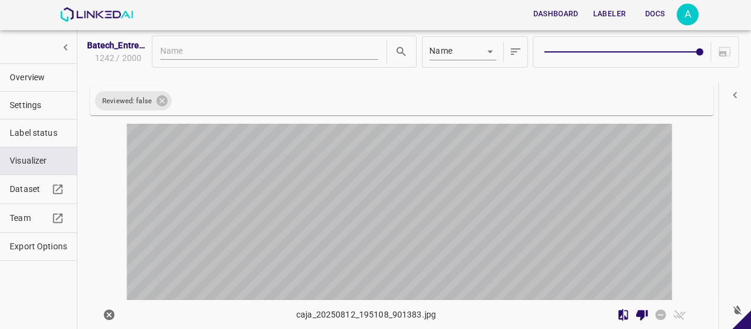
scroll to position [7275, 0]
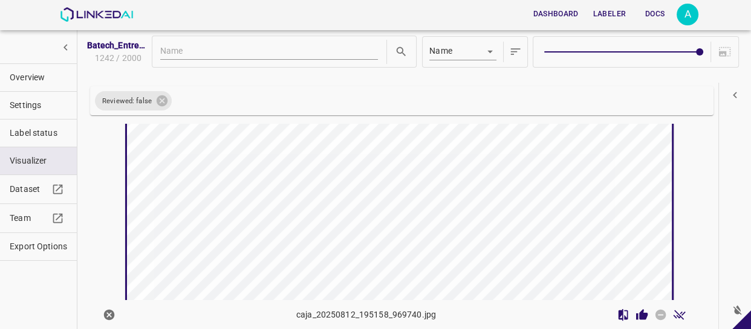
click at [636, 311] on icon "Review Image" at bounding box center [641, 315] width 13 height 13
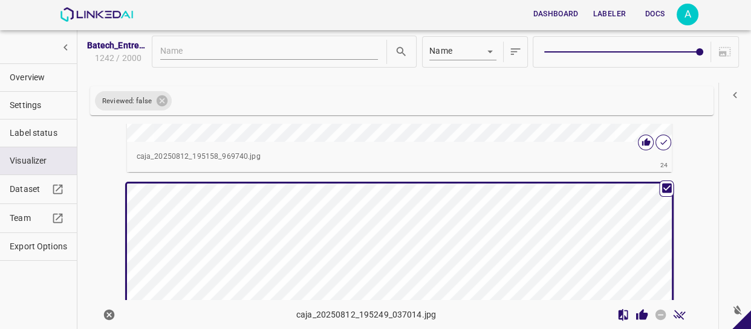
scroll to position [7438, 0]
click at [636, 314] on icon "Review Image" at bounding box center [641, 314] width 11 height 11
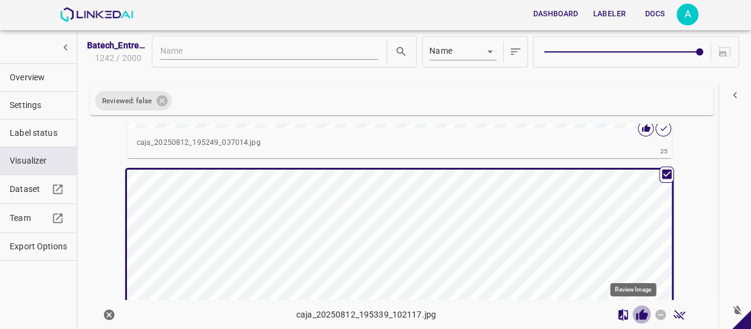
click at [636, 316] on icon "Review Image" at bounding box center [641, 314] width 11 height 11
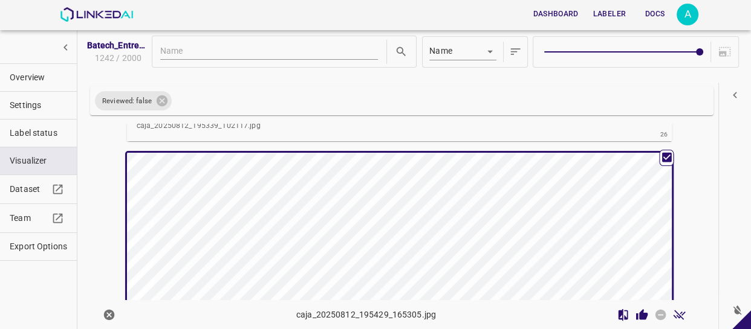
scroll to position [8094, 0]
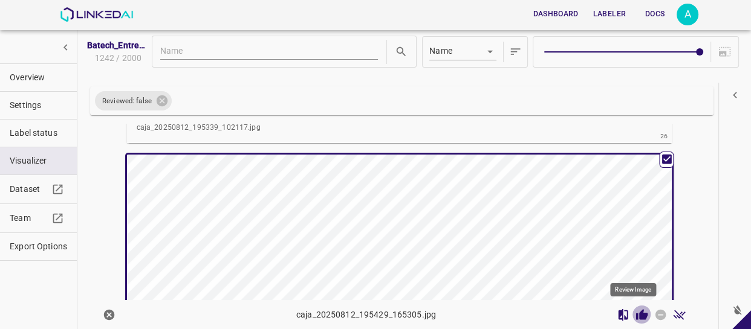
click at [636, 314] on icon "Review Image" at bounding box center [641, 314] width 11 height 11
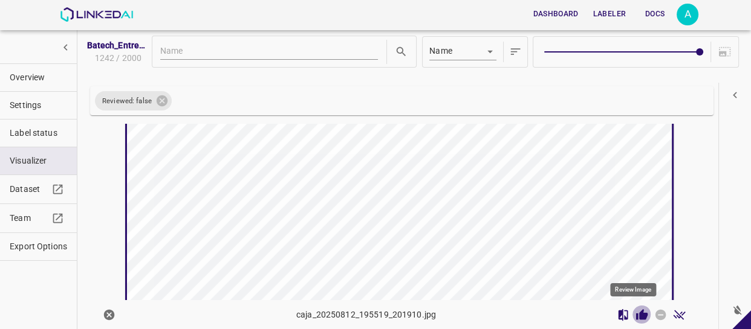
click at [635, 314] on icon "Review Image" at bounding box center [641, 315] width 13 height 13
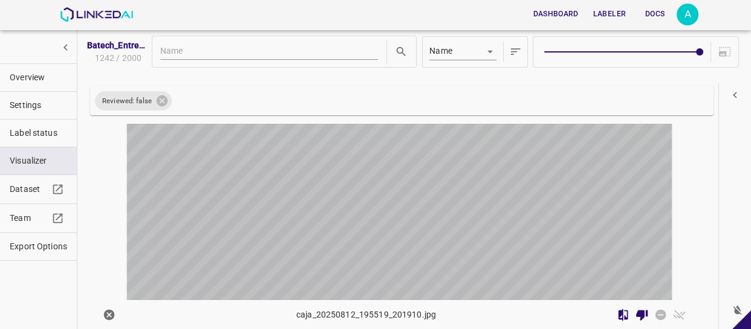
scroll to position [8750, 0]
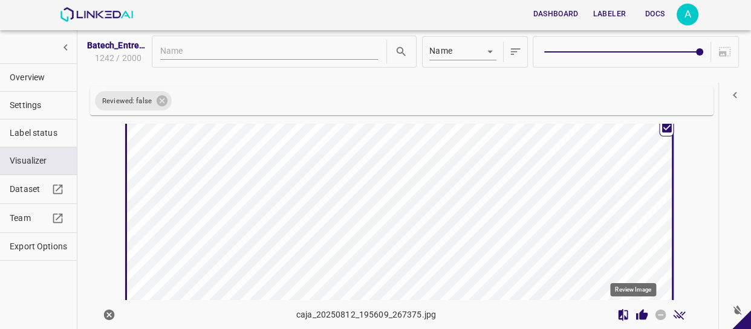
click at [636, 317] on icon "Review Image" at bounding box center [641, 314] width 11 height 11
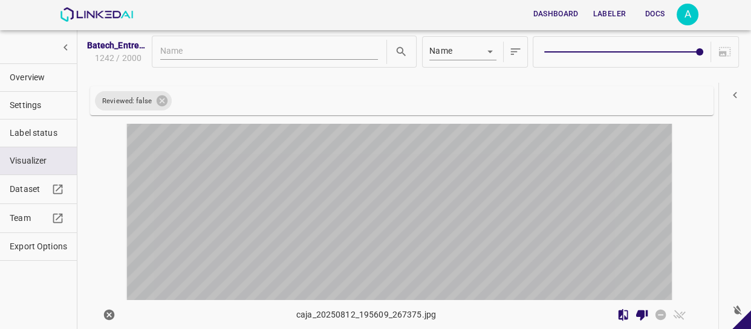
scroll to position [9078, 0]
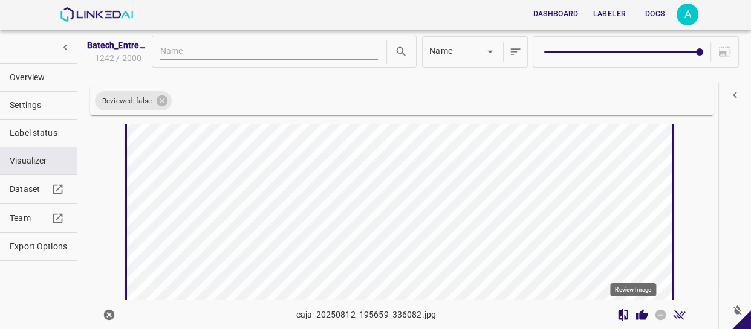
click at [635, 312] on icon "Review Image" at bounding box center [641, 315] width 13 height 13
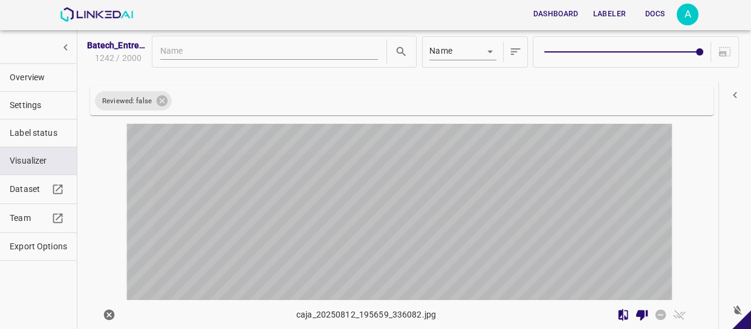
scroll to position [9406, 0]
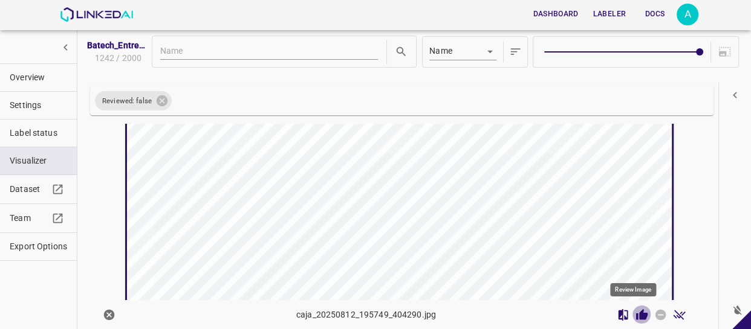
drag, startPoint x: 635, startPoint y: 316, endPoint x: 619, endPoint y: 304, distance: 19.3
click at [636, 316] on icon "Review Image" at bounding box center [641, 314] width 11 height 11
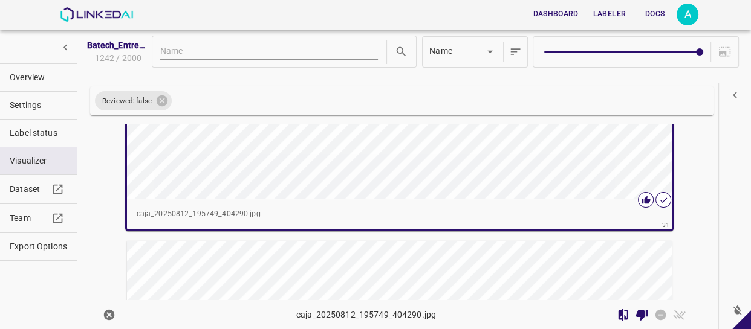
scroll to position [9681, 0]
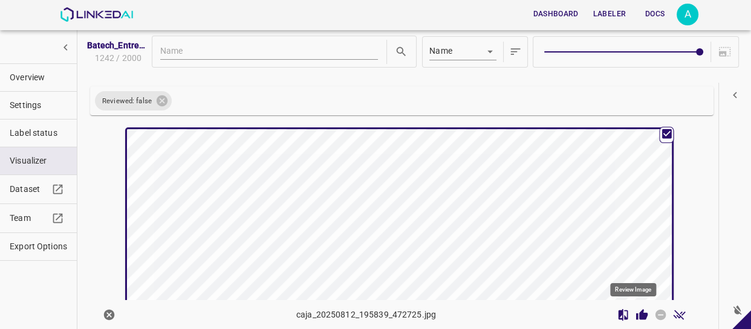
click at [636, 314] on icon "Review Image" at bounding box center [641, 314] width 11 height 11
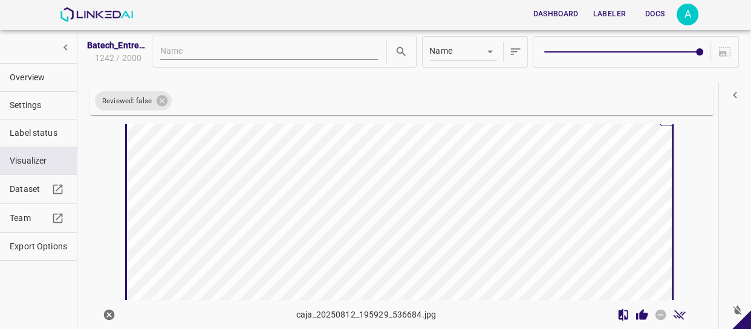
scroll to position [10009, 0]
click at [636, 313] on icon "Review Image" at bounding box center [641, 314] width 11 height 11
click at [635, 320] on icon "Review Image" at bounding box center [641, 315] width 13 height 13
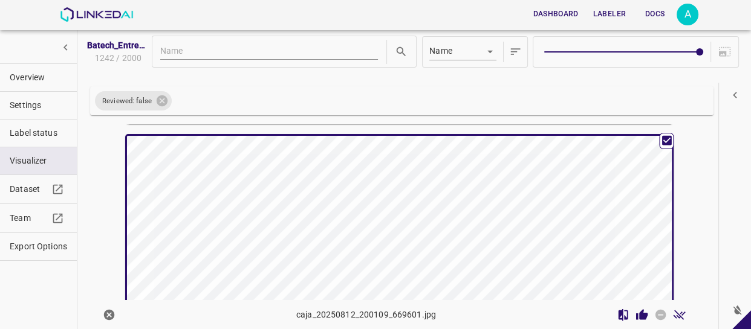
scroll to position [10610, 0]
click at [636, 314] on icon "Review Image" at bounding box center [641, 314] width 11 height 11
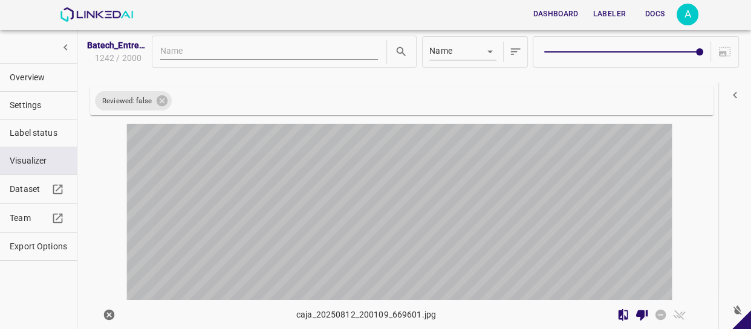
scroll to position [10938, 0]
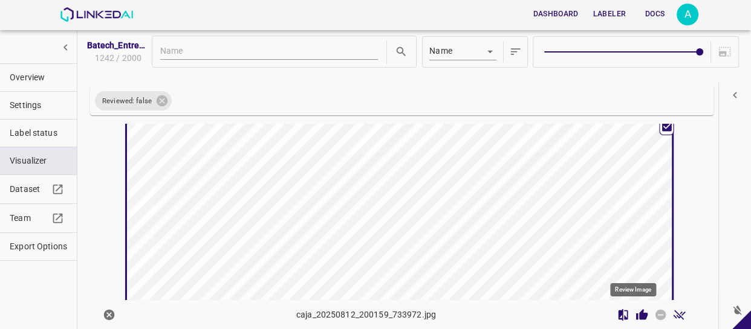
click at [637, 312] on icon "Review Image" at bounding box center [641, 314] width 11 height 11
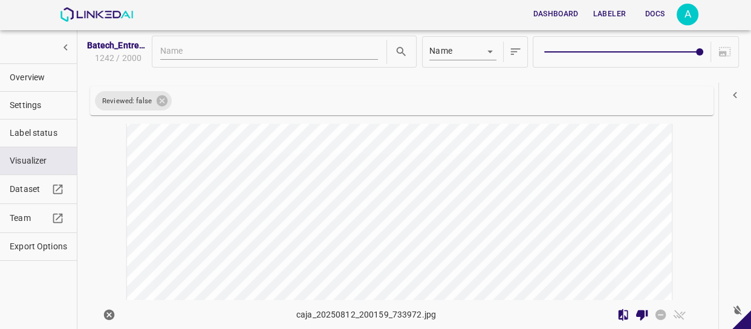
click at [483, 208] on div "button" at bounding box center [308, 243] width 363 height 273
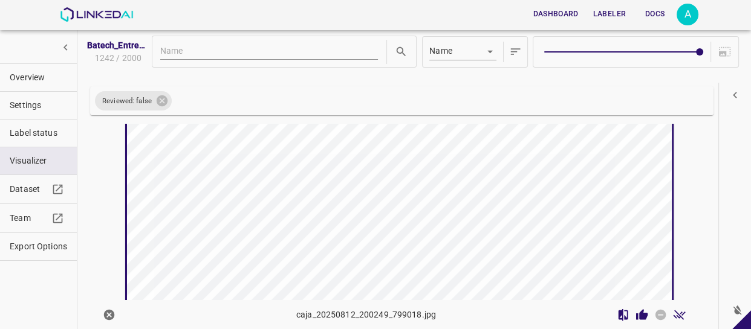
scroll to position [11266, 0]
click at [636, 316] on icon "Review Image" at bounding box center [641, 314] width 11 height 11
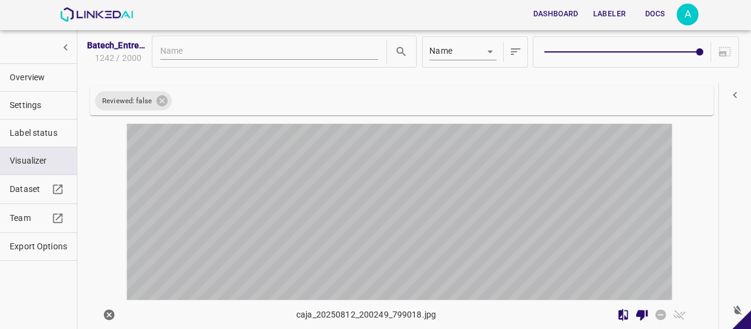
scroll to position [11594, 0]
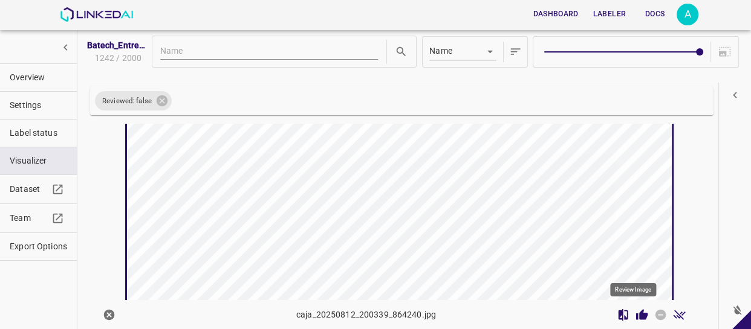
click at [636, 311] on icon "Review Image" at bounding box center [641, 314] width 11 height 11
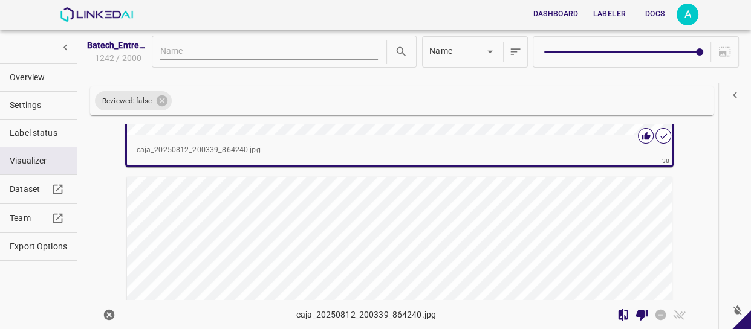
scroll to position [11869, 0]
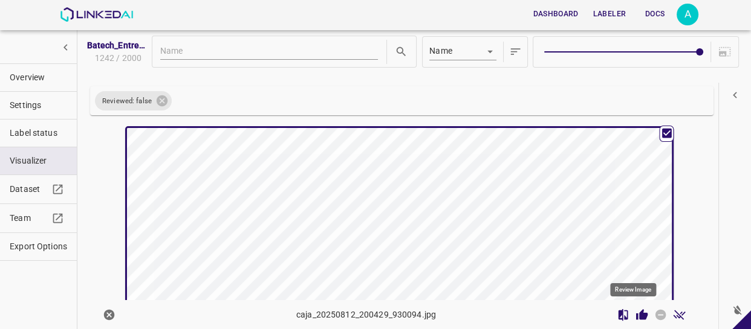
click at [637, 314] on icon "Review Image" at bounding box center [641, 314] width 11 height 11
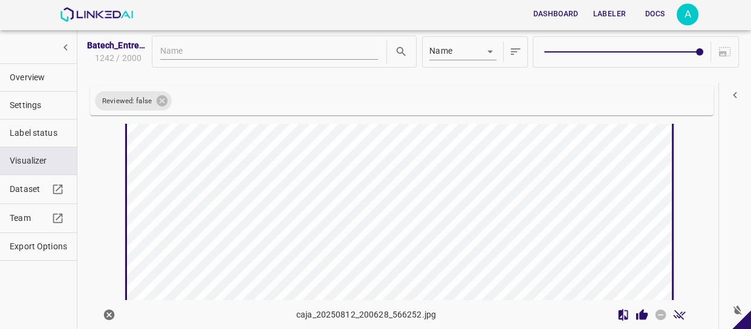
scroll to position [12251, 0]
click at [637, 312] on icon "Review Image" at bounding box center [641, 314] width 11 height 11
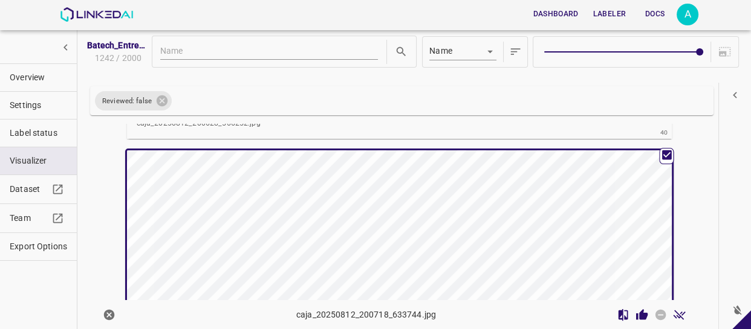
scroll to position [12470, 0]
click at [636, 314] on icon "Review Image" at bounding box center [641, 314] width 11 height 11
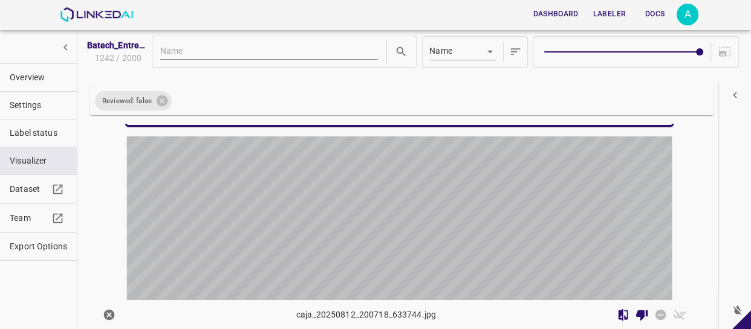
scroll to position [12798, 0]
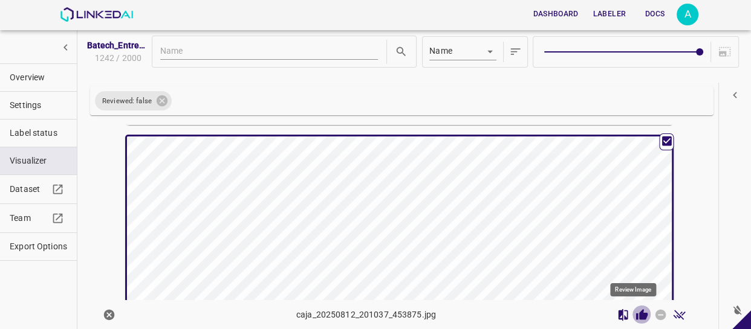
click at [636, 312] on icon "Review Image" at bounding box center [641, 314] width 11 height 11
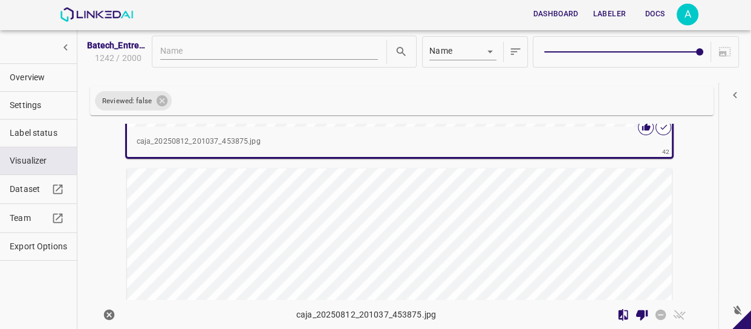
scroll to position [13127, 0]
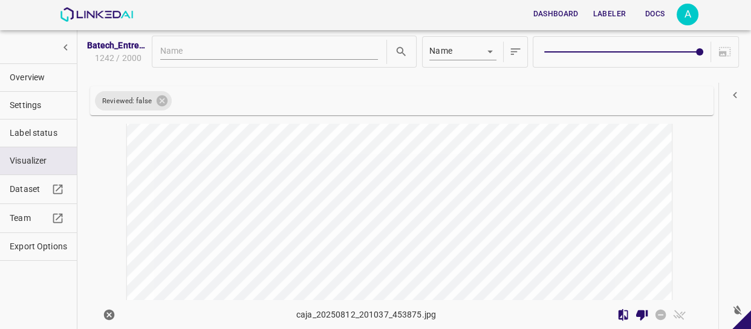
click at [455, 195] on div "button" at bounding box center [308, 202] width 363 height 273
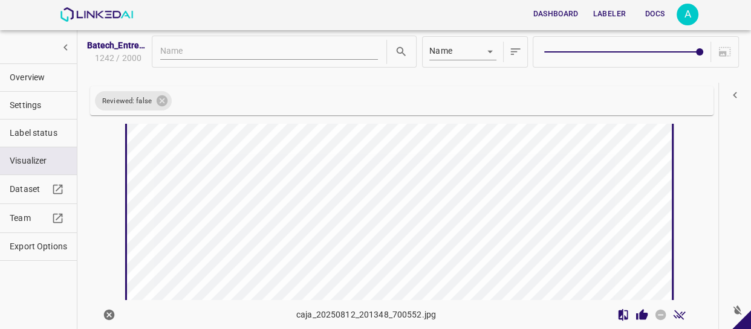
scroll to position [13181, 0]
click at [635, 314] on icon "Review Image" at bounding box center [641, 315] width 13 height 13
